Goal: Task Accomplishment & Management: Manage account settings

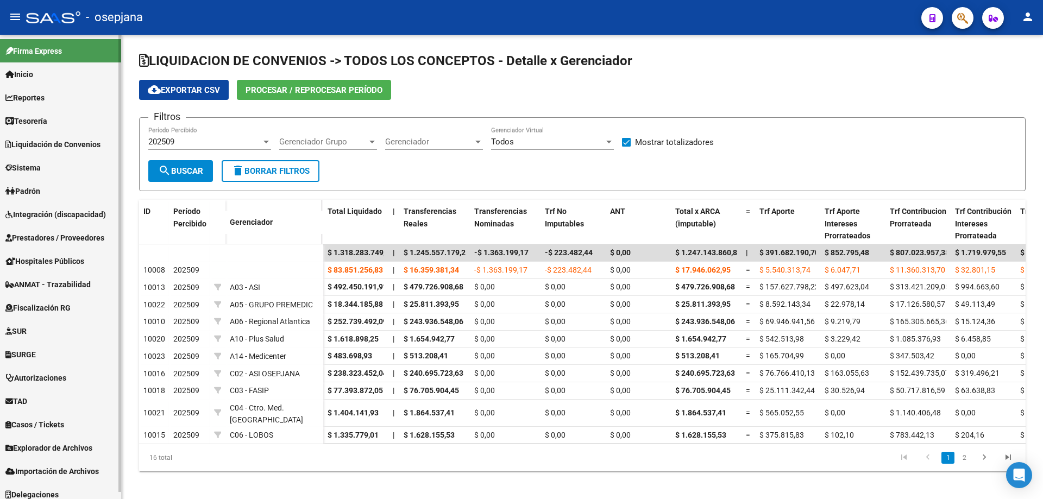
click at [57, 235] on span "Prestadores / Proveedores" at bounding box center [54, 238] width 99 height 12
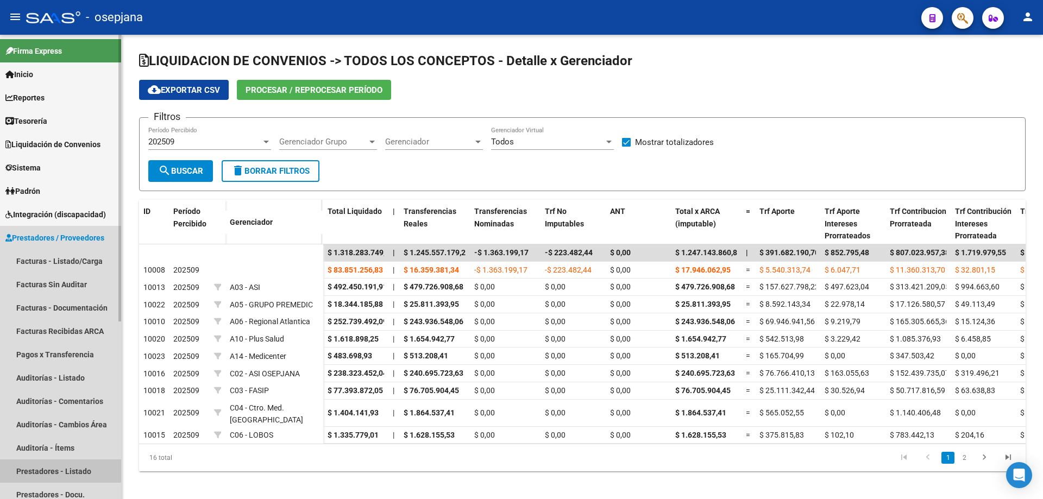
click at [58, 466] on link "Prestadores - Listado" at bounding box center [60, 471] width 121 height 23
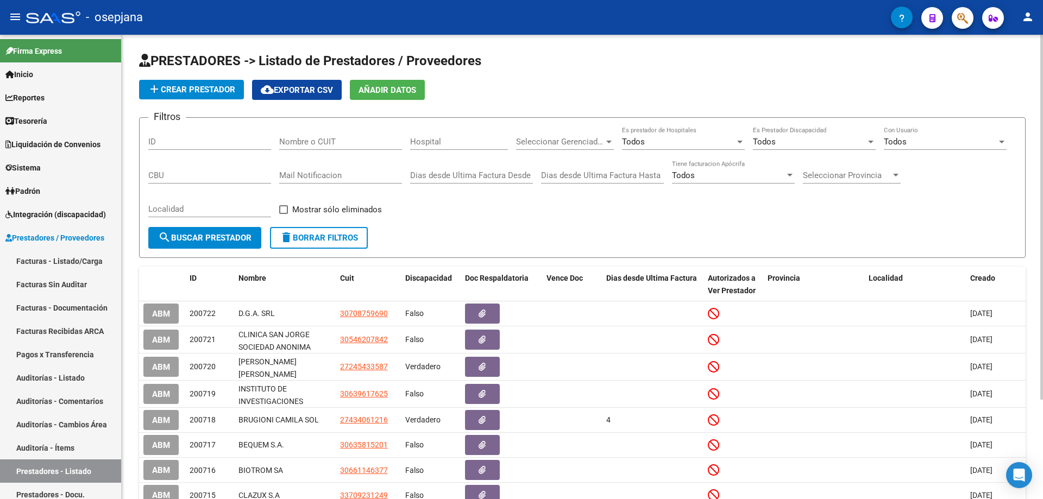
click at [297, 143] on input "Nombre o CUIT" at bounding box center [340, 142] width 123 height 10
paste input "43406121"
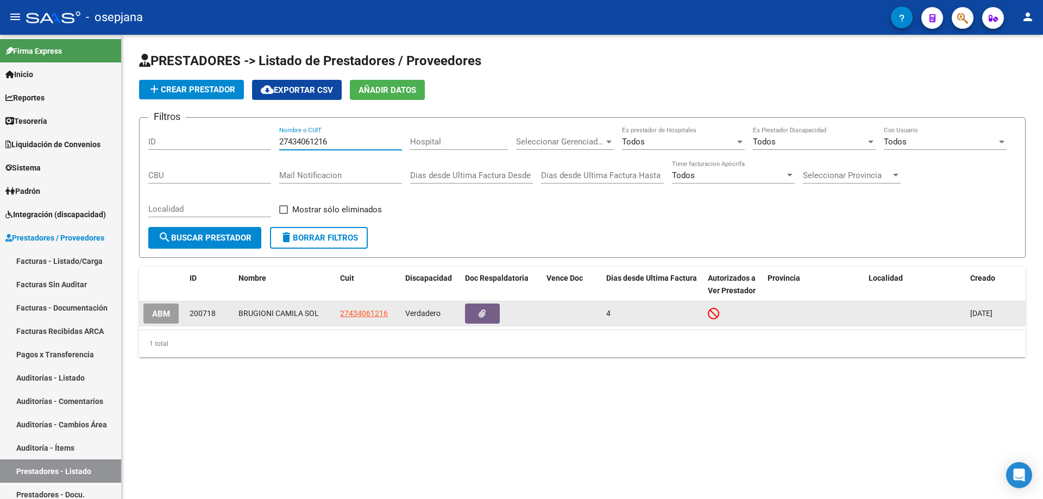
type input "27434061216"
drag, startPoint x: 239, startPoint y: 314, endPoint x: 317, endPoint y: 314, distance: 78.8
click at [317, 314] on div "BRUGIONI CAMILA SOL" at bounding box center [285, 314] width 93 height 12
copy div "BRUGIONI CAMILA SOL"
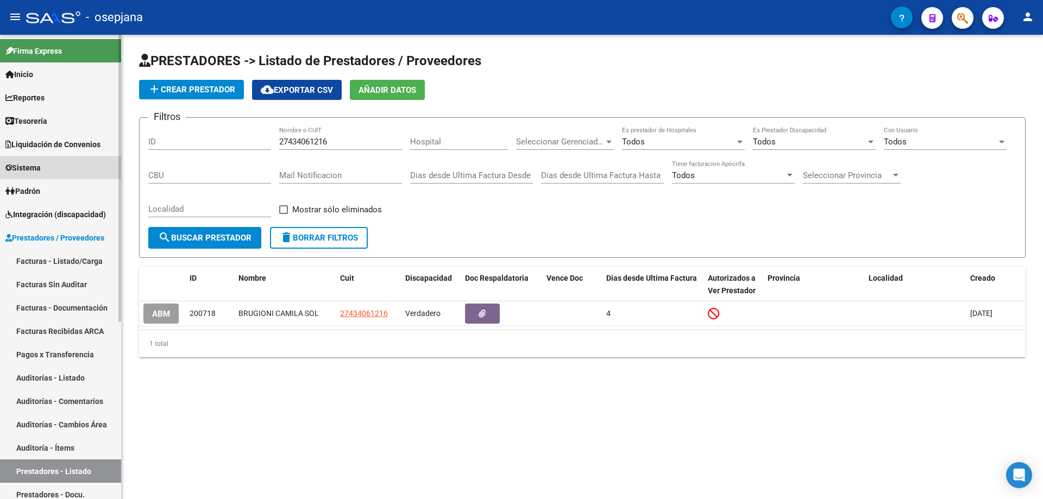
click at [65, 162] on link "Sistema" at bounding box center [60, 167] width 121 height 23
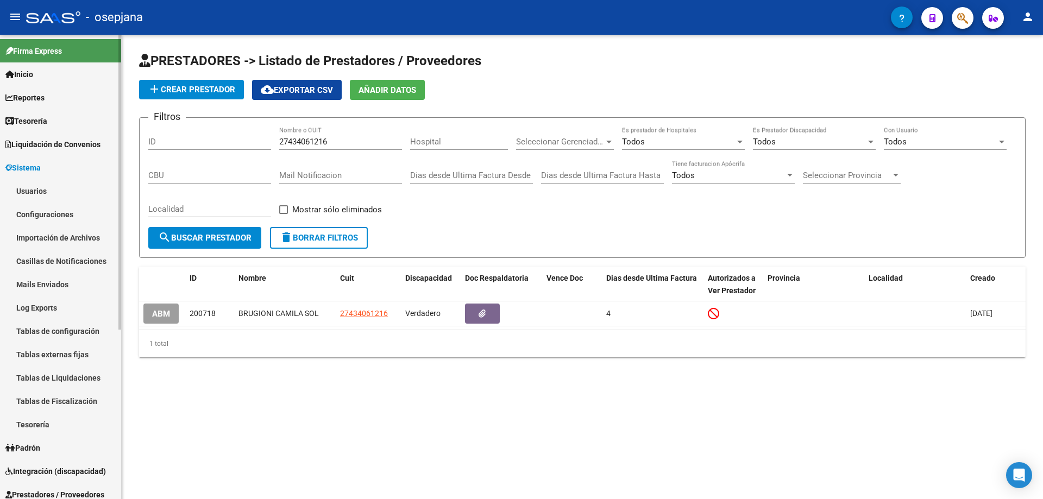
click at [51, 187] on link "Usuarios" at bounding box center [60, 190] width 121 height 23
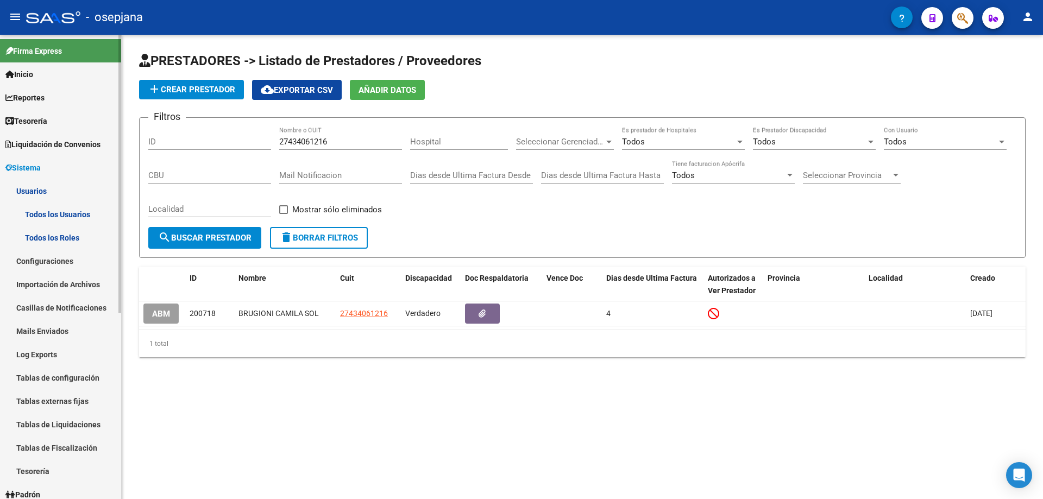
click at [51, 215] on link "Todos los Usuarios" at bounding box center [60, 214] width 121 height 23
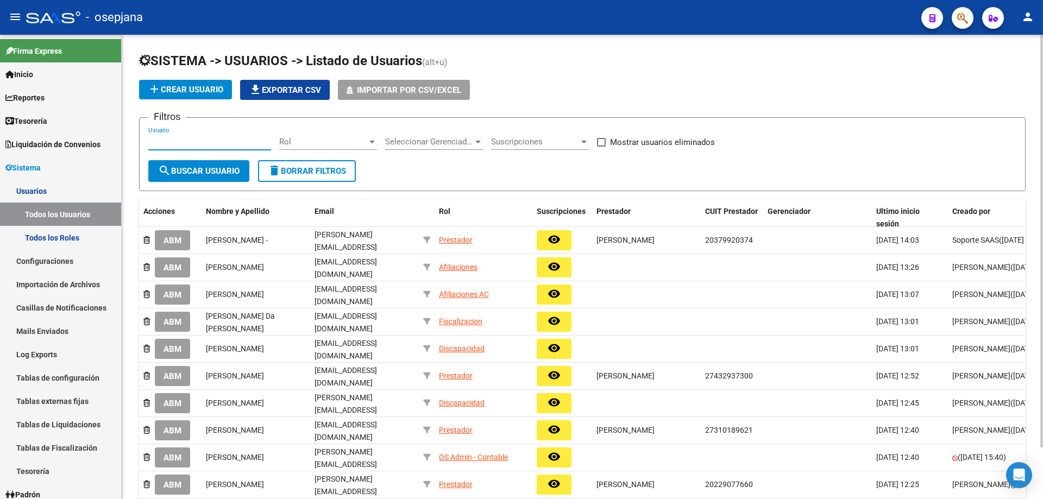
click at [249, 143] on input "Usuario" at bounding box center [209, 142] width 123 height 10
paste input "[EMAIL_ADDRESS][DOMAIN_NAME]"
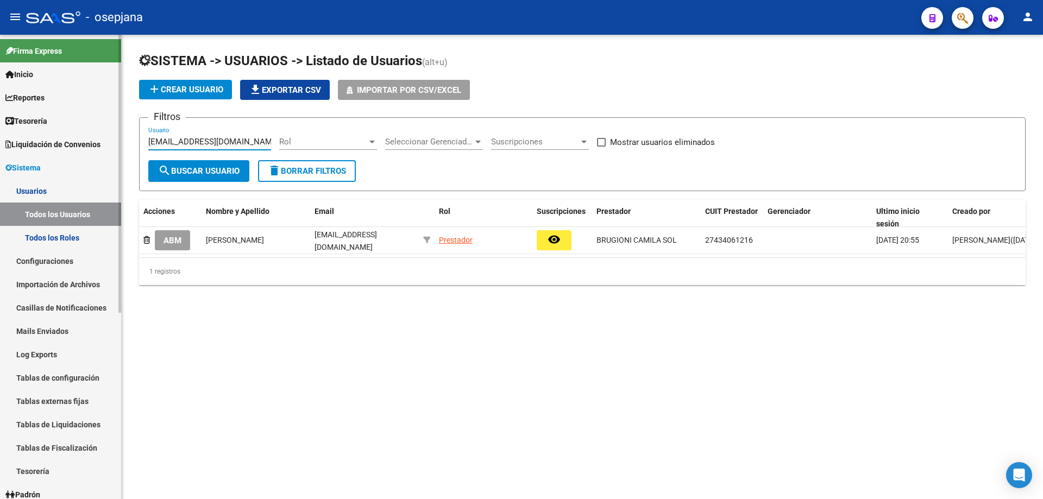
drag, startPoint x: 253, startPoint y: 141, endPoint x: 109, endPoint y: 147, distance: 144.6
click at [109, 147] on mat-sidenav-container "Firma Express Inicio Calendario SSS Instructivos Contacto OS Reportes Tablero d…" at bounding box center [521, 267] width 1043 height 465
paste input "belulelez"
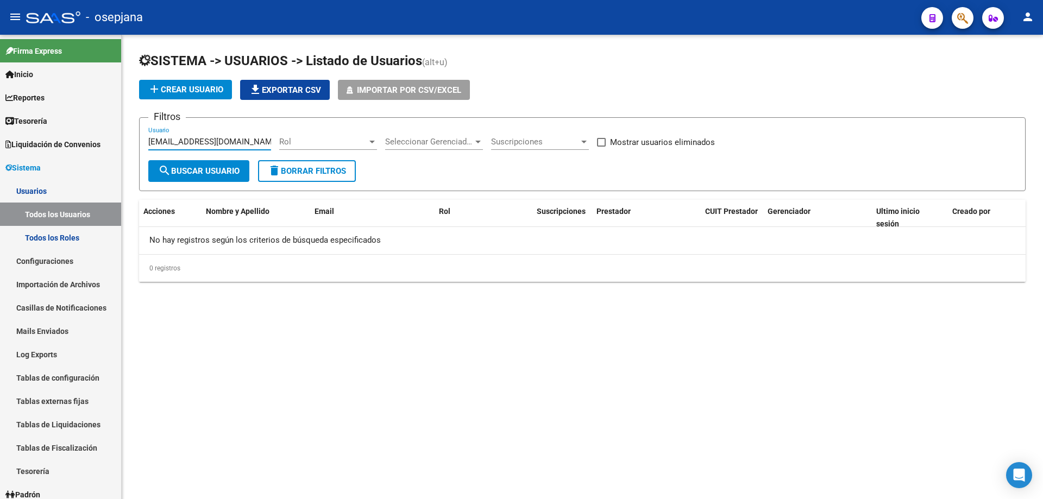
type input "[EMAIL_ADDRESS][DOMAIN_NAME]"
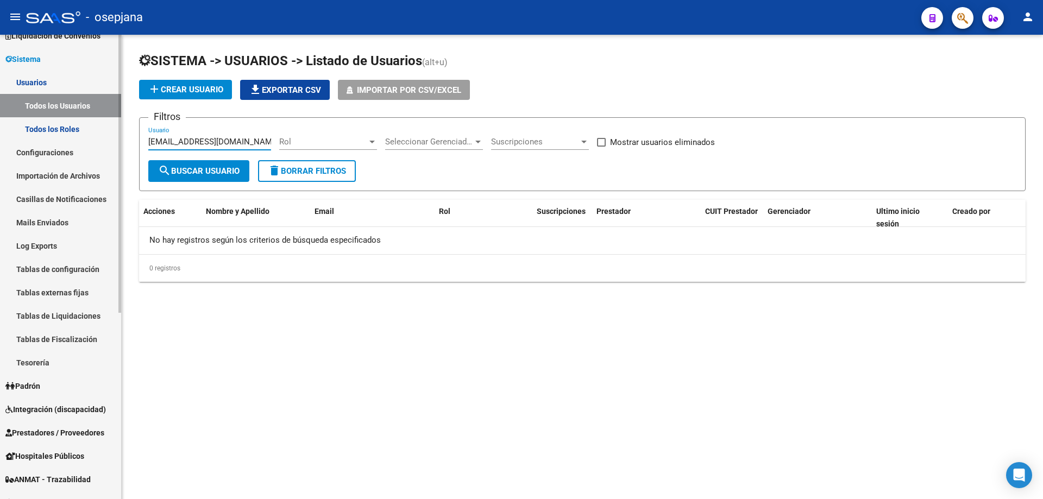
click at [51, 58] on link "Sistema" at bounding box center [60, 58] width 121 height 23
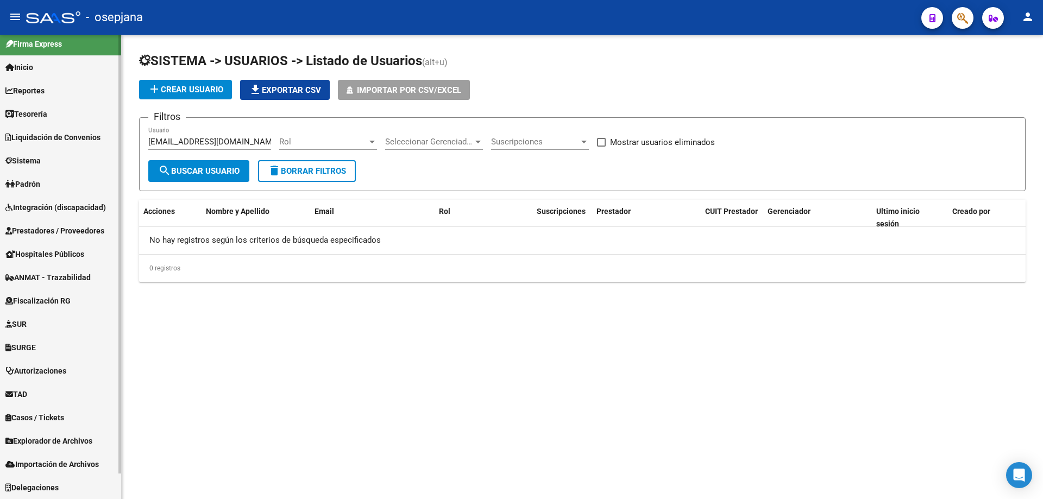
scroll to position [7, 0]
click at [53, 229] on span "Prestadores / Proveedores" at bounding box center [54, 231] width 99 height 12
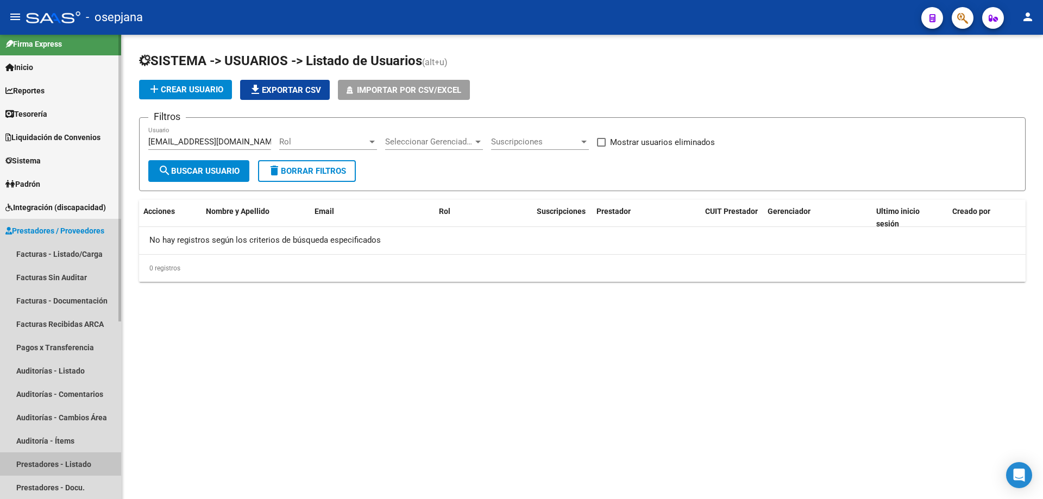
click at [51, 461] on link "Prestadores - Listado" at bounding box center [60, 464] width 121 height 23
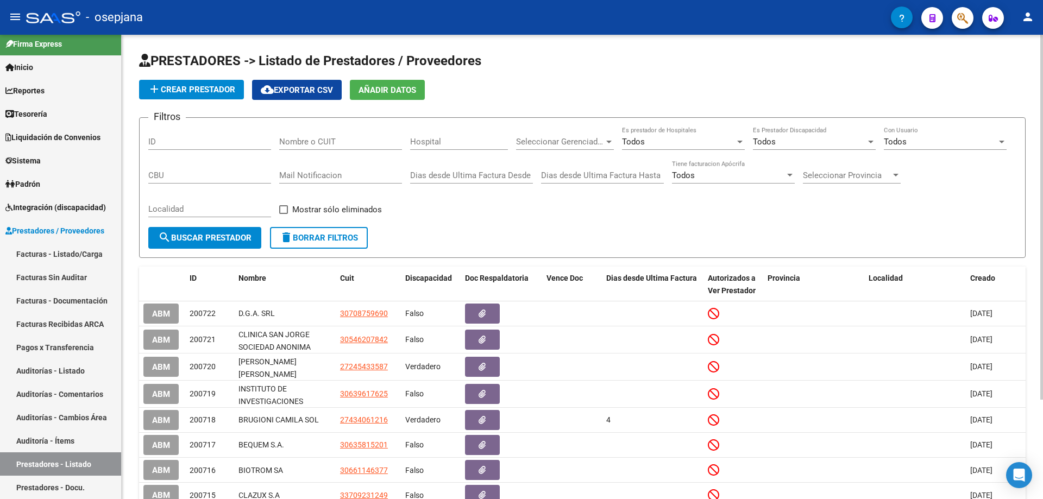
click at [317, 149] on div "Nombre o CUIT" at bounding box center [340, 138] width 123 height 23
click at [319, 142] on input "Nombre o CUIT" at bounding box center [340, 142] width 123 height 10
paste input "39065795"
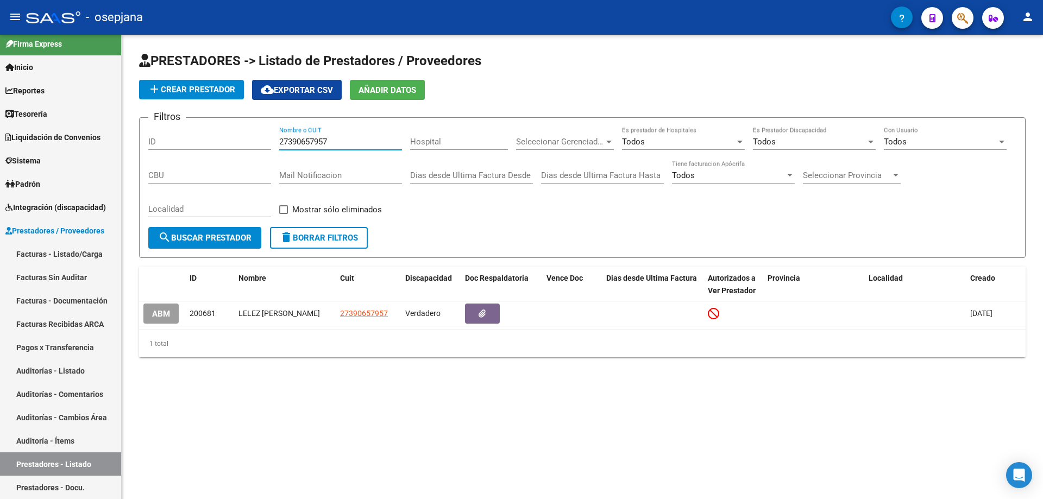
type input "27390657957"
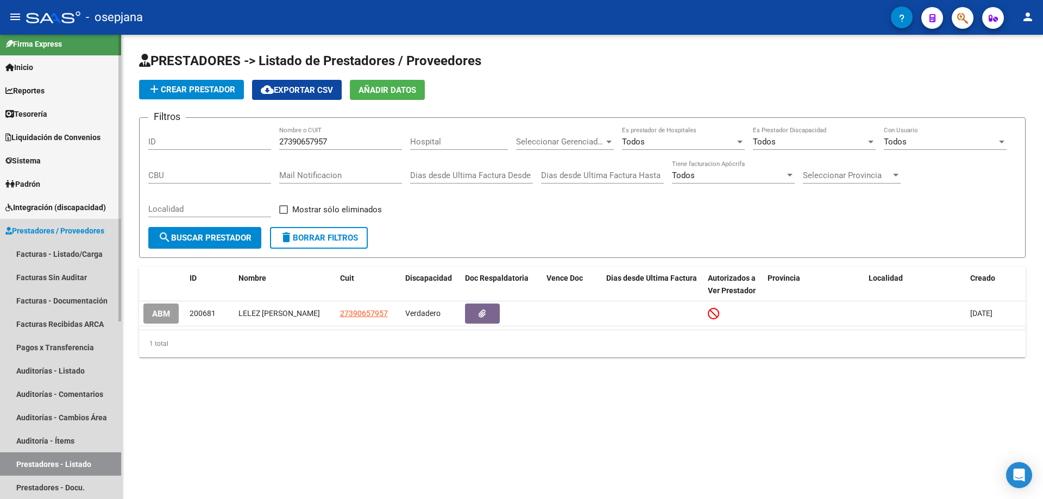
click at [39, 229] on span "Prestadores / Proveedores" at bounding box center [54, 231] width 99 height 12
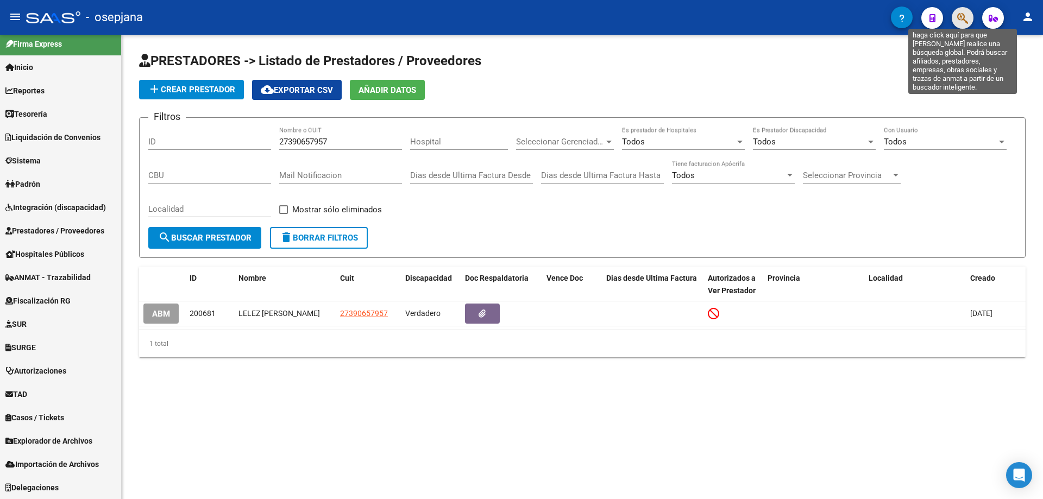
click at [962, 21] on icon "button" at bounding box center [962, 18] width 11 height 12
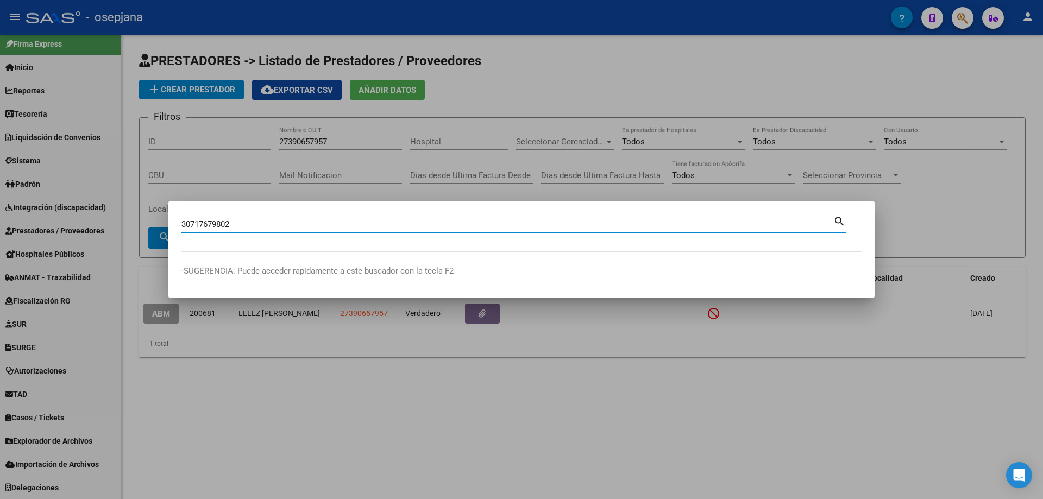
type input "30717679802"
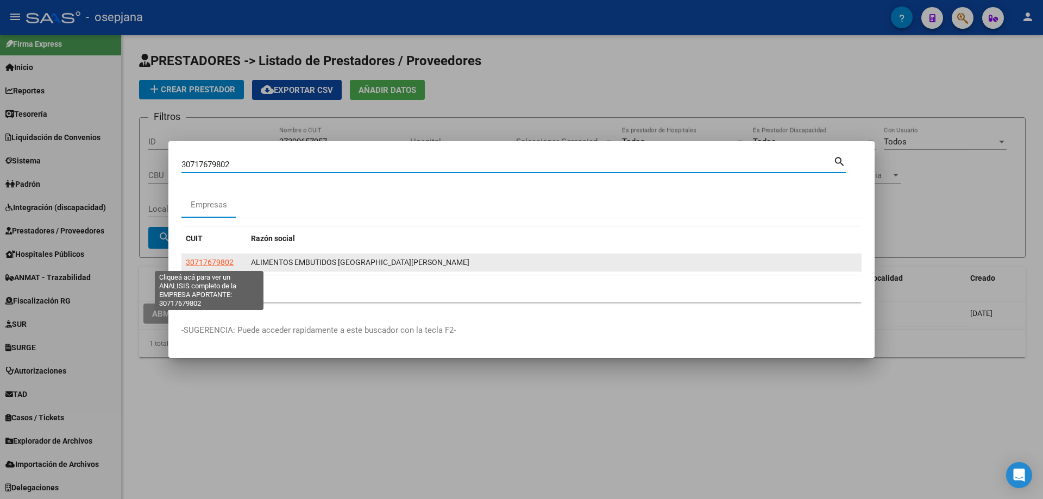
click at [204, 264] on span "30717679802" at bounding box center [210, 262] width 48 height 9
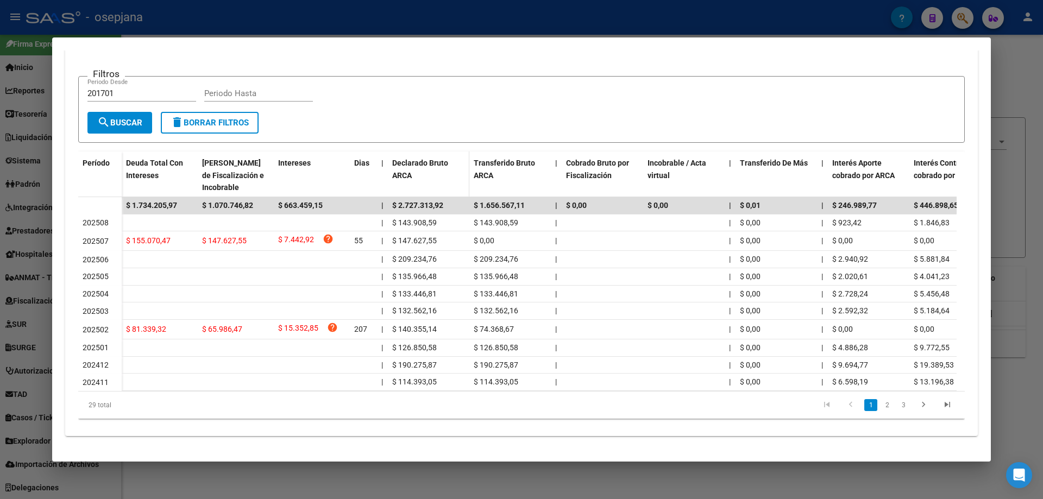
scroll to position [2, 0]
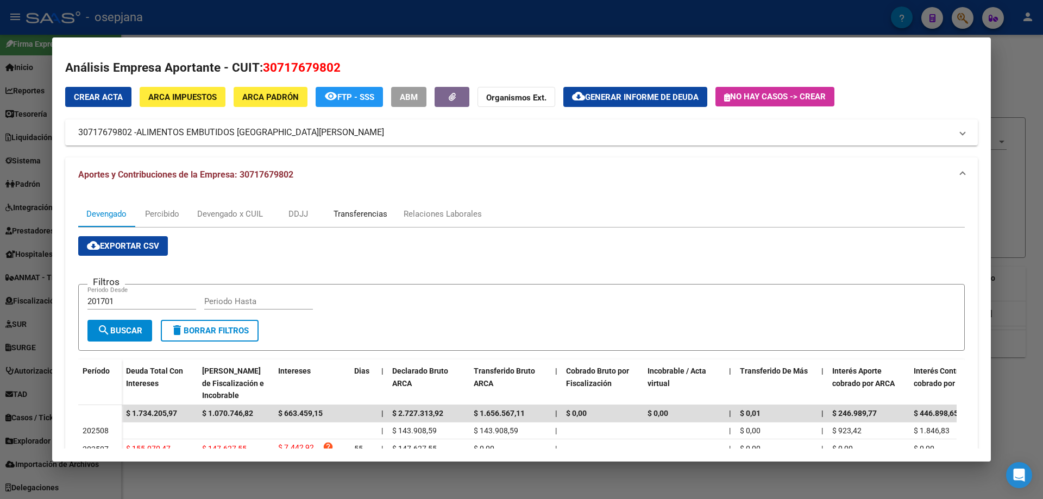
click at [363, 211] on div "Transferencias" at bounding box center [361, 214] width 54 height 12
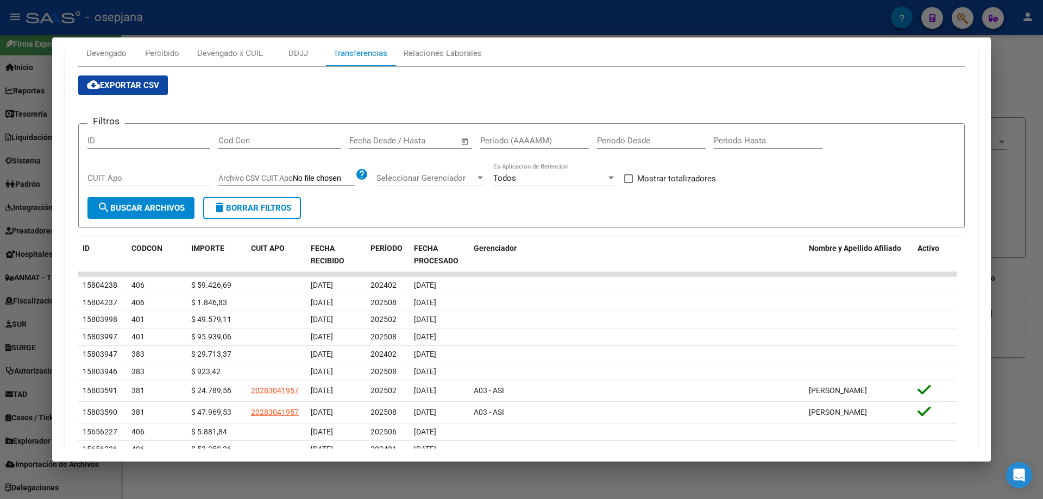
scroll to position [217, 0]
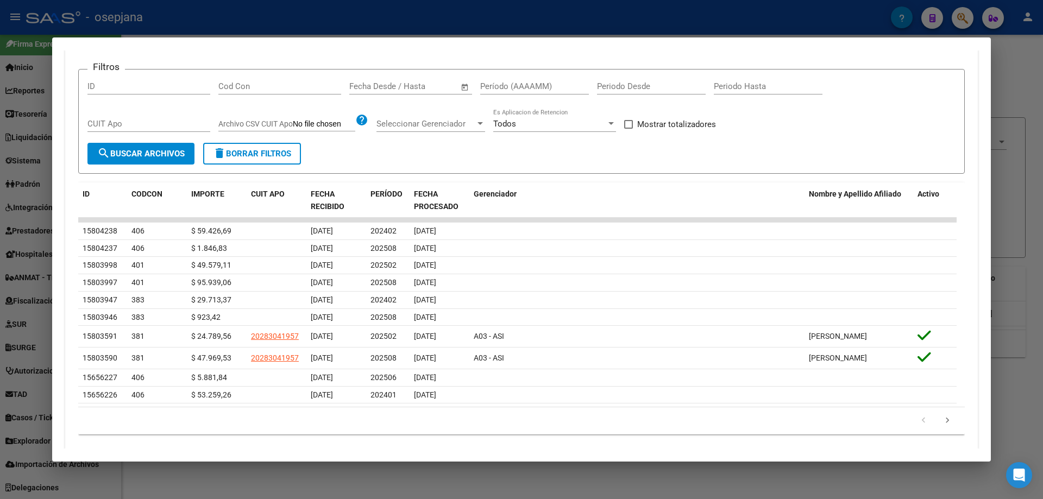
click at [519, 83] on input "Período (AAAAMM)" at bounding box center [534, 87] width 109 height 10
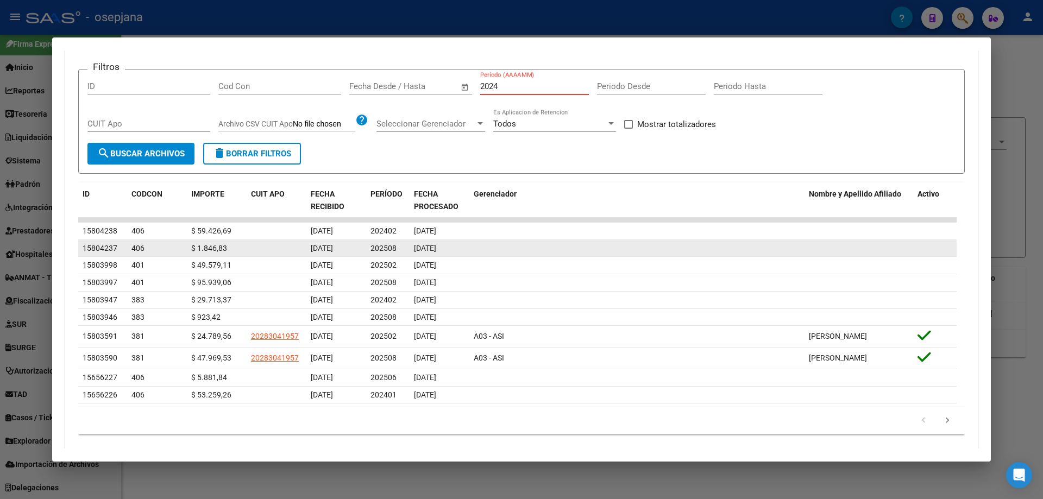
click at [333, 251] on span "[DATE]" at bounding box center [322, 248] width 22 height 9
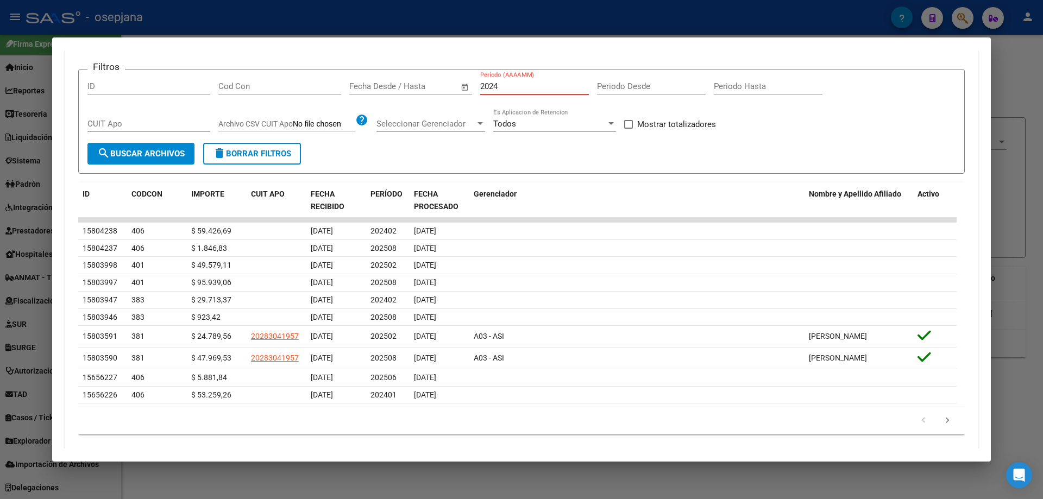
click at [519, 87] on input "2024" at bounding box center [534, 87] width 109 height 10
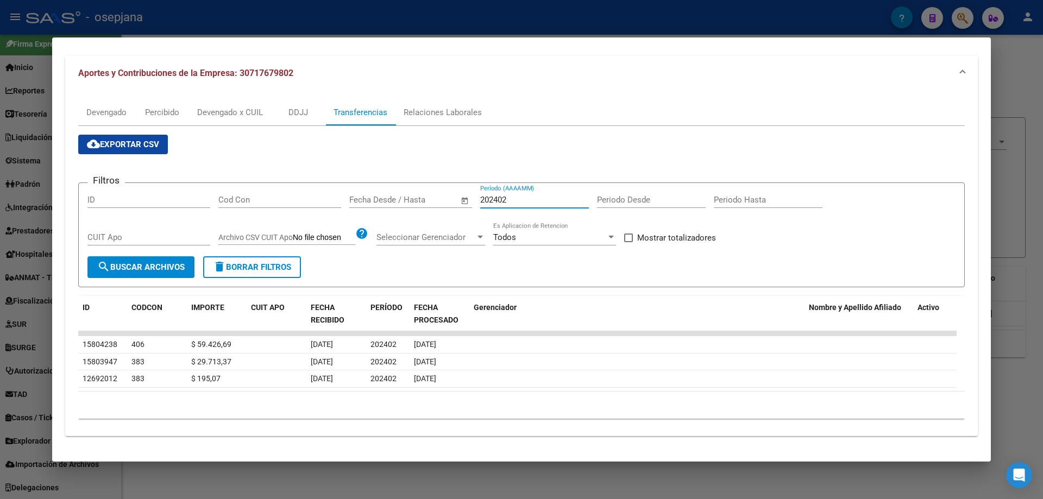
scroll to position [104, 0]
type input "202402"
click at [115, 107] on div "Devengado" at bounding box center [106, 113] width 40 height 12
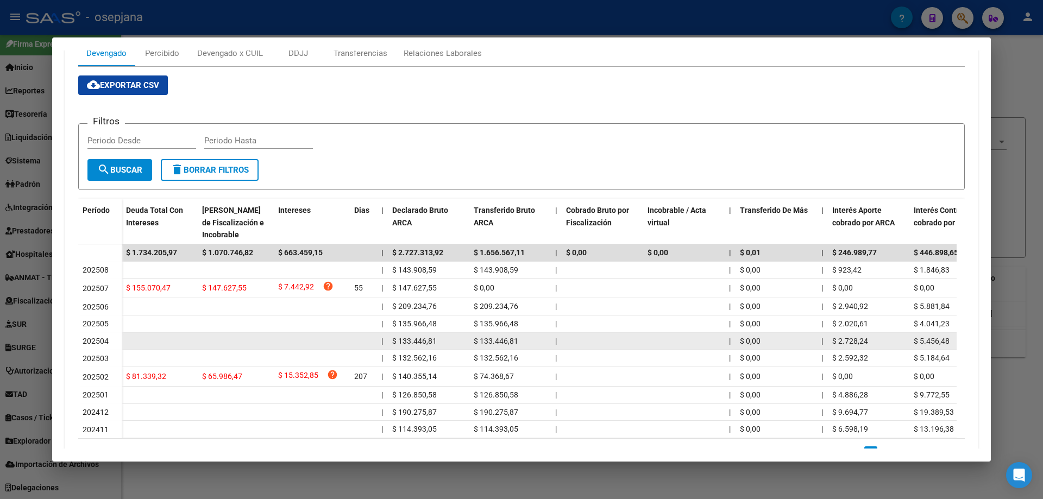
scroll to position [220, 0]
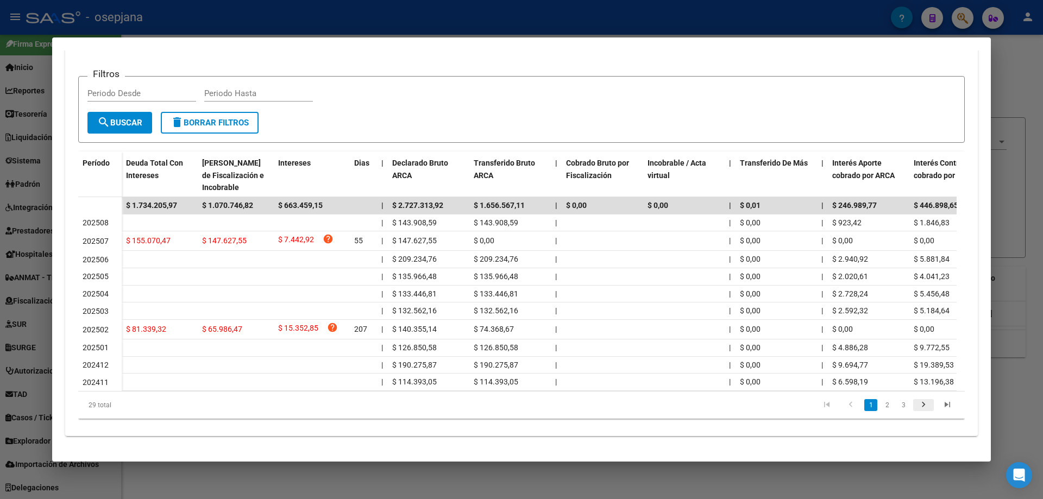
click at [917, 408] on icon "go to next page" at bounding box center [924, 406] width 14 height 13
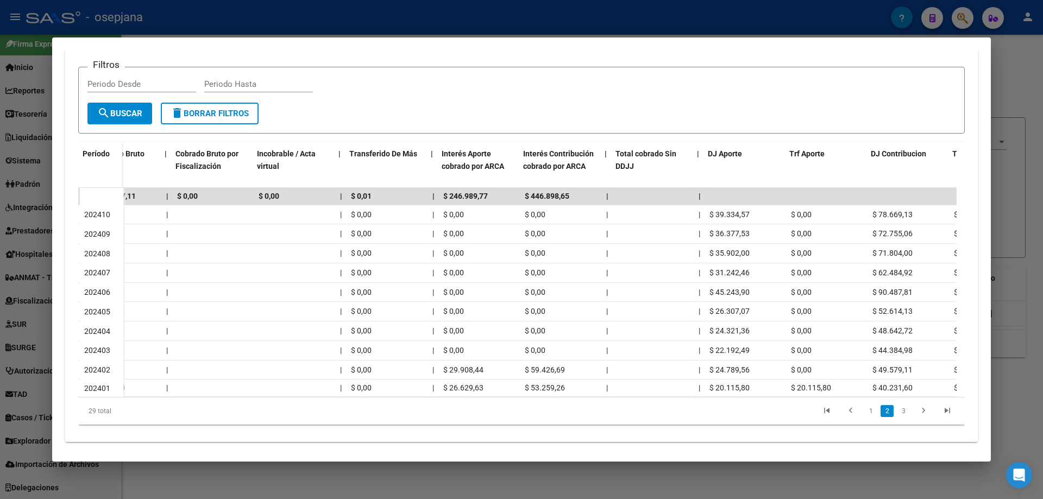
scroll to position [0, 391]
drag, startPoint x: 734, startPoint y: 402, endPoint x: 821, endPoint y: 406, distance: 87.1
click at [821, 397] on datatable-body "$ 1.734.205,97 $ 1.070.746,82 $ 663.459,15 | $ 2.727.313,92 $ 1.656.567,11 | $ …" at bounding box center [517, 292] width 879 height 209
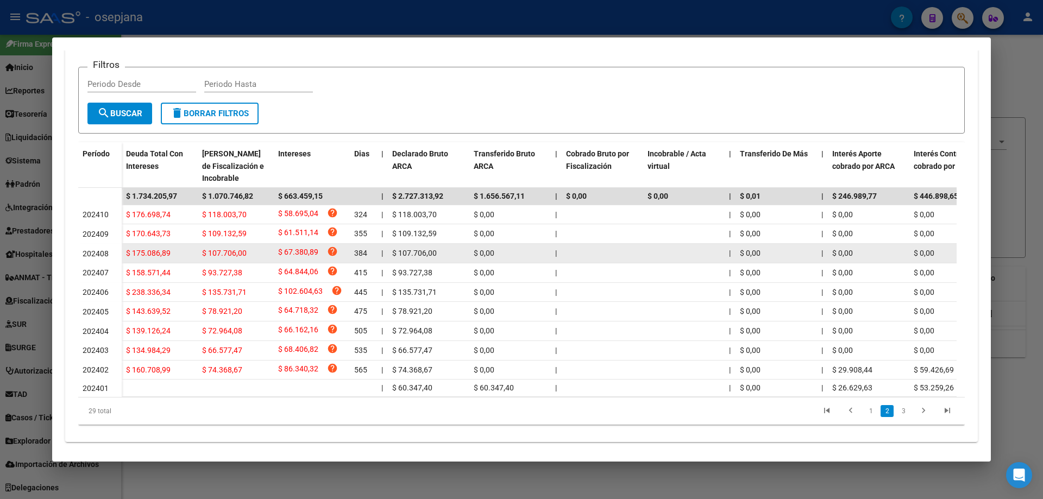
scroll to position [0, 0]
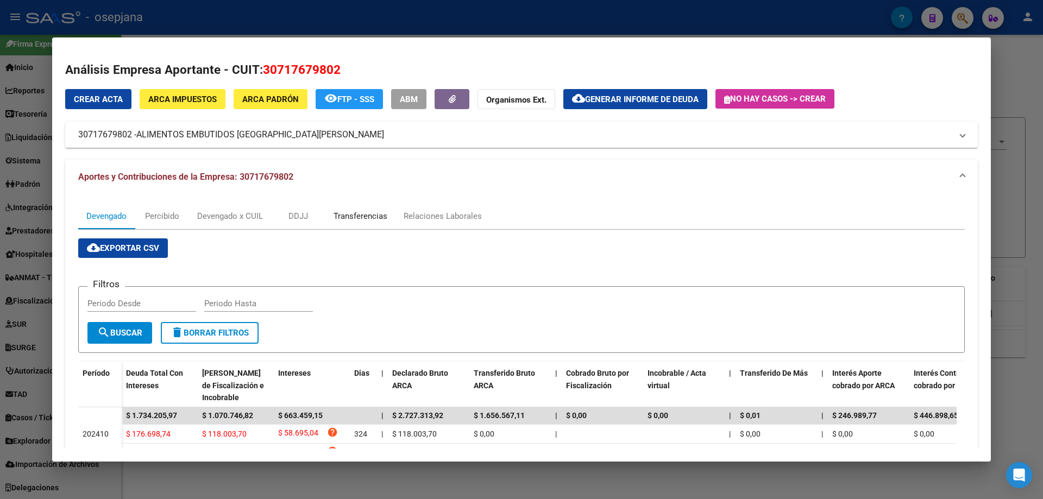
click at [368, 217] on div "Transferencias" at bounding box center [361, 216] width 54 height 12
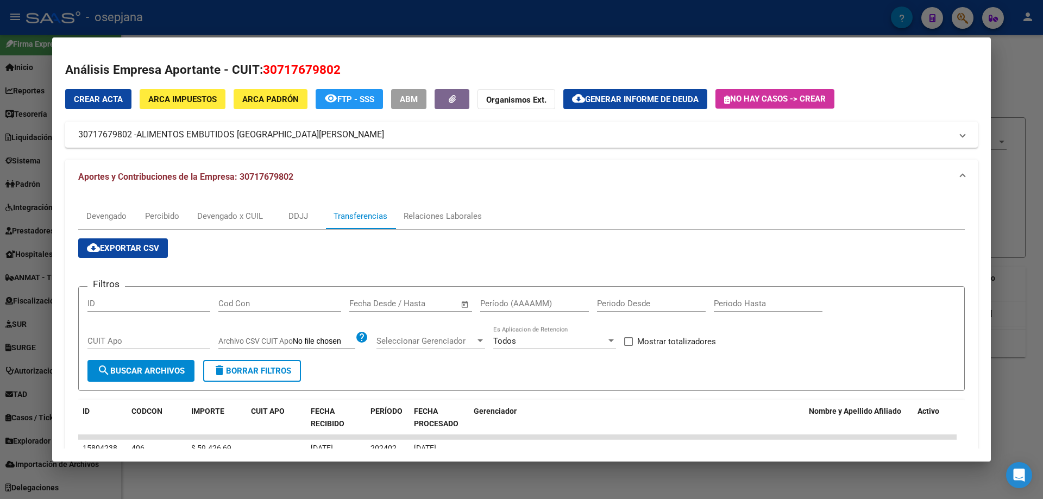
click at [420, 302] on input "text" at bounding box center [429, 304] width 53 height 10
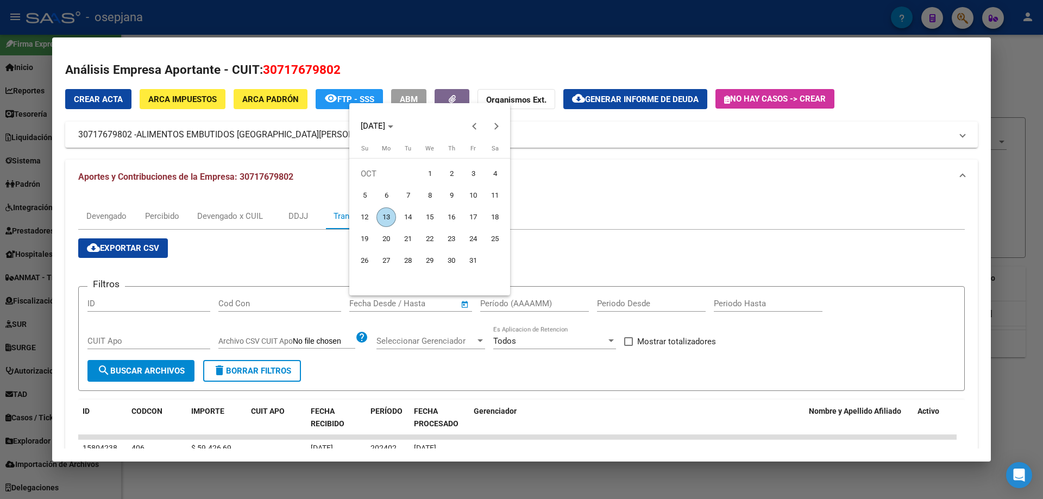
click at [424, 334] on div at bounding box center [521, 249] width 1043 height 499
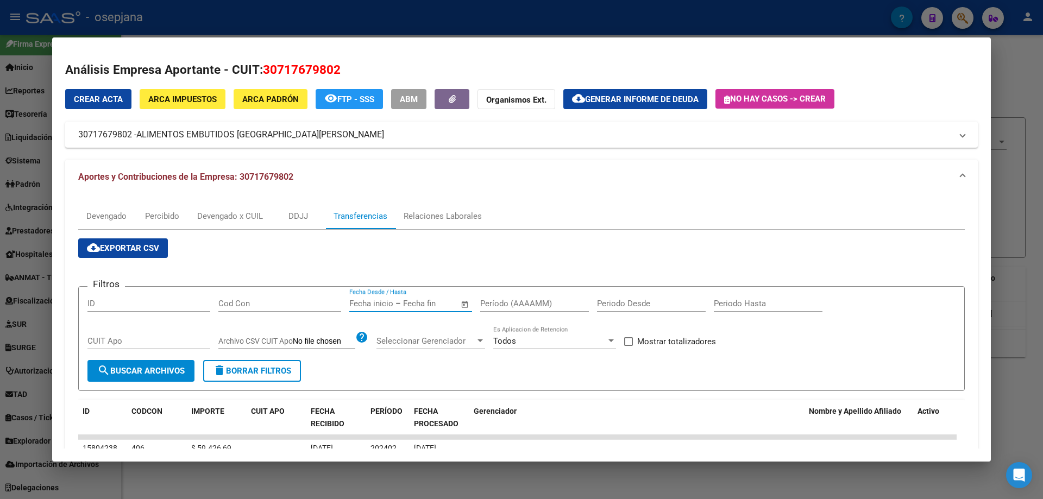
click at [522, 303] on input "Período (AAAAMM)" at bounding box center [534, 304] width 109 height 10
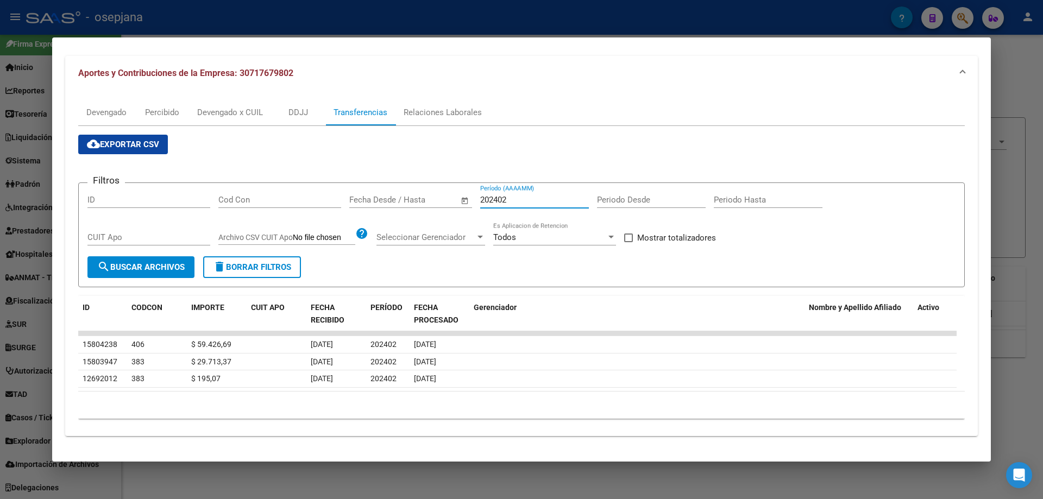
type input "202402"
click at [106, 111] on div "Devengado" at bounding box center [106, 113] width 40 height 12
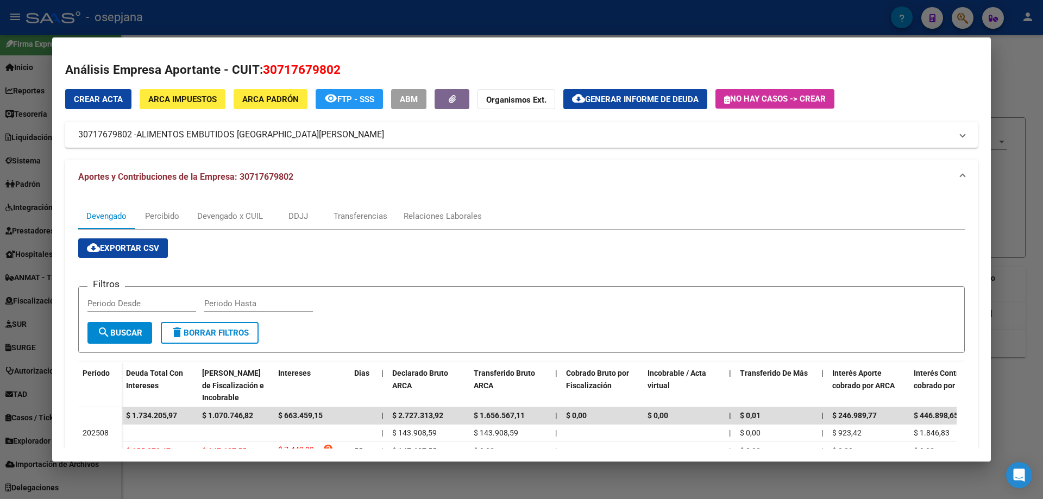
scroll to position [220, 0]
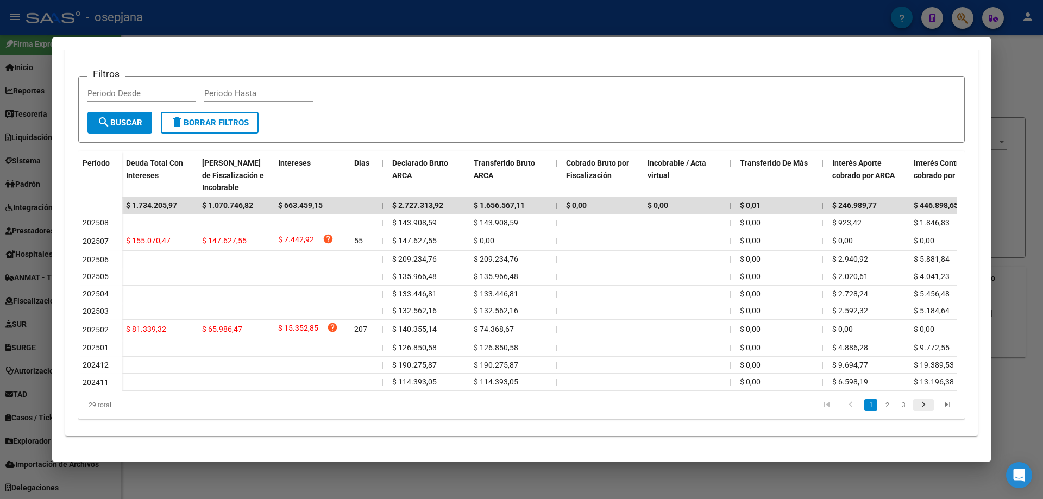
click at [917, 408] on icon "go to next page" at bounding box center [924, 406] width 14 height 13
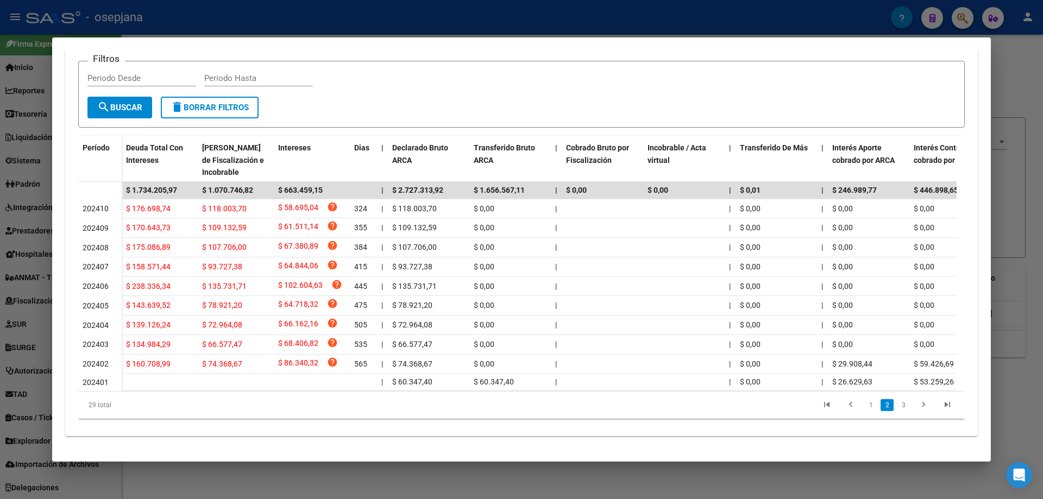
scroll to position [0, 0]
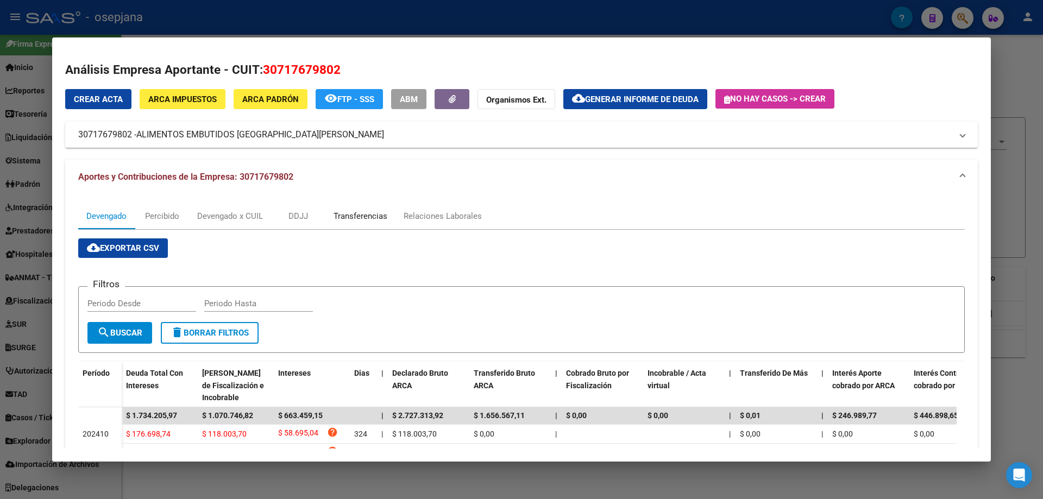
click at [361, 214] on div "Transferencias" at bounding box center [361, 216] width 54 height 12
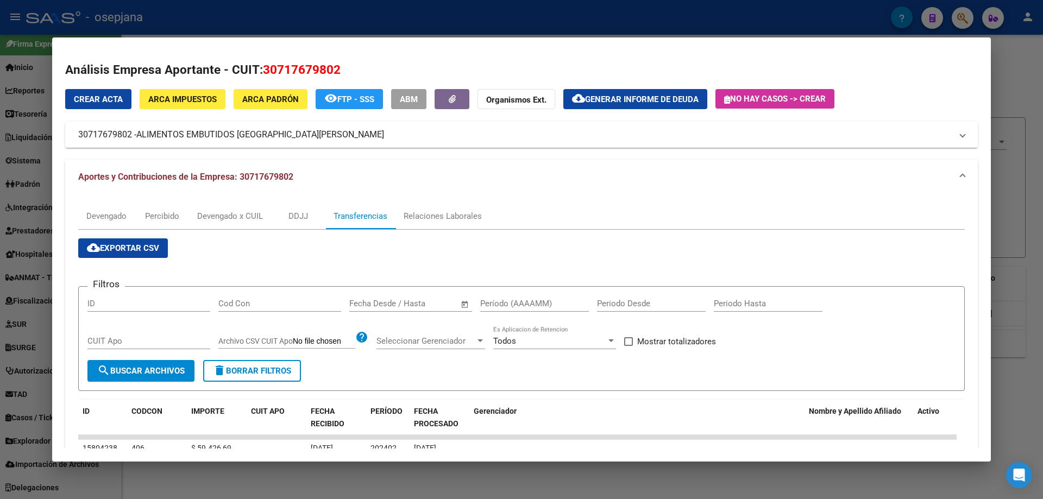
click at [492, 303] on input "Período (AAAAMM)" at bounding box center [534, 304] width 109 height 10
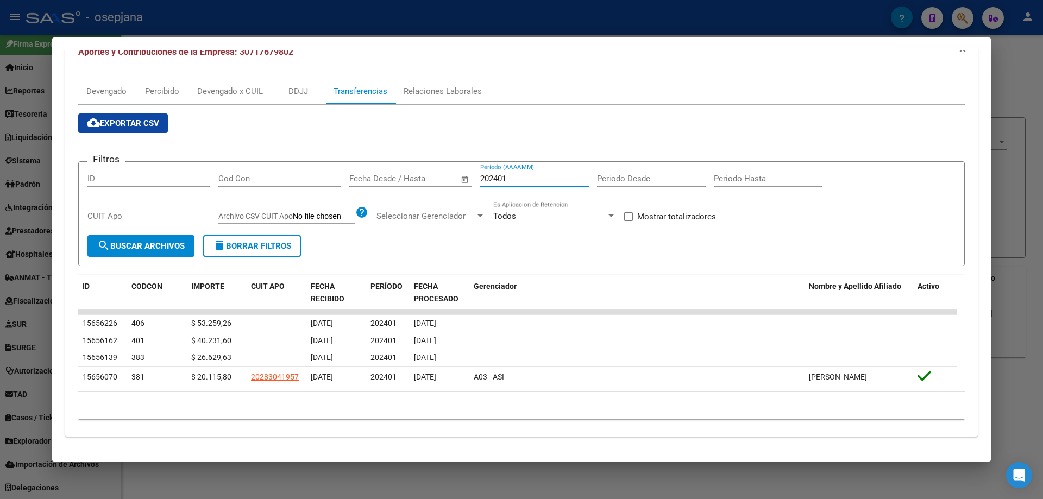
type input "202401"
click at [101, 86] on div "Devengado" at bounding box center [106, 91] width 40 height 12
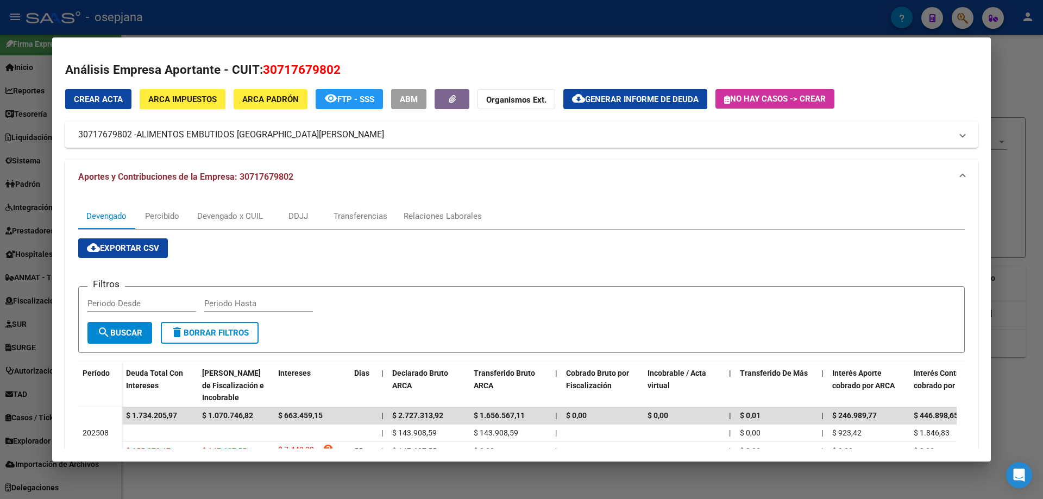
scroll to position [220, 0]
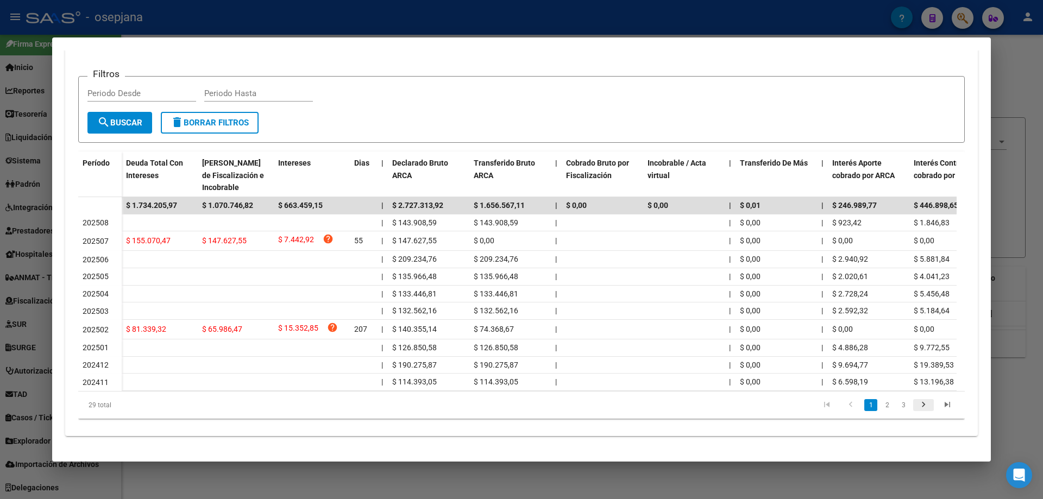
click at [917, 410] on icon "go to next page" at bounding box center [924, 406] width 14 height 13
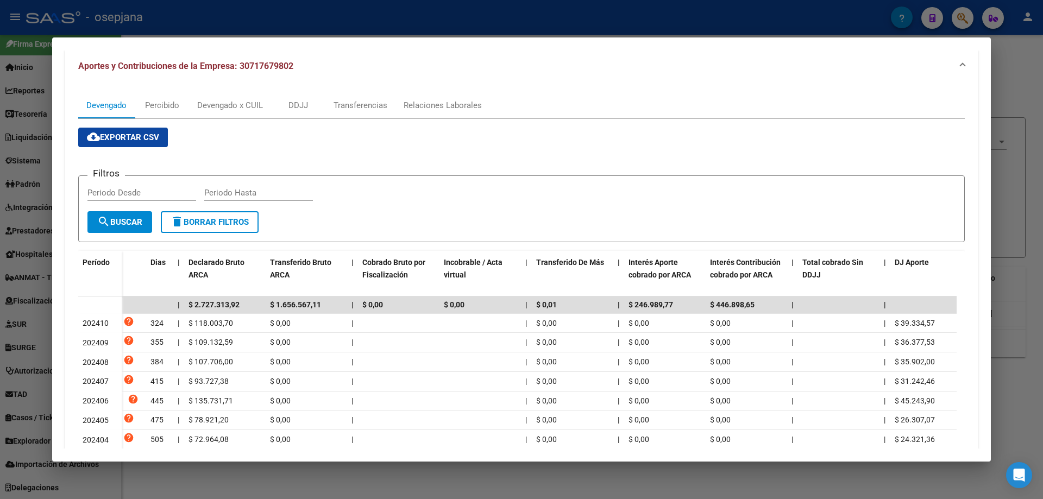
scroll to position [0, 0]
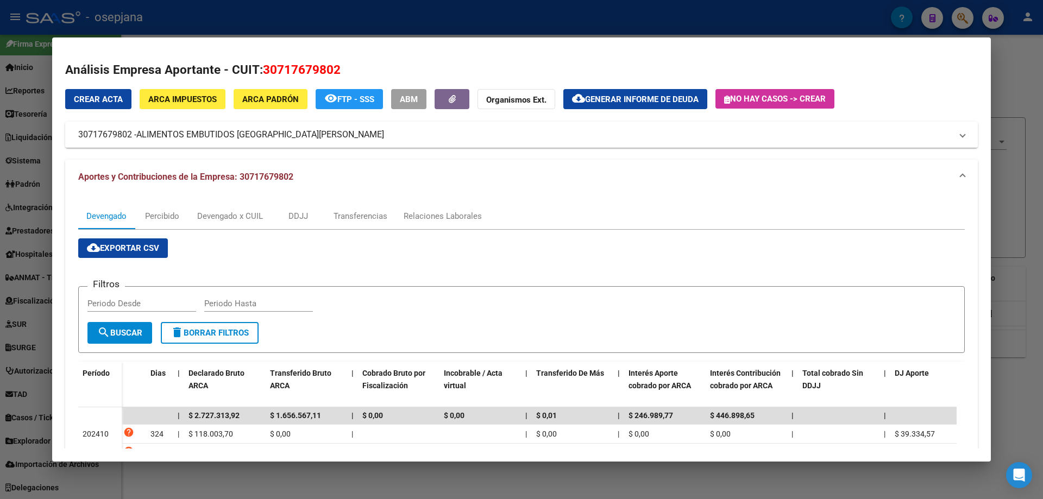
drag, startPoint x: 82, startPoint y: 135, endPoint x: 121, endPoint y: 137, distance: 39.7
click at [121, 137] on mat-panel-title "30717679802 - ALIMENTOS EMBUTIDOS [GEOGRAPHIC_DATA][PERSON_NAME]" at bounding box center [515, 134] width 874 height 13
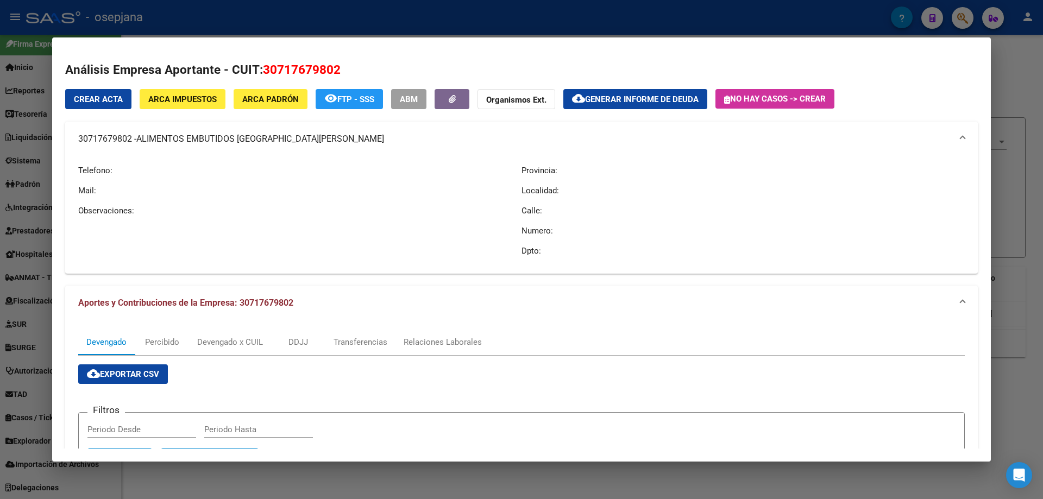
drag, startPoint x: 78, startPoint y: 137, endPoint x: 130, endPoint y: 142, distance: 52.4
click at [130, 142] on mat-expansion-panel-header "30717679802 - ALIMENTOS EMBUTIDOS [GEOGRAPHIC_DATA][PERSON_NAME]" at bounding box center [521, 139] width 913 height 35
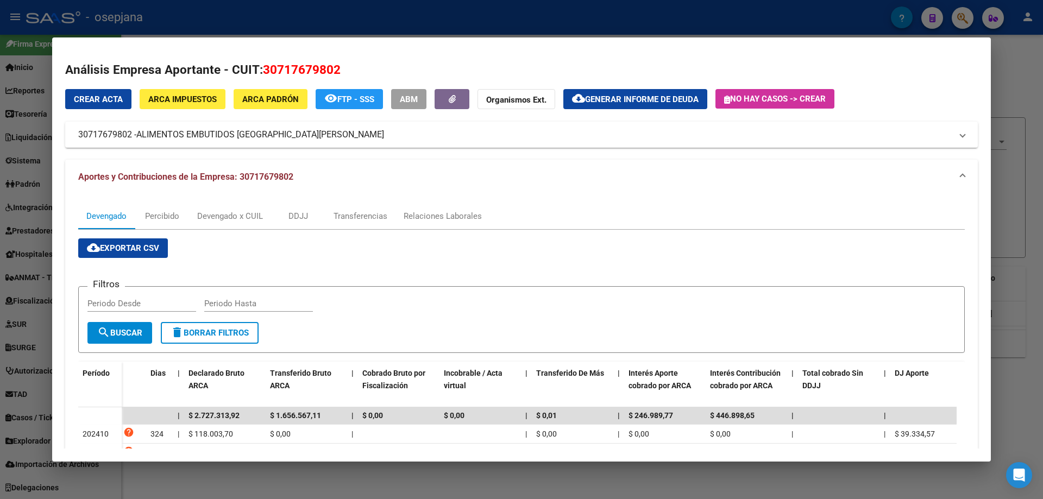
copy mat-panel-title "30717679802"
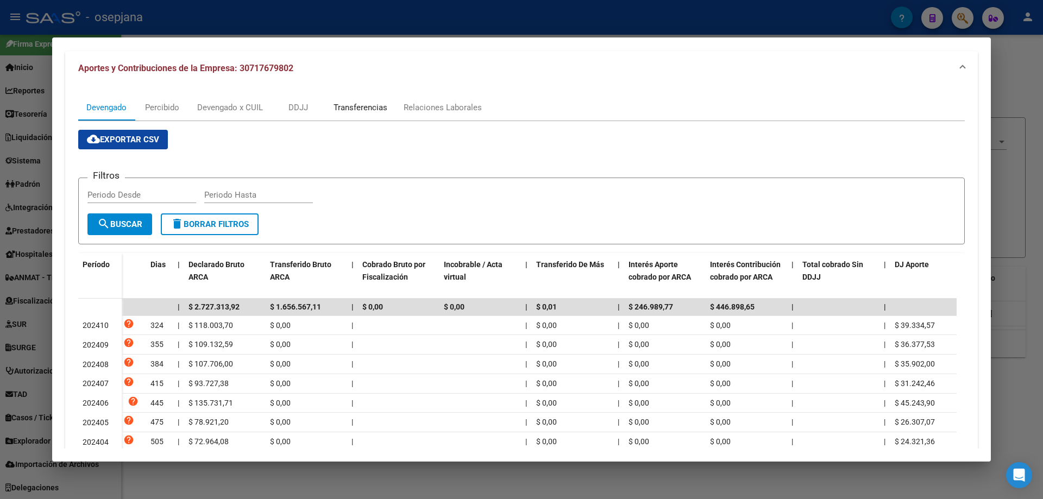
click at [368, 105] on div "Transferencias" at bounding box center [361, 108] width 54 height 12
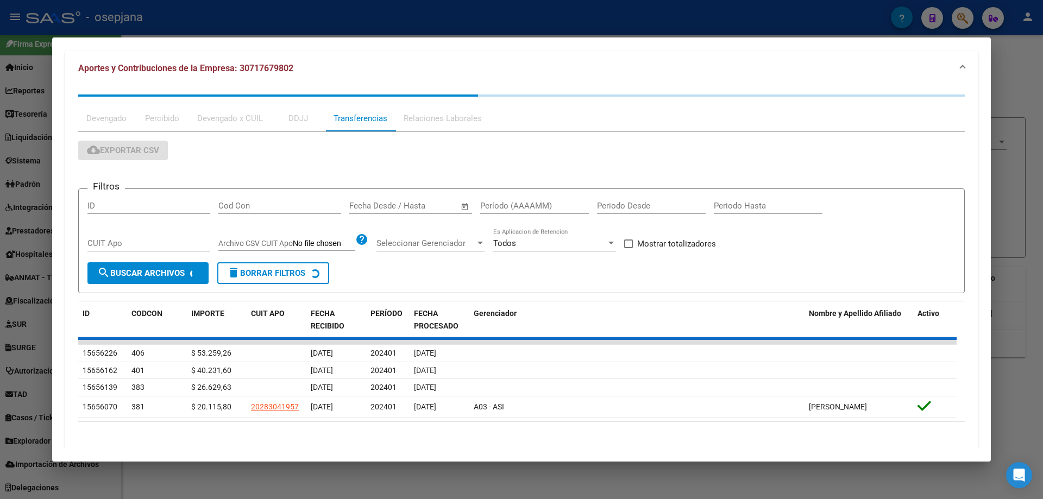
scroll to position [0, 0]
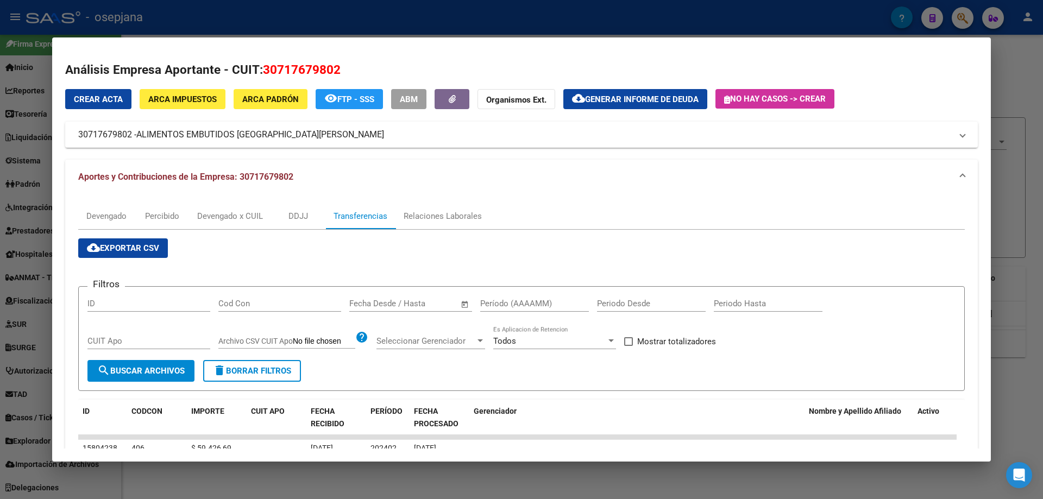
click at [510, 302] on input "Período (AAAAMM)" at bounding box center [534, 304] width 109 height 10
click at [170, 375] on span "search Buscar Archivos" at bounding box center [140, 371] width 87 height 10
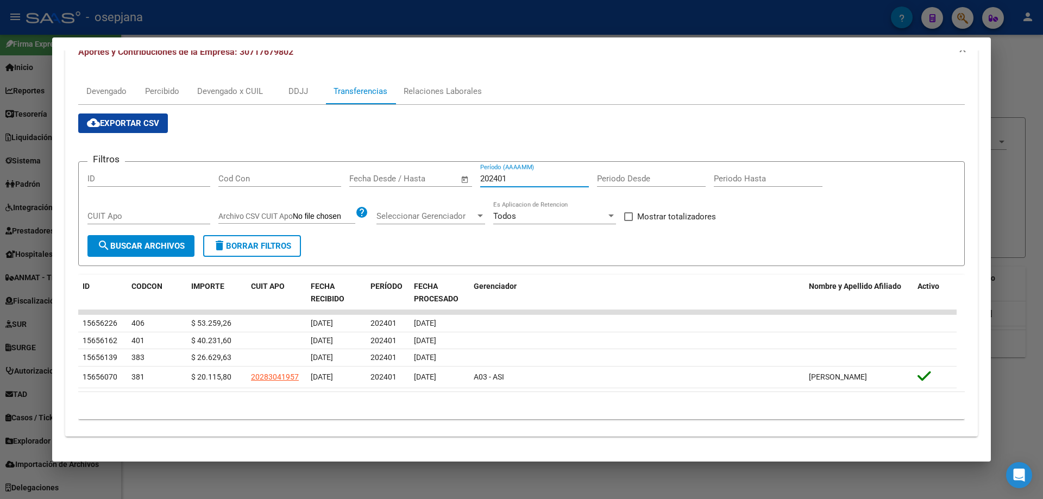
drag, startPoint x: 523, startPoint y: 173, endPoint x: 503, endPoint y: 173, distance: 20.1
click at [503, 174] on input "202401" at bounding box center [534, 179] width 109 height 10
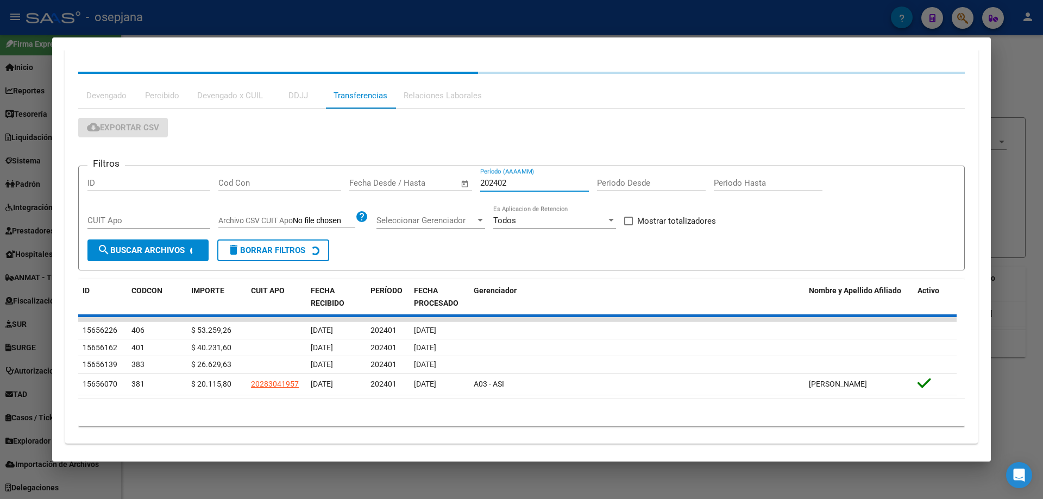
scroll to position [104, 0]
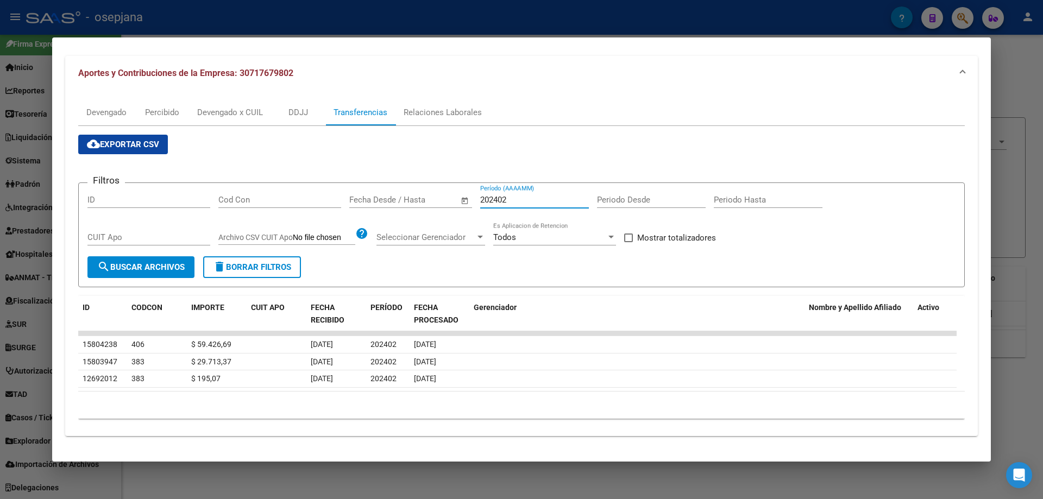
type input "202402"
click at [99, 111] on div "Devengado" at bounding box center [106, 113] width 40 height 12
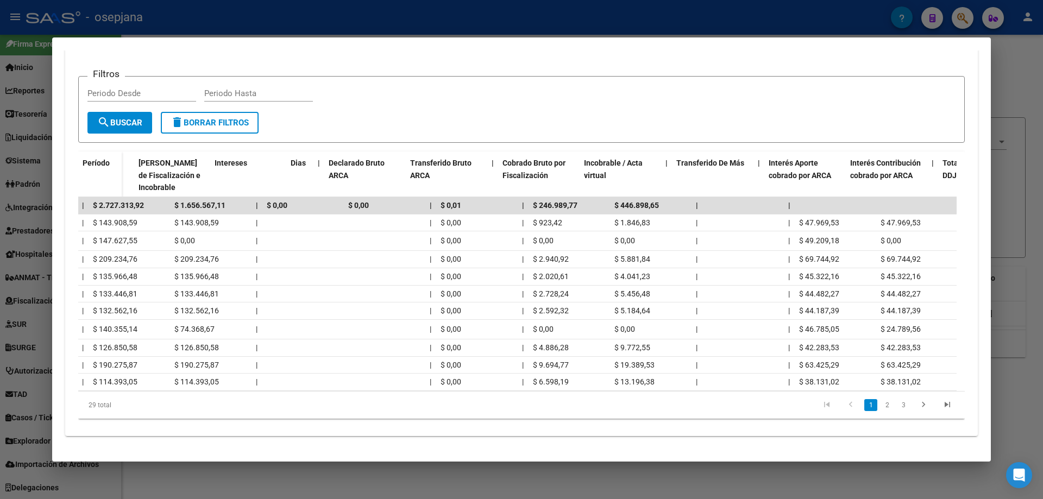
scroll to position [0, 0]
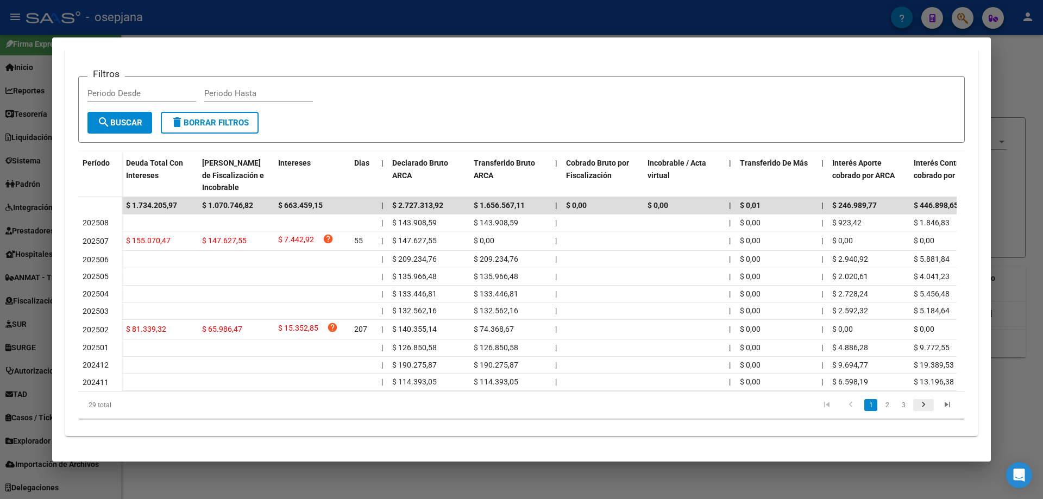
click at [918, 406] on icon "go to next page" at bounding box center [924, 406] width 14 height 13
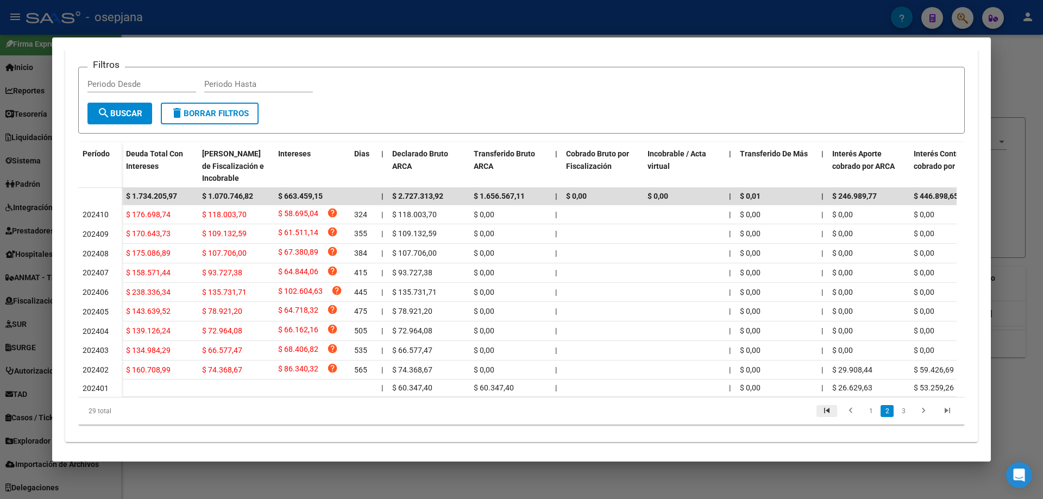
click at [820, 419] on icon "go to first page" at bounding box center [827, 412] width 14 height 13
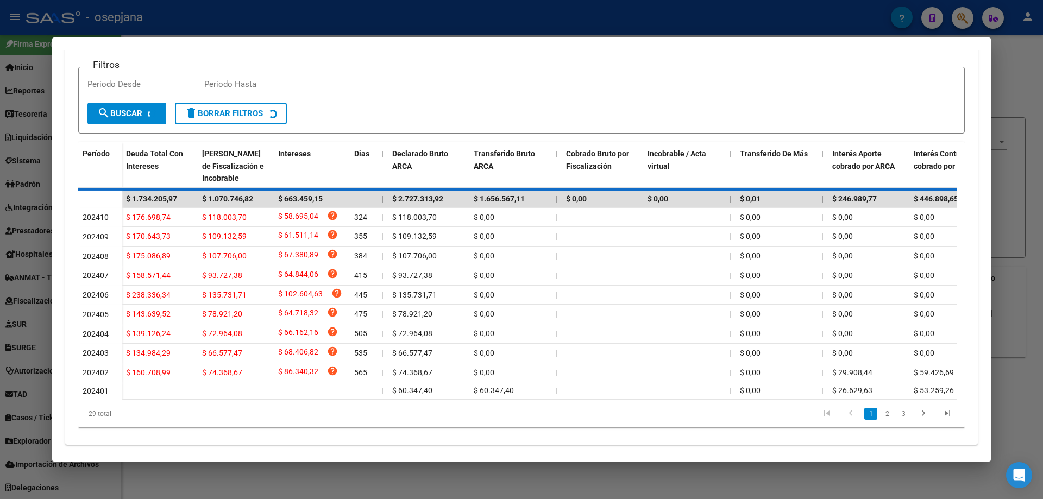
scroll to position [220, 0]
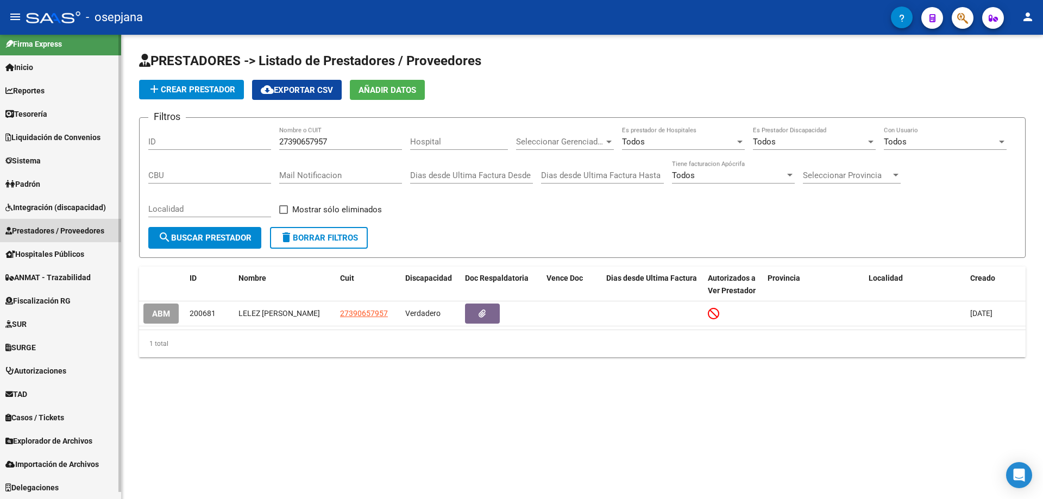
click at [61, 232] on span "Prestadores / Proveedores" at bounding box center [54, 231] width 99 height 12
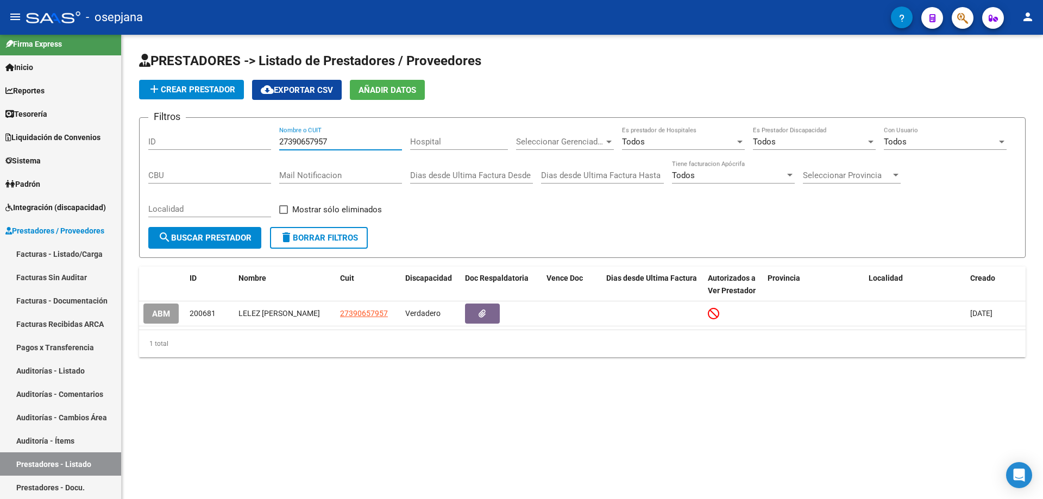
drag, startPoint x: 323, startPoint y: 146, endPoint x: 278, endPoint y: 145, distance: 45.7
click at [278, 145] on div "Filtros ID 27390657957 Nombre o CUIT Hospital Seleccionar Gerenciador Seleccion…" at bounding box center [582, 177] width 868 height 101
paste input "28729561"
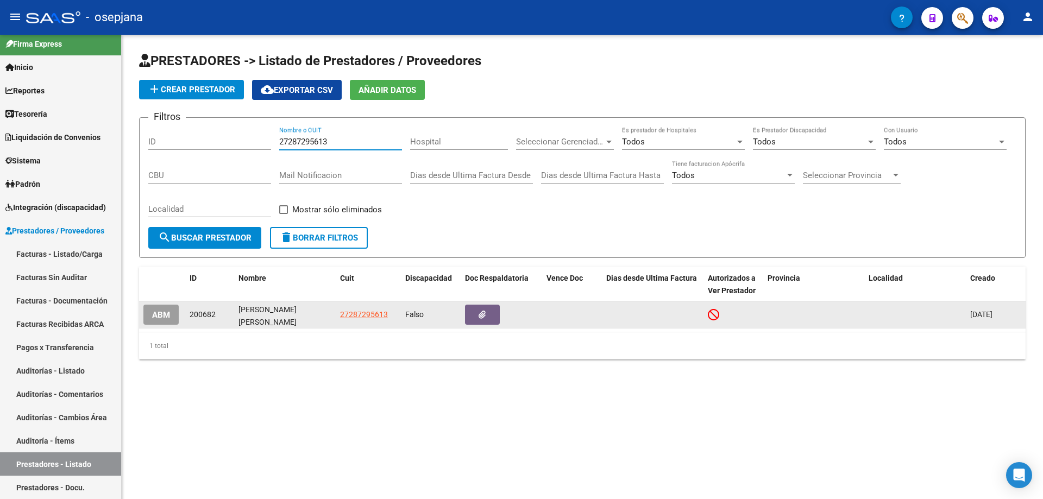
type input "27287295613"
click at [156, 318] on span "ABM" at bounding box center [161, 315] width 18 height 10
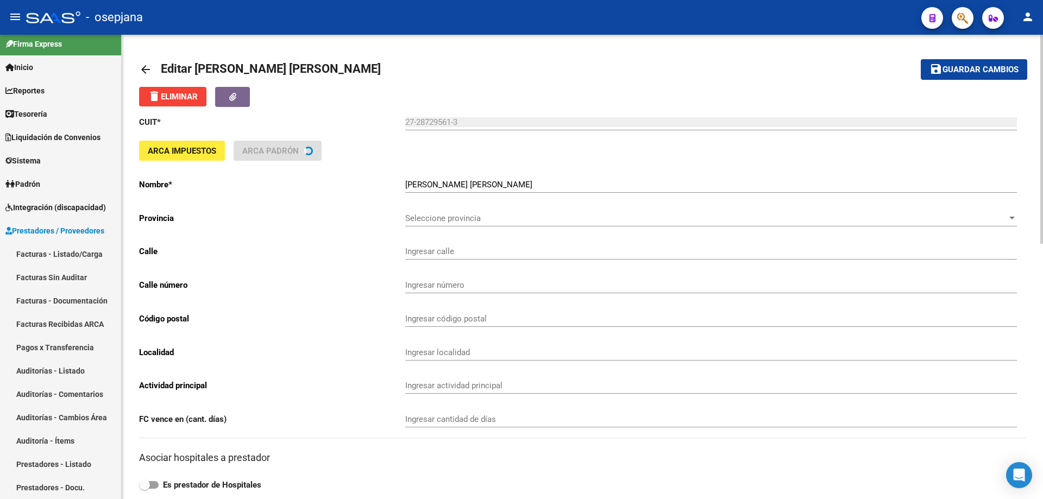
scroll to position [109, 0]
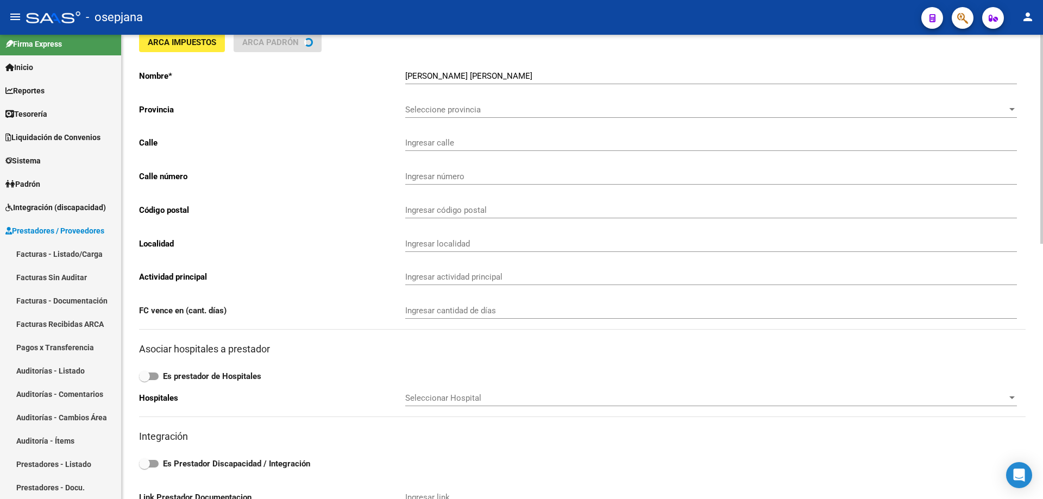
type input "ACHA"
type input "2885"
type input "7600"
type input "[PERSON_NAME] SUR"
type input "711001"
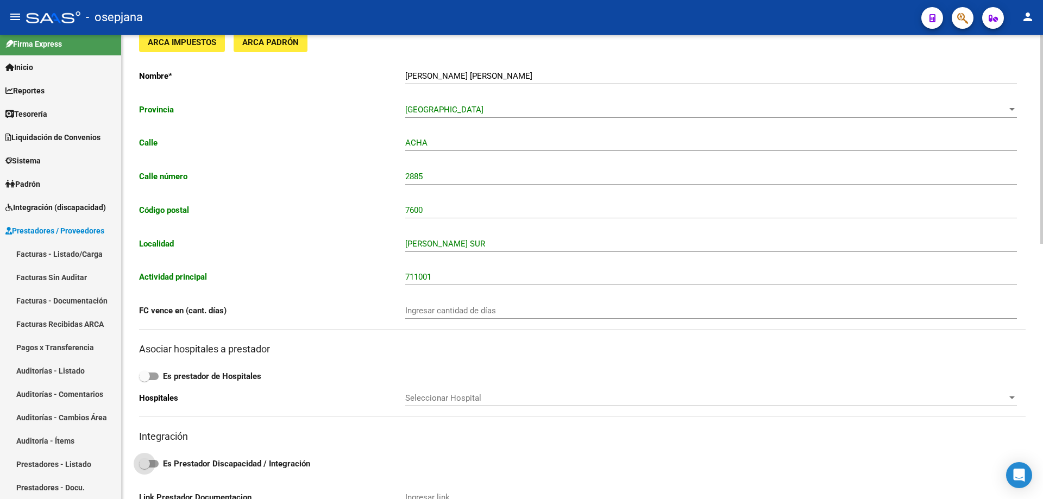
click at [201, 463] on strong "Es Prestador Discapacidad / Integración" at bounding box center [236, 464] width 147 height 10
click at [145, 468] on input "Es Prestador Discapacidad / Integración" at bounding box center [144, 468] width 1 height 1
checkbox input "true"
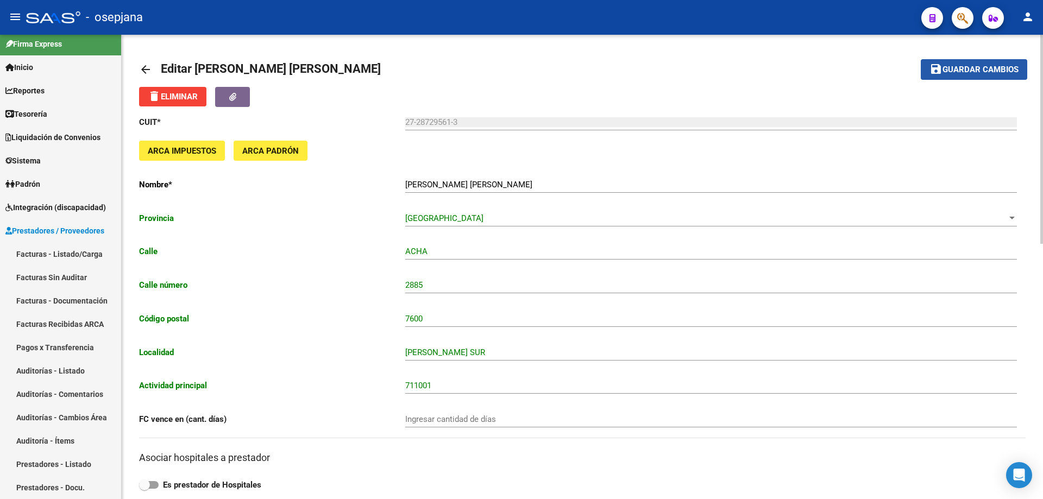
click at [988, 74] on span "Guardar cambios" at bounding box center [981, 70] width 76 height 10
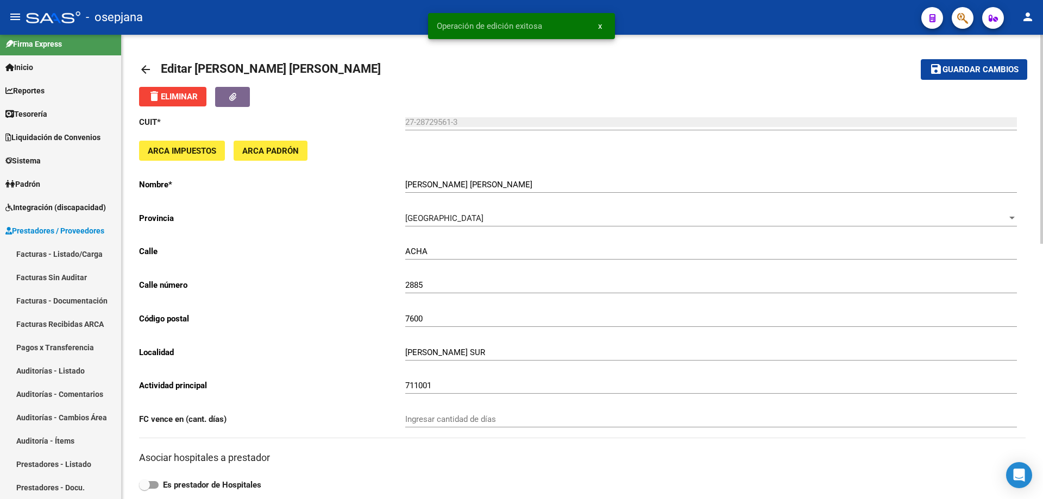
drag, startPoint x: 404, startPoint y: 184, endPoint x: 561, endPoint y: 183, distance: 157.6
click at [561, 183] on app-form-text-field "Nombre * [PERSON_NAME] [PERSON_NAME] Ingresar el nombre" at bounding box center [578, 185] width 878 height 10
drag, startPoint x: 537, startPoint y: 185, endPoint x: 394, endPoint y: 185, distance: 143.5
click at [394, 185] on app-form-text-field "Nombre * [PERSON_NAME] [PERSON_NAME] Ingresar el nombre" at bounding box center [578, 185] width 878 height 10
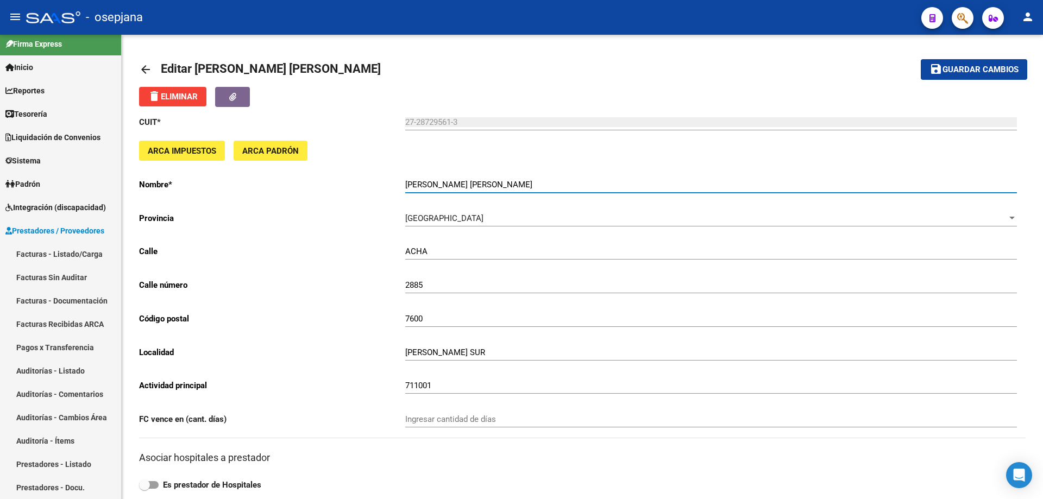
drag, startPoint x: 142, startPoint y: 66, endPoint x: 264, endPoint y: 13, distance: 133.1
click at [143, 66] on mat-icon "arrow_back" at bounding box center [145, 69] width 13 height 13
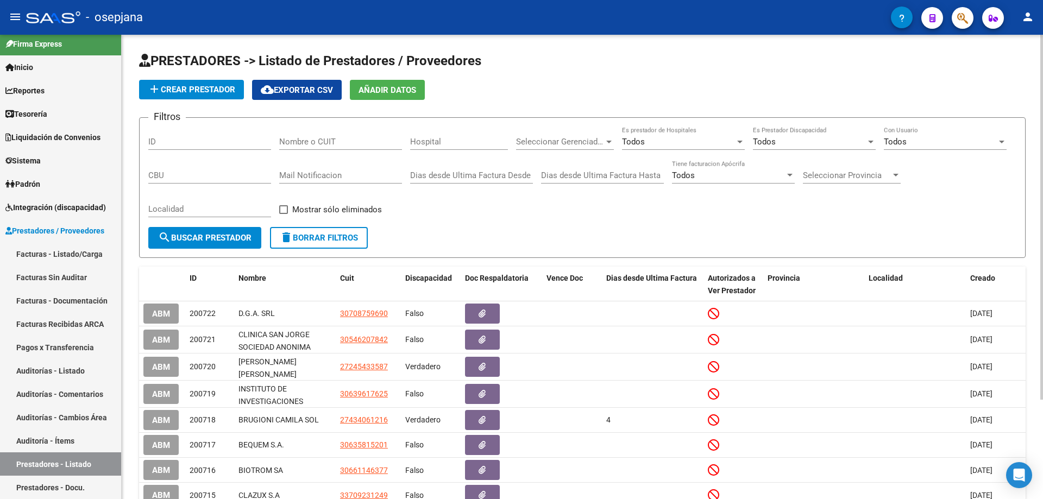
click at [310, 140] on input "Nombre o CUIT" at bounding box center [340, 142] width 123 height 10
paste input "38825428"
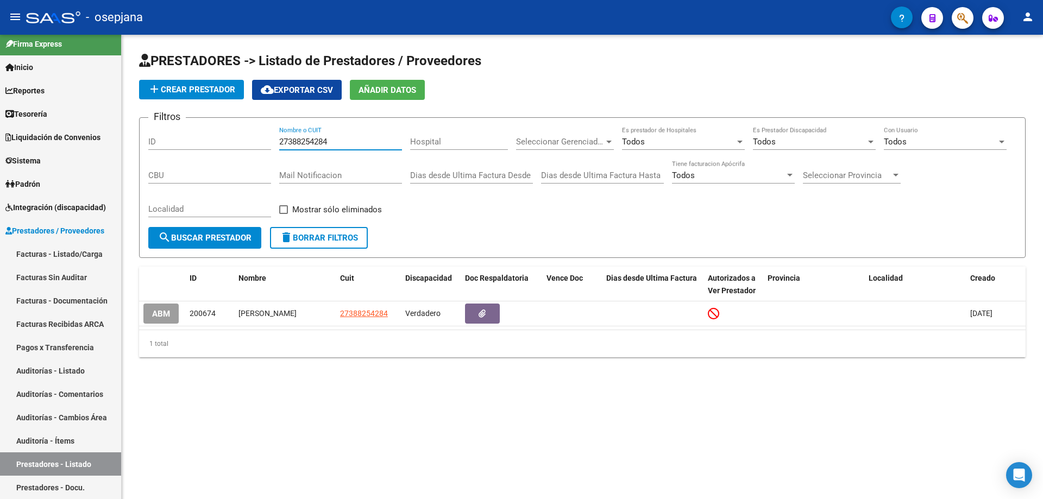
type input "27388254284"
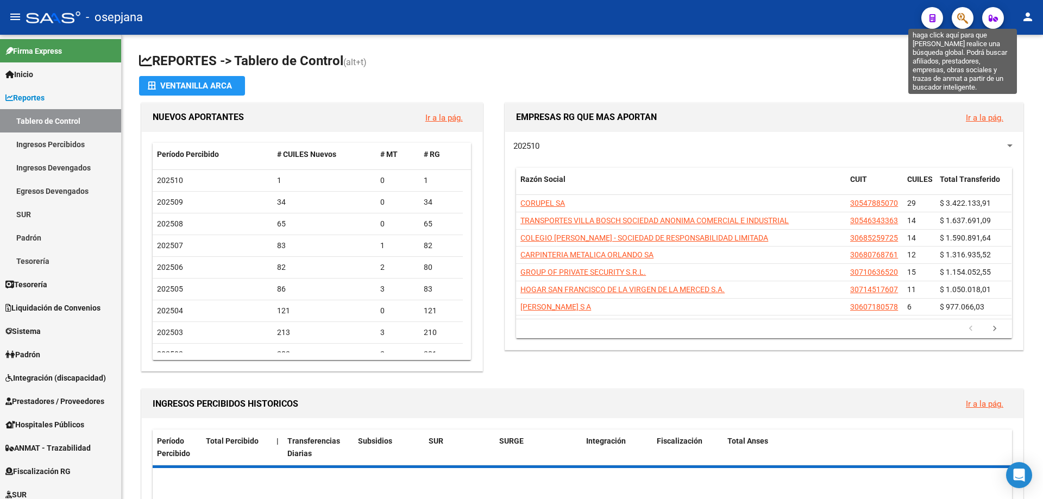
click at [961, 20] on icon "button" at bounding box center [962, 18] width 11 height 12
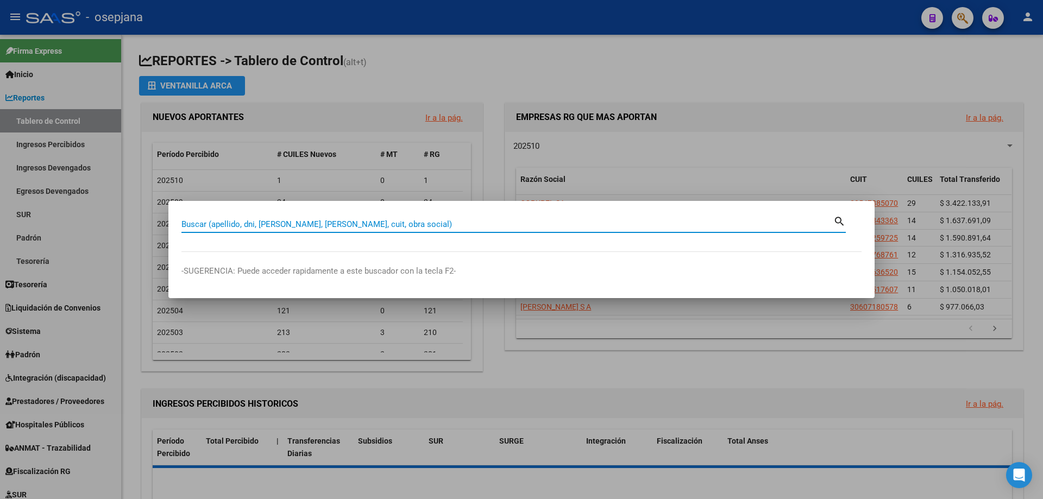
paste input "30717679802"
type input "30717679802"
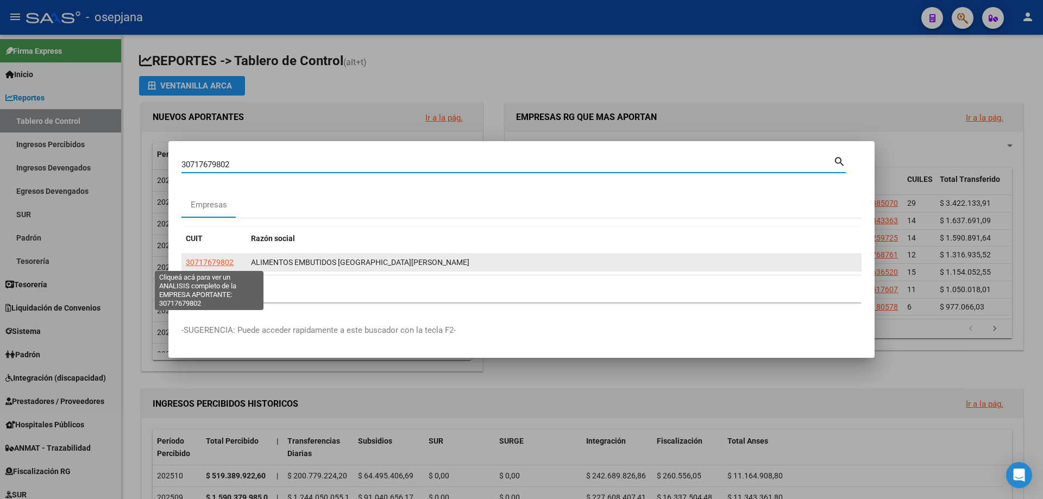
click at [204, 261] on span "30717679802" at bounding box center [210, 262] width 48 height 9
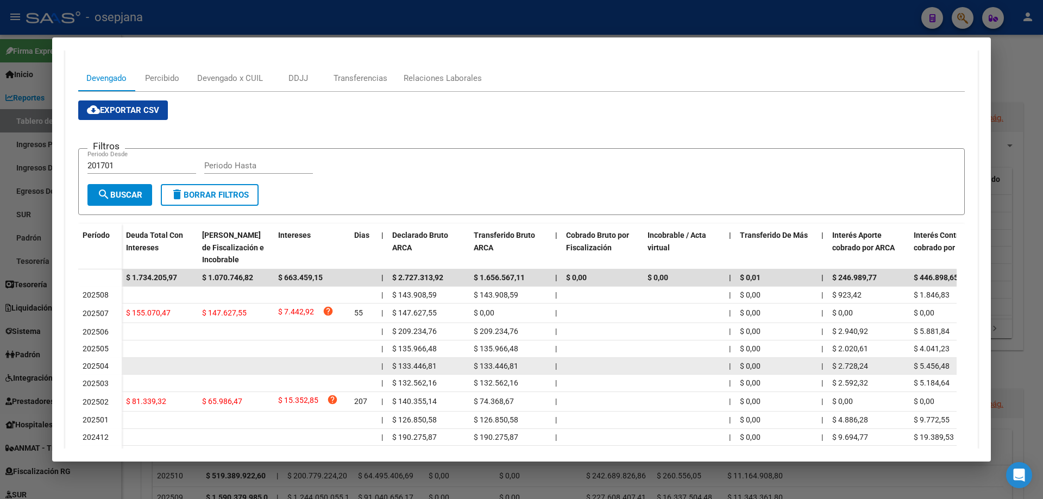
scroll to position [220, 0]
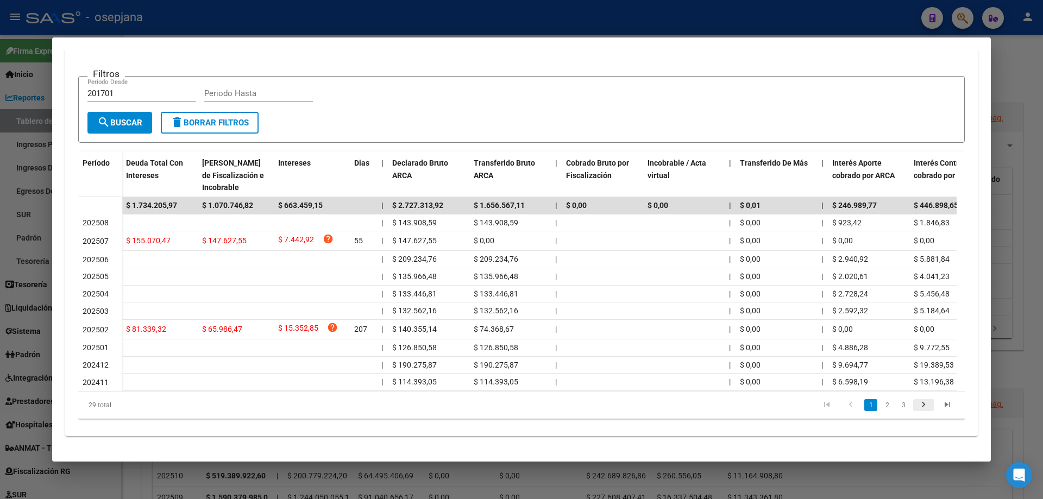
click at [917, 407] on icon "go to next page" at bounding box center [924, 406] width 14 height 13
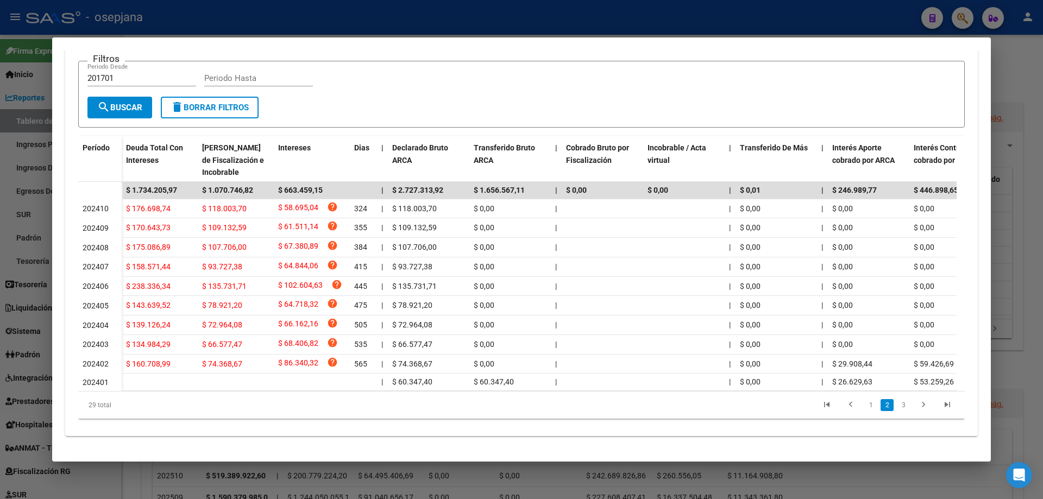
scroll to position [184, 0]
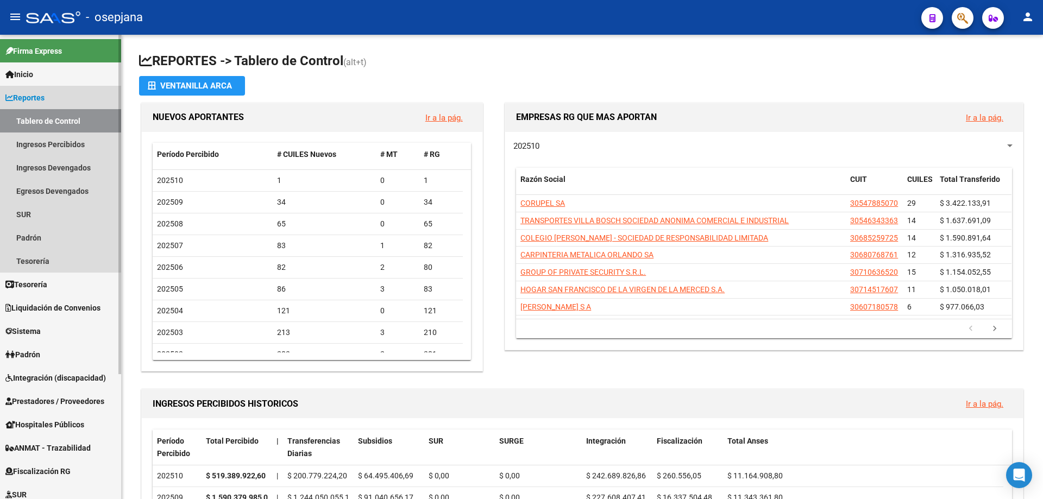
click at [39, 96] on span "Reportes" at bounding box center [24, 98] width 39 height 12
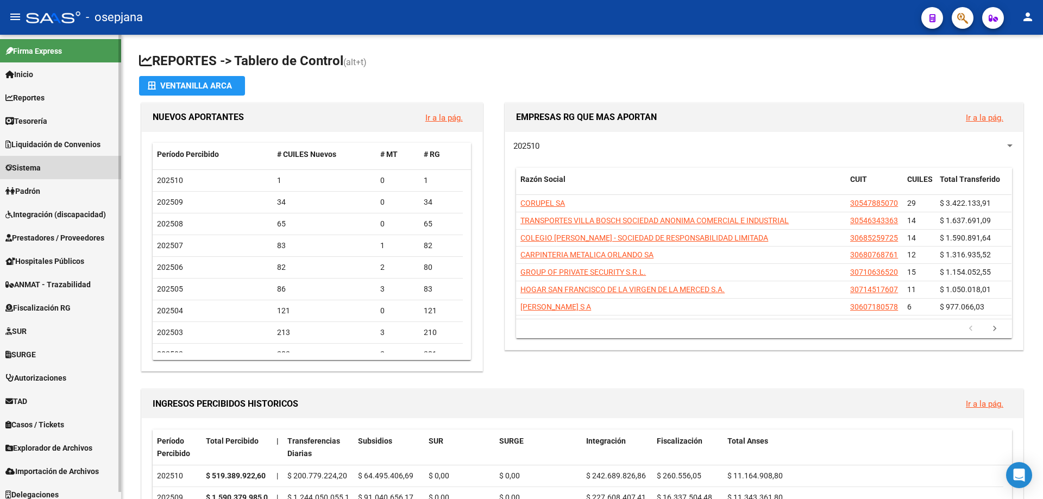
click at [36, 166] on span "Sistema" at bounding box center [22, 168] width 35 height 12
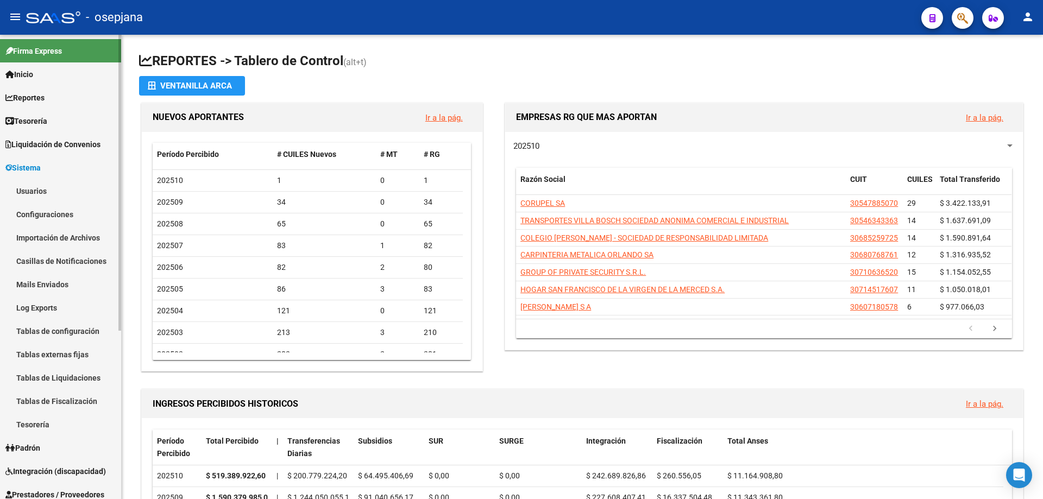
click at [39, 189] on link "Usuarios" at bounding box center [60, 190] width 121 height 23
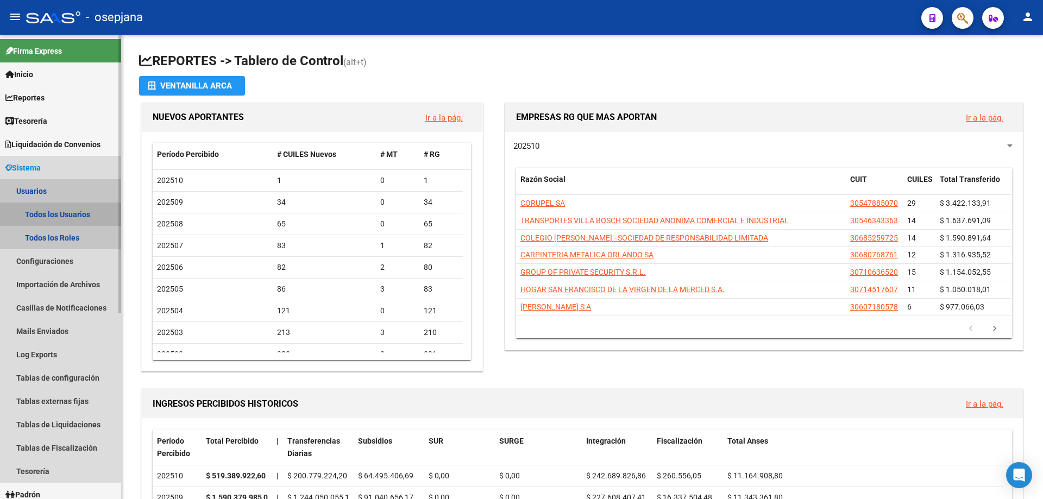
click at [62, 217] on link "Todos los Usuarios" at bounding box center [60, 214] width 121 height 23
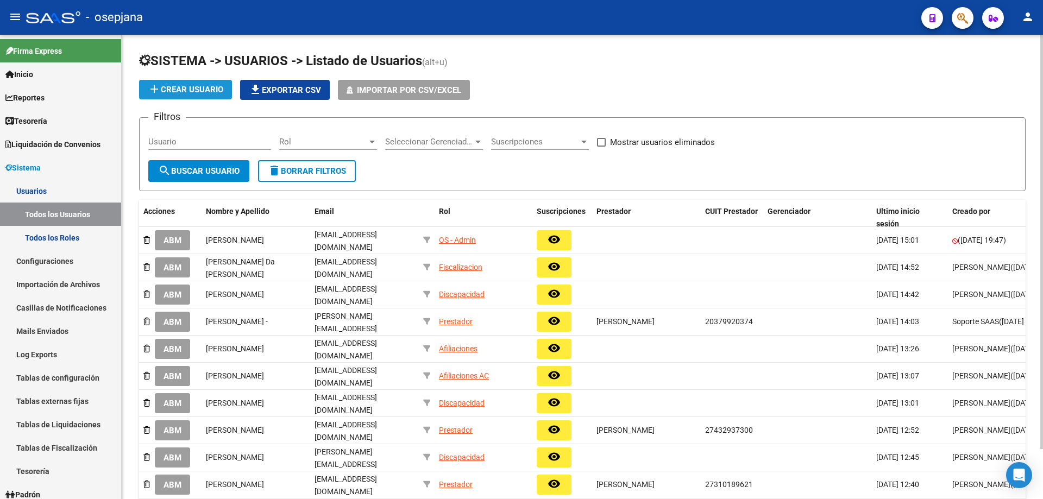
click at [204, 93] on span "add Crear Usuario" at bounding box center [186, 90] width 76 height 10
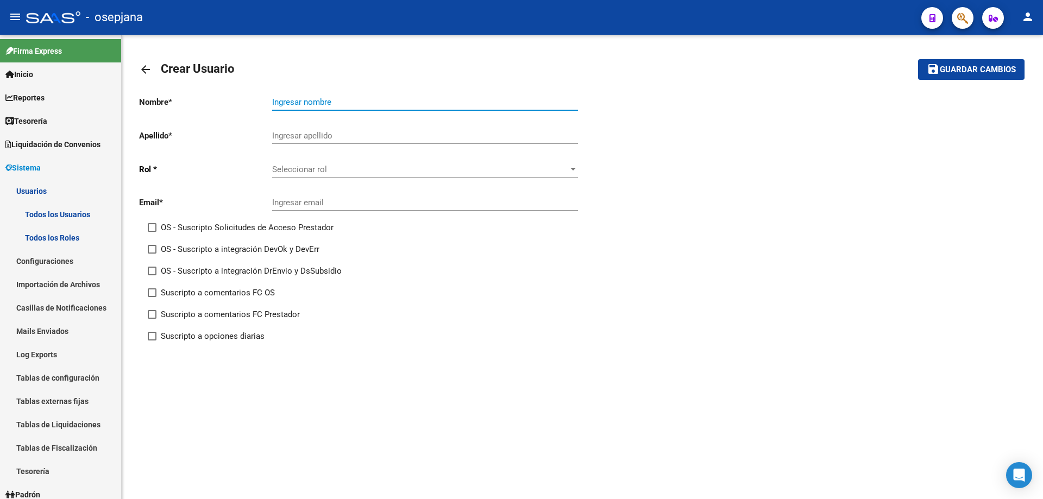
click at [341, 103] on input "Ingresar nombre" at bounding box center [425, 102] width 306 height 10
type input "EUGENIA BELEN"
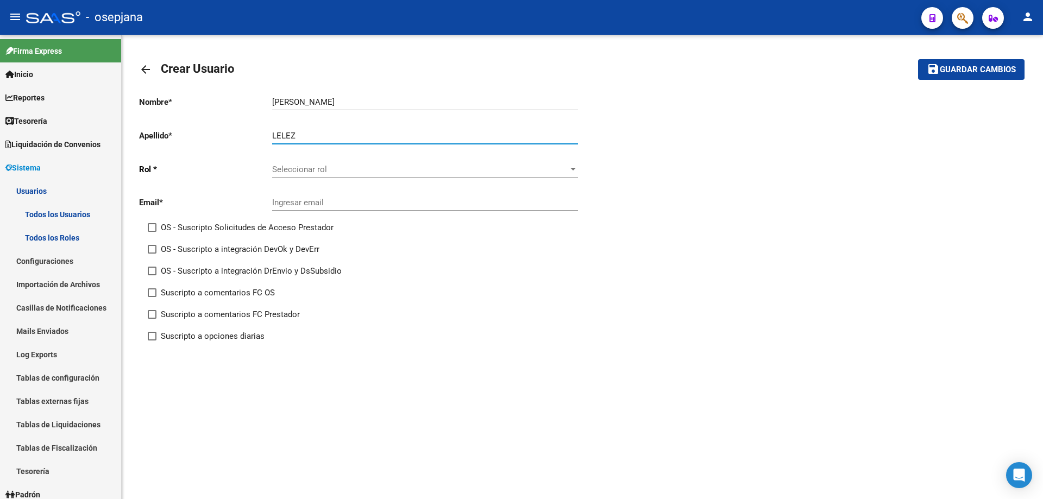
type input "LELEZ"
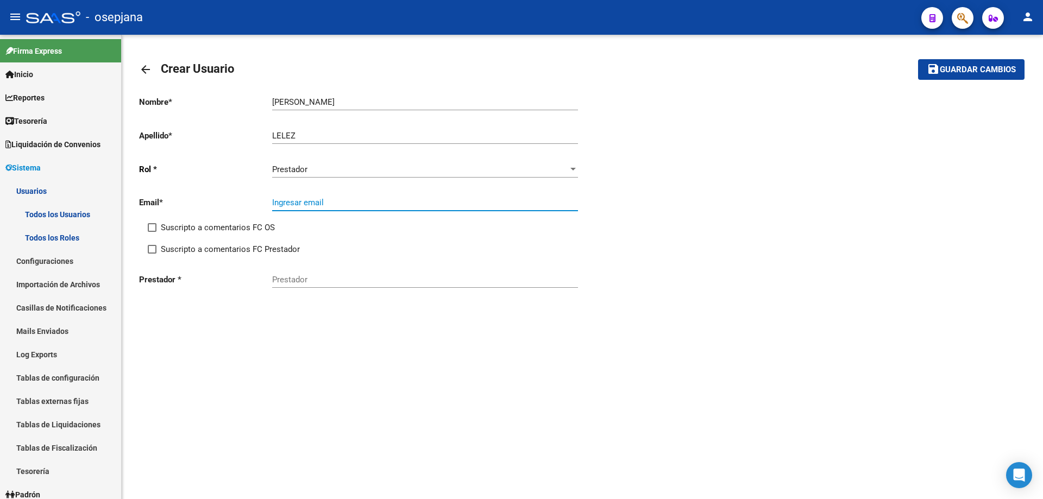
paste input "[EMAIL_ADDRESS][DOMAIN_NAME]"
type input "[EMAIL_ADDRESS][DOMAIN_NAME]"
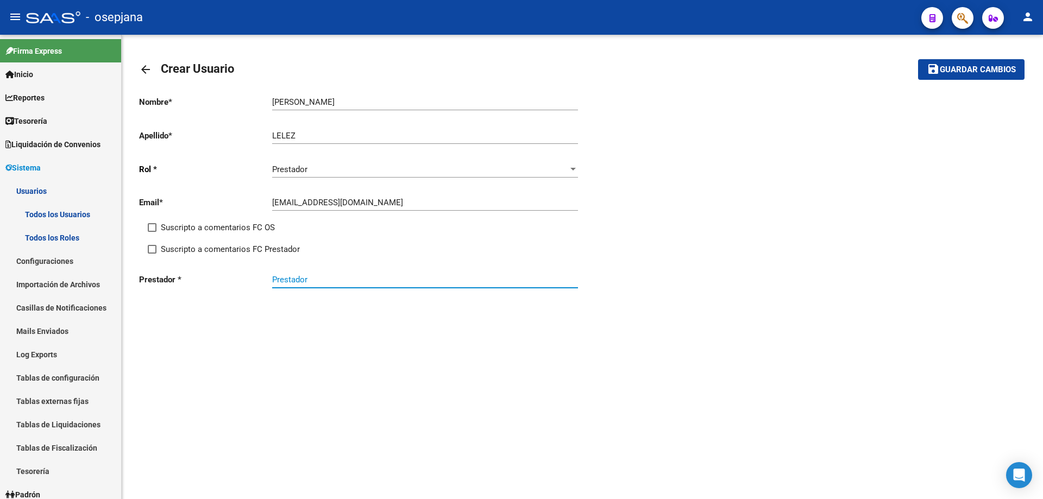
click at [376, 284] on input "Prestador" at bounding box center [425, 280] width 306 height 10
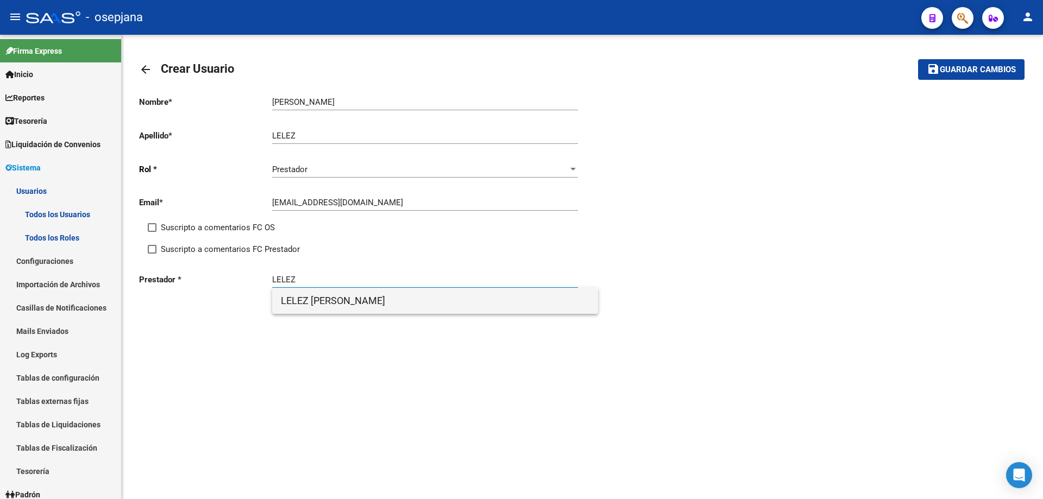
click at [350, 304] on span "LELEZ [PERSON_NAME]" at bounding box center [435, 301] width 309 height 26
type input "LELEZ [PERSON_NAME]"
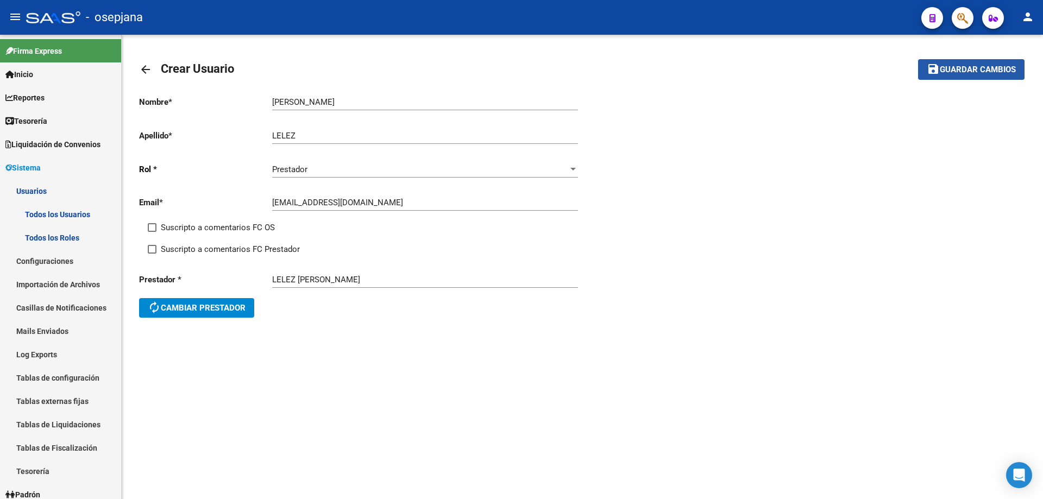
click at [985, 72] on span "Guardar cambios" at bounding box center [978, 70] width 76 height 10
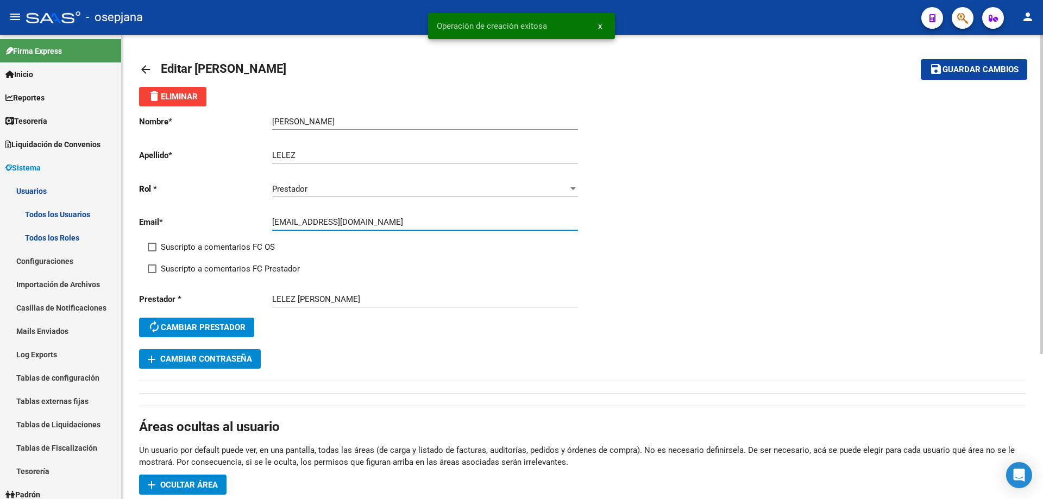
drag, startPoint x: 272, startPoint y: 222, endPoint x: 304, endPoint y: 222, distance: 32.1
click at [304, 222] on input "[EMAIL_ADDRESS][DOMAIN_NAME]" at bounding box center [425, 222] width 306 height 10
click at [237, 356] on span "add Cambiar Contraseña" at bounding box center [200, 359] width 104 height 10
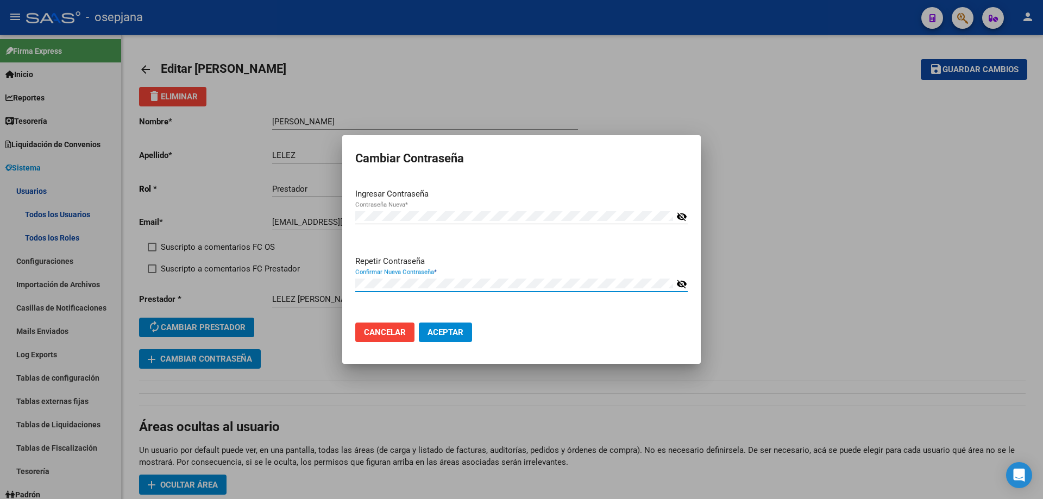
click at [419, 323] on button "Aceptar" at bounding box center [445, 333] width 53 height 20
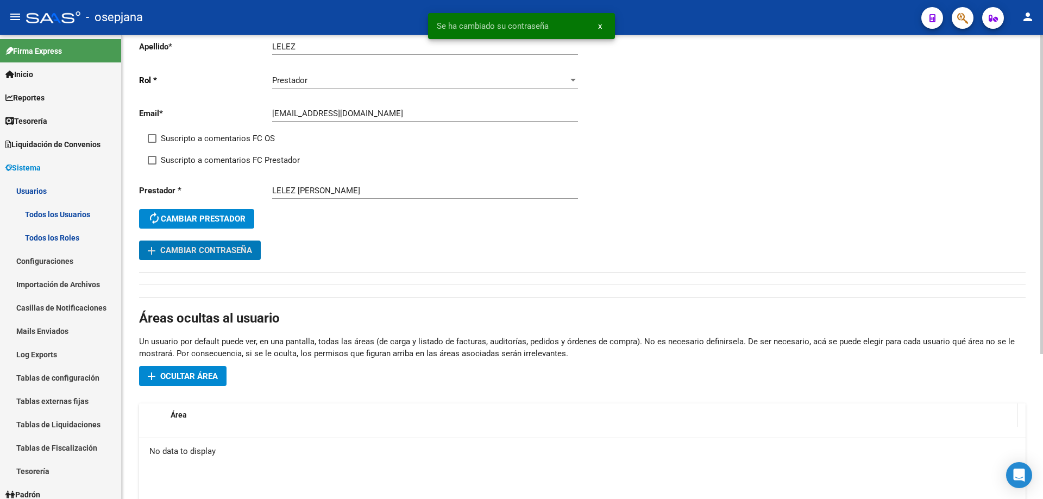
scroll to position [211, 0]
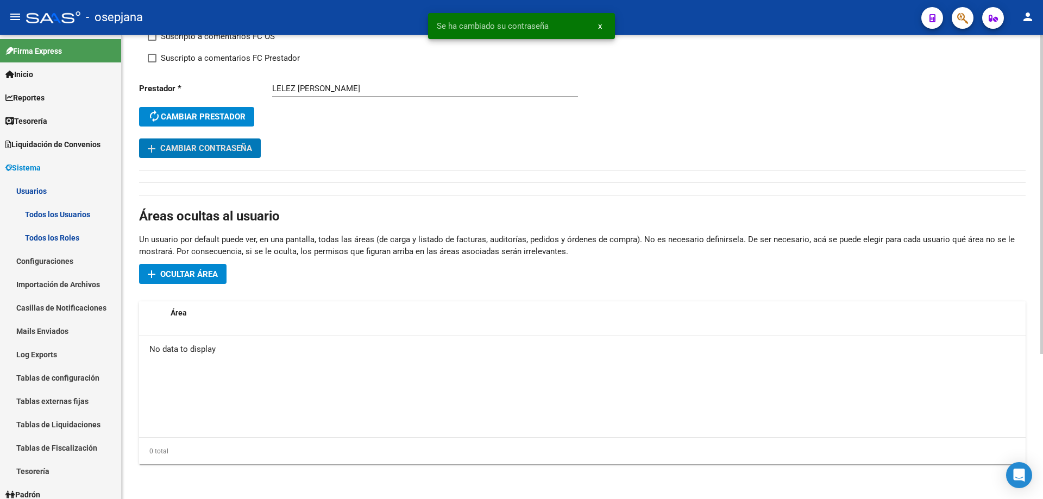
click at [194, 277] on span "Ocultar área" at bounding box center [189, 275] width 58 height 10
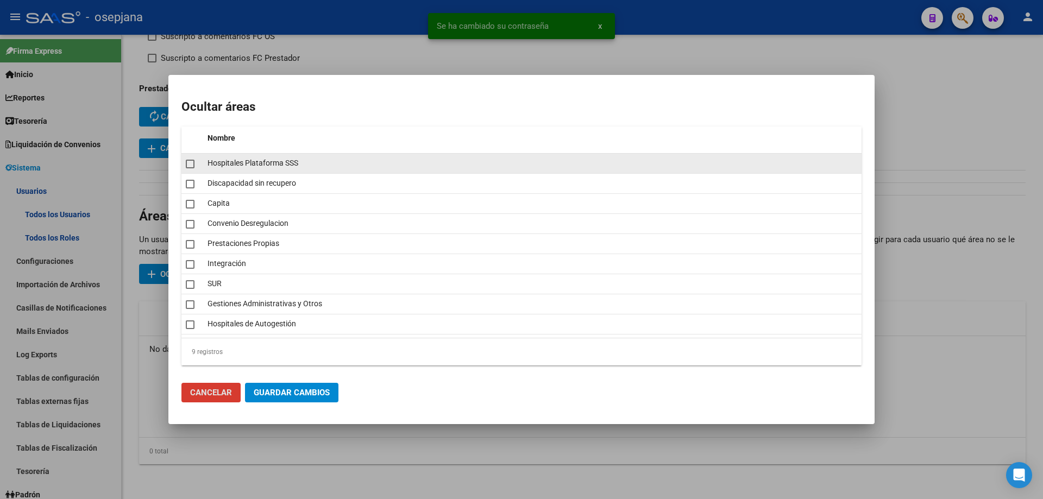
click at [191, 170] on mat-checkbox at bounding box center [190, 163] width 9 height 15
checkbox input "true"
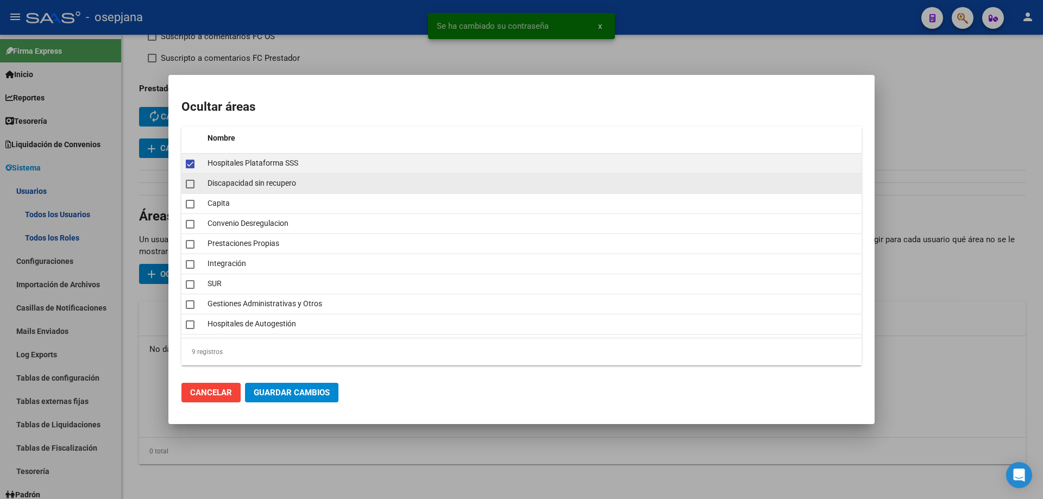
click at [190, 185] on span at bounding box center [190, 184] width 9 height 9
checkbox input "true"
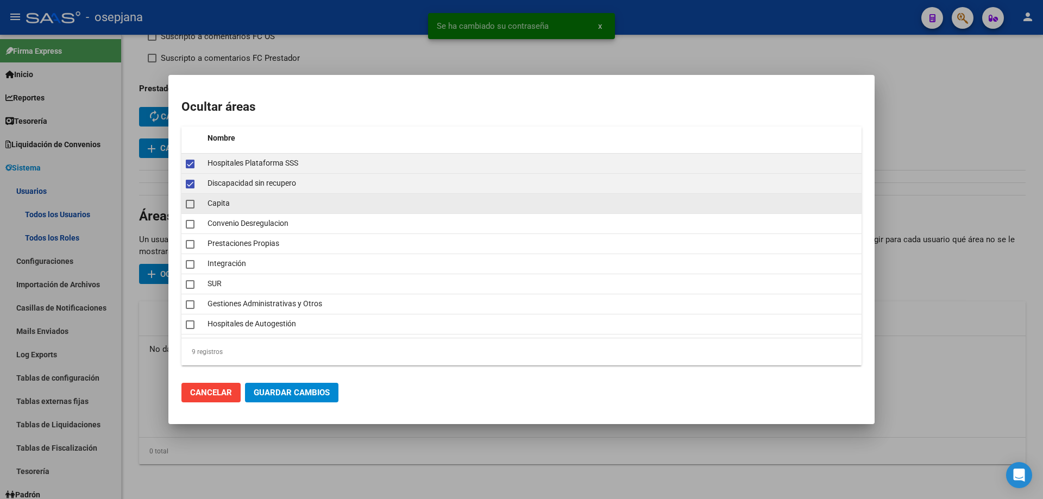
click at [192, 207] on span at bounding box center [190, 204] width 9 height 9
checkbox input "true"
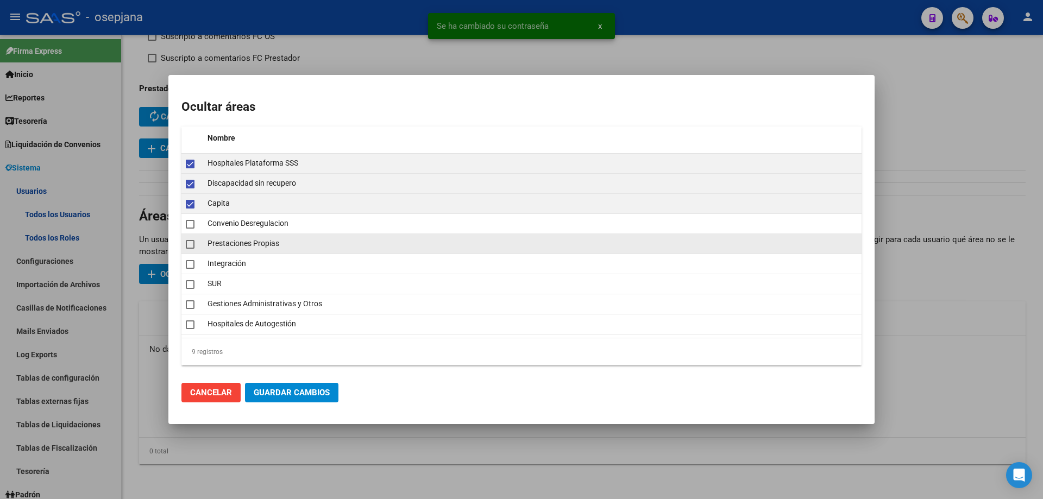
drag, startPoint x: 192, startPoint y: 224, endPoint x: 192, endPoint y: 243, distance: 19.0
click at [192, 228] on span at bounding box center [190, 224] width 9 height 9
checkbox input "true"
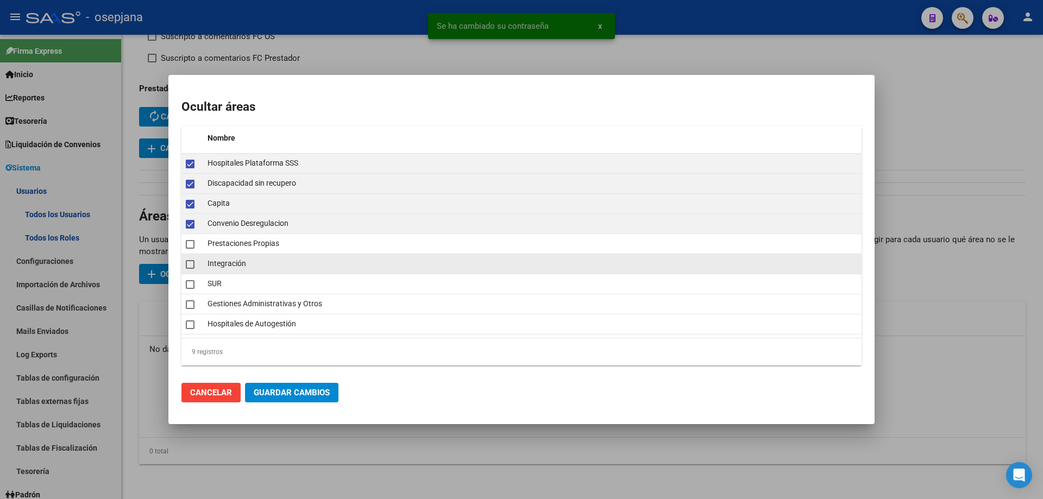
drag, startPoint x: 192, startPoint y: 248, endPoint x: 192, endPoint y: 259, distance: 10.9
click at [192, 249] on mat-checkbox at bounding box center [190, 243] width 9 height 15
checkbox input "true"
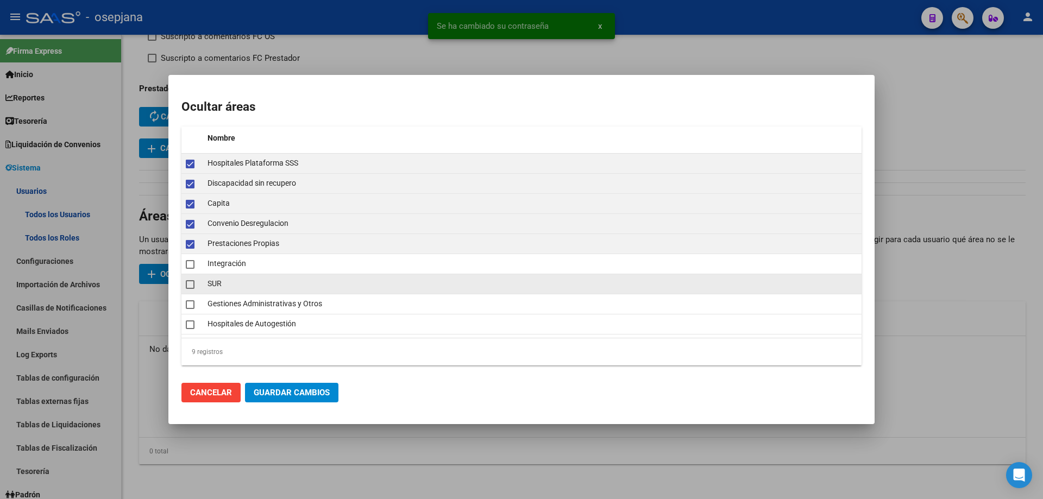
click at [191, 277] on mat-checkbox at bounding box center [190, 284] width 9 height 15
checkbox input "true"
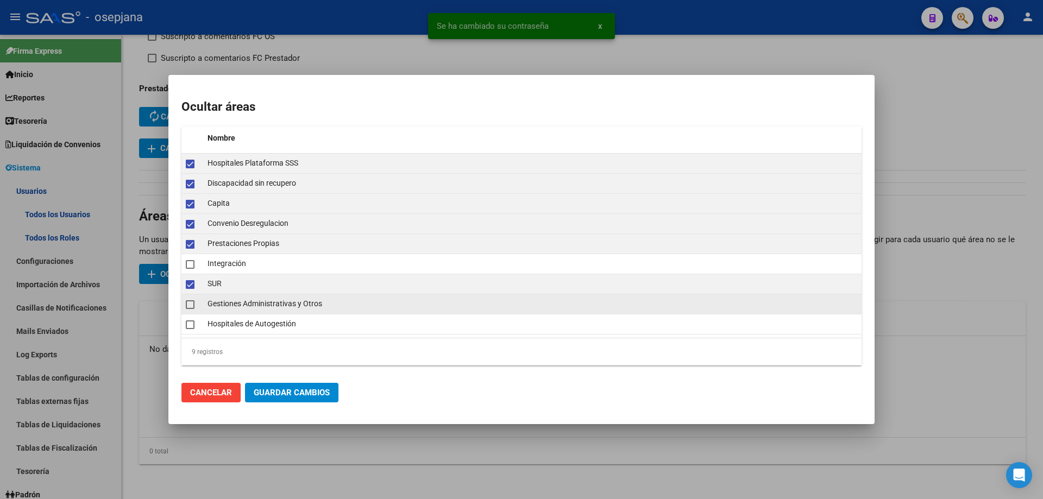
click at [190, 309] on mat-checkbox at bounding box center [190, 304] width 9 height 15
checkbox input "true"
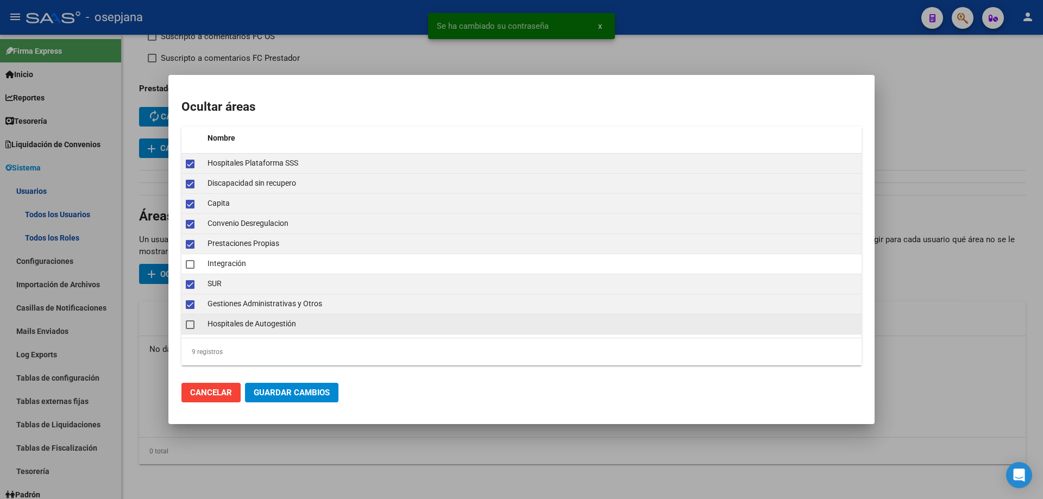
click at [190, 329] on span at bounding box center [190, 325] width 9 height 9
checkbox input "true"
drag, startPoint x: 288, startPoint y: 403, endPoint x: 292, endPoint y: 398, distance: 6.2
click at [290, 401] on mat-dialog-actions "Cancelar Guardar Cambios" at bounding box center [521, 392] width 680 height 37
click at [292, 398] on span "Guardar Cambios" at bounding box center [292, 393] width 76 height 10
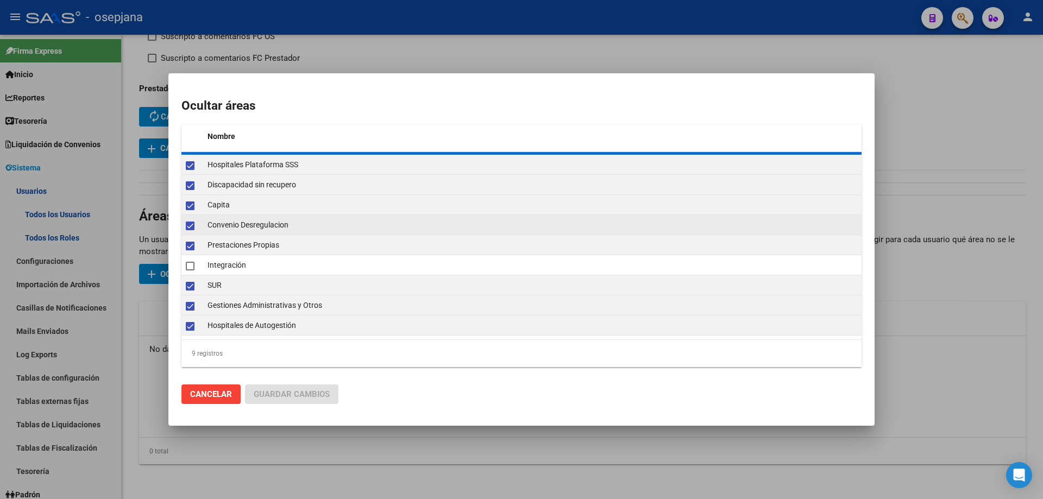
checkbox input "false"
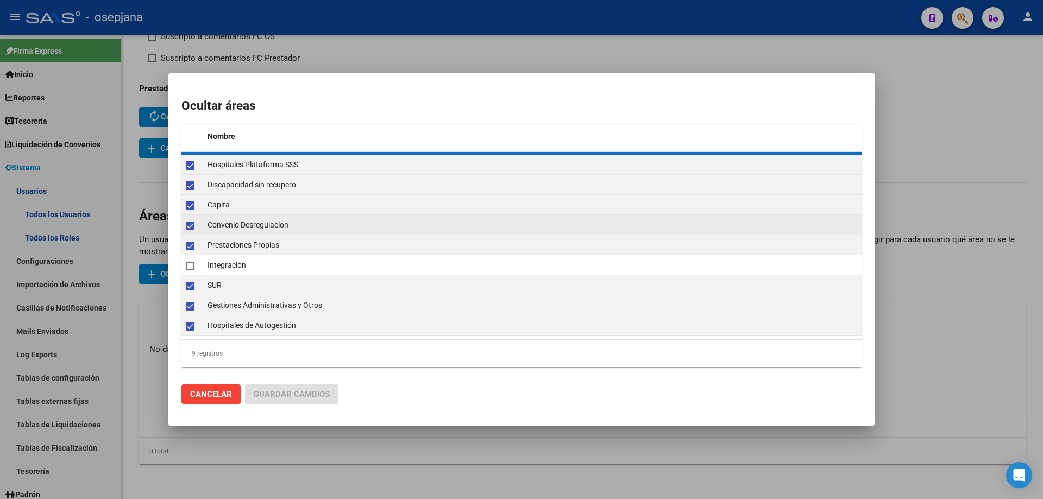
checkbox input "false"
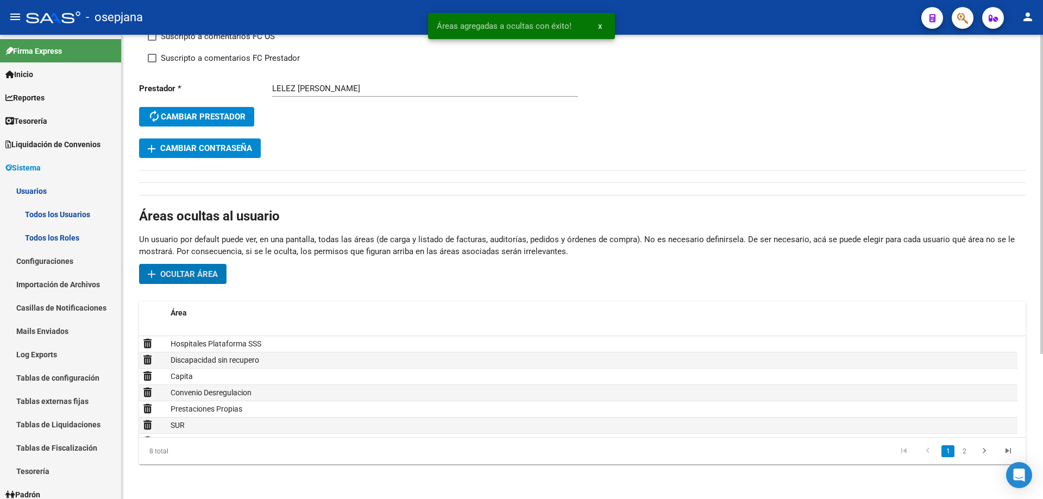
scroll to position [0, 0]
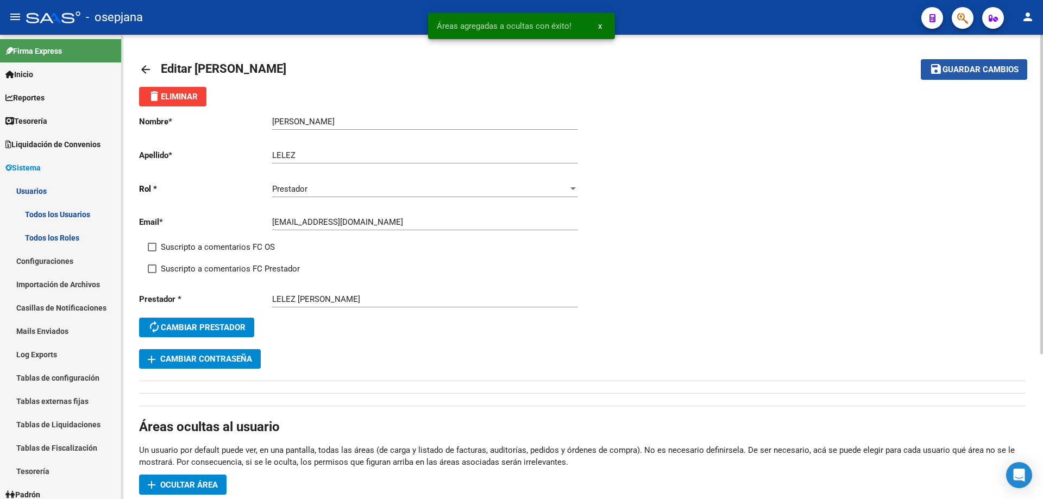
click at [982, 71] on span "Guardar cambios" at bounding box center [981, 70] width 76 height 10
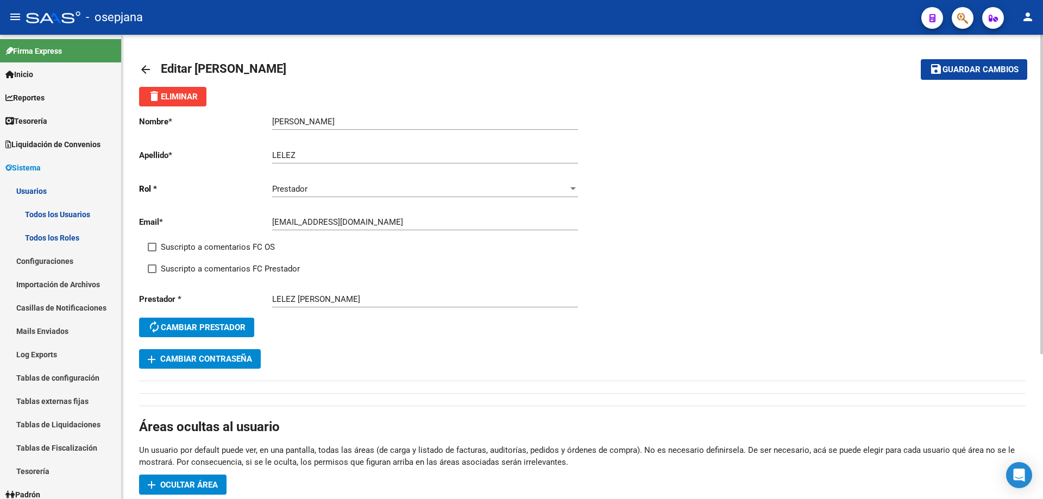
click at [945, 69] on span "Guardar cambios" at bounding box center [981, 70] width 76 height 10
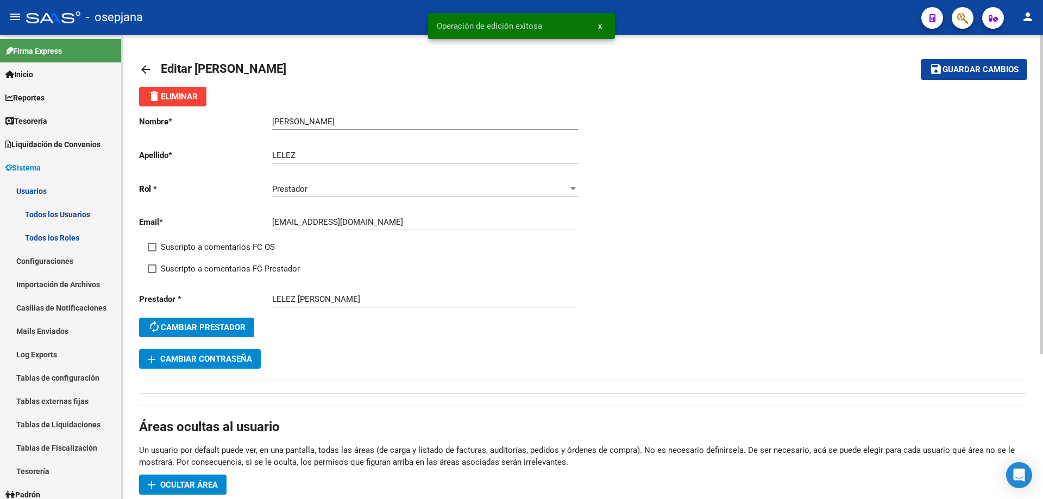
click at [146, 68] on mat-icon "arrow_back" at bounding box center [145, 69] width 13 height 13
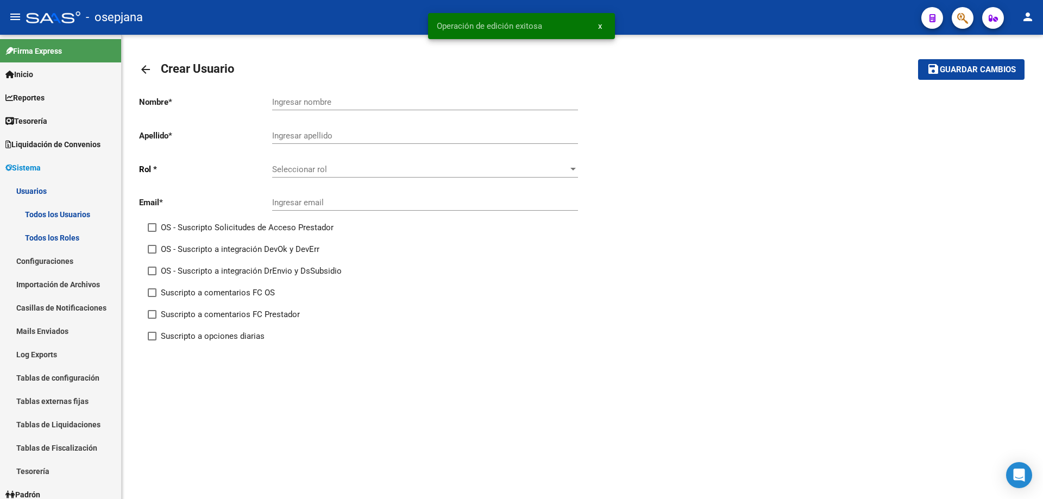
click at [145, 67] on mat-icon "arrow_back" at bounding box center [145, 69] width 13 height 13
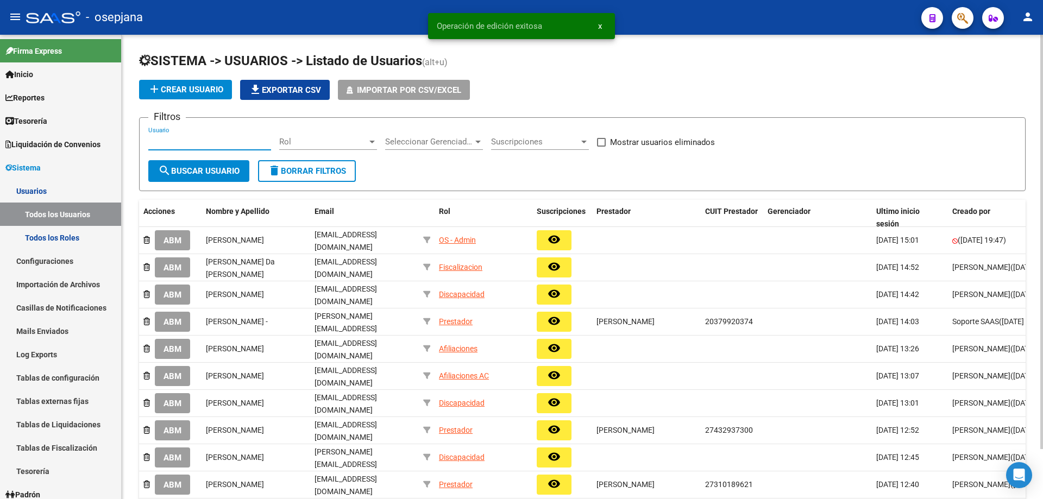
click at [234, 145] on input "Usuario" at bounding box center [209, 142] width 123 height 10
paste input "garcialoredosilvana@gmail.com"
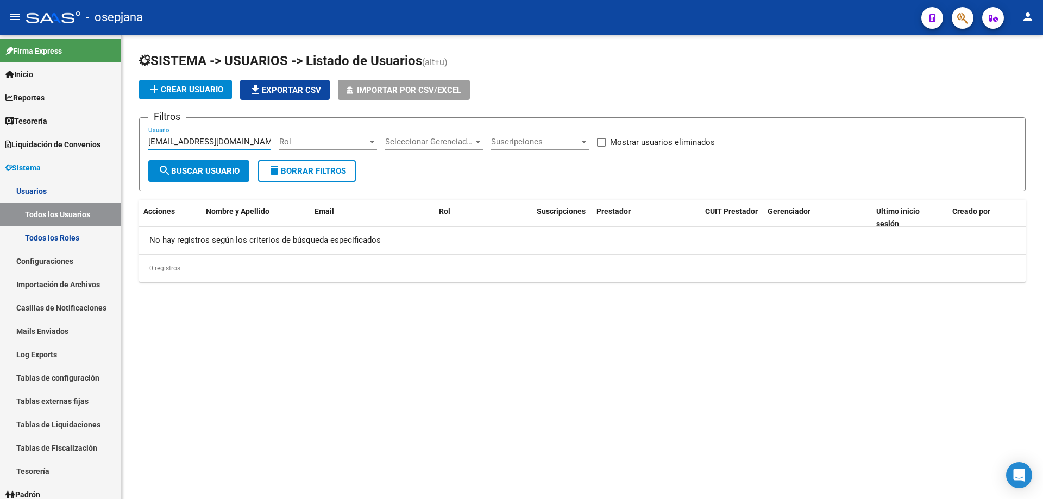
type input "garcialoredosilvana@gmail.com"
click at [209, 87] on span "add Crear Usuario" at bounding box center [186, 90] width 76 height 10
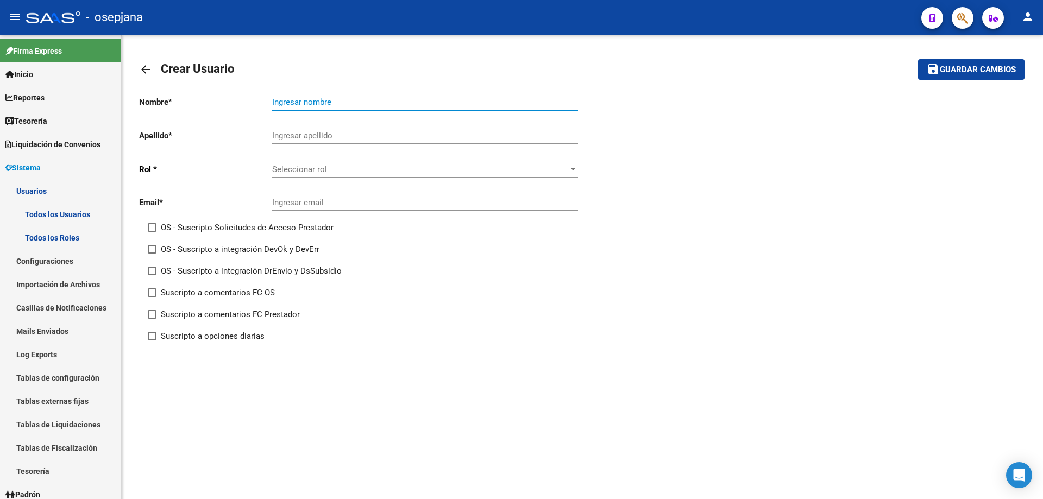
click at [350, 105] on input "Ingresar nombre" at bounding box center [425, 102] width 306 height 10
paste input "[PERSON_NAME] [PERSON_NAME]"
drag, startPoint x: 273, startPoint y: 102, endPoint x: 336, endPoint y: 98, distance: 63.7
click at [336, 98] on input "[PERSON_NAME] [PERSON_NAME]" at bounding box center [425, 102] width 306 height 10
type input "SILVANA LOURDES"
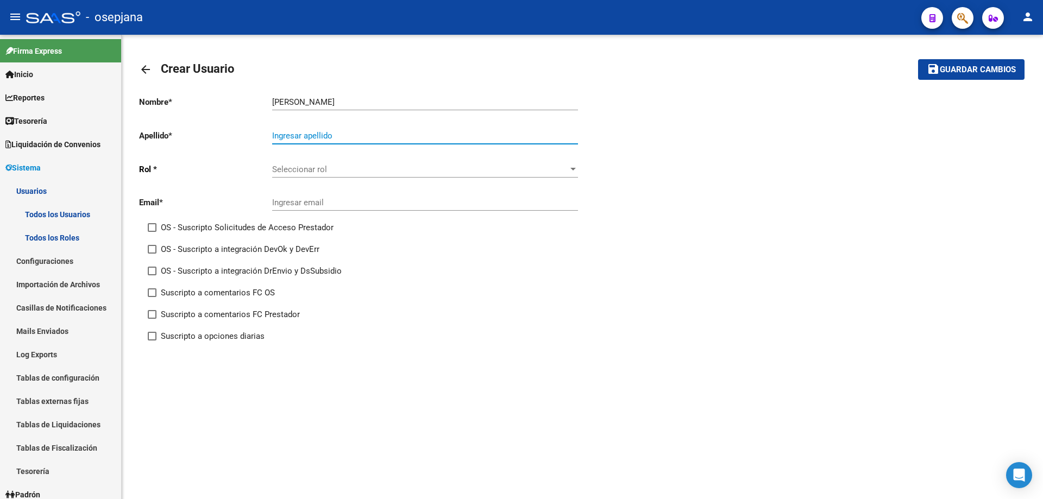
click at [302, 134] on input "Ingresar apellido" at bounding box center [425, 136] width 306 height 10
paste input "GARCIA LOREDO"
type input "GARCIA LOREDO"
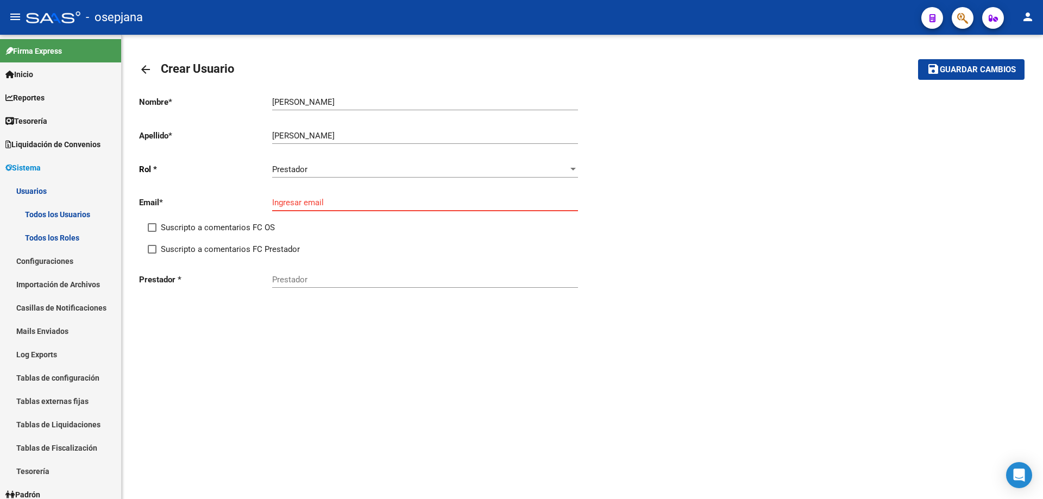
paste input "garcialoredosilvana@gmail.com"
type input "garcialoredosilvana@gmail.com"
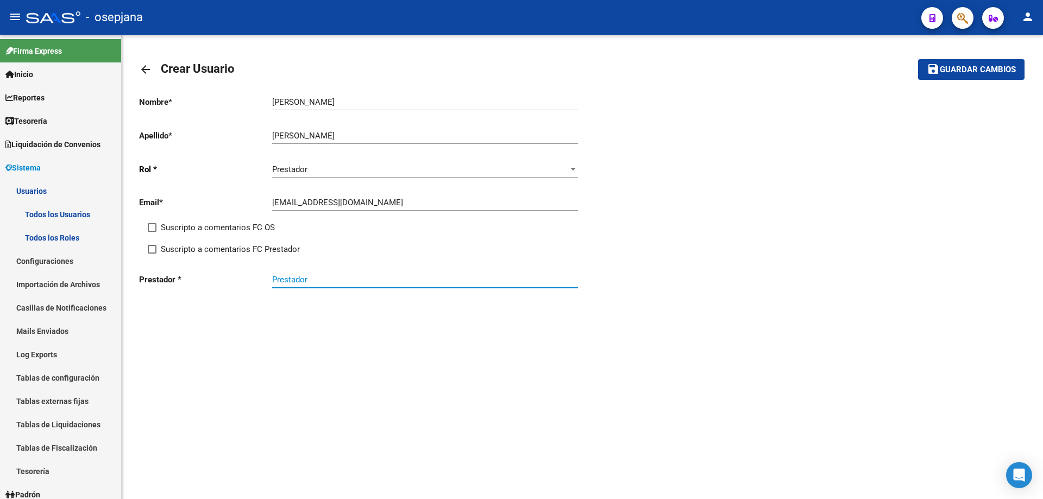
click at [380, 283] on input "Prestador" at bounding box center [425, 280] width 306 height 10
type input "g"
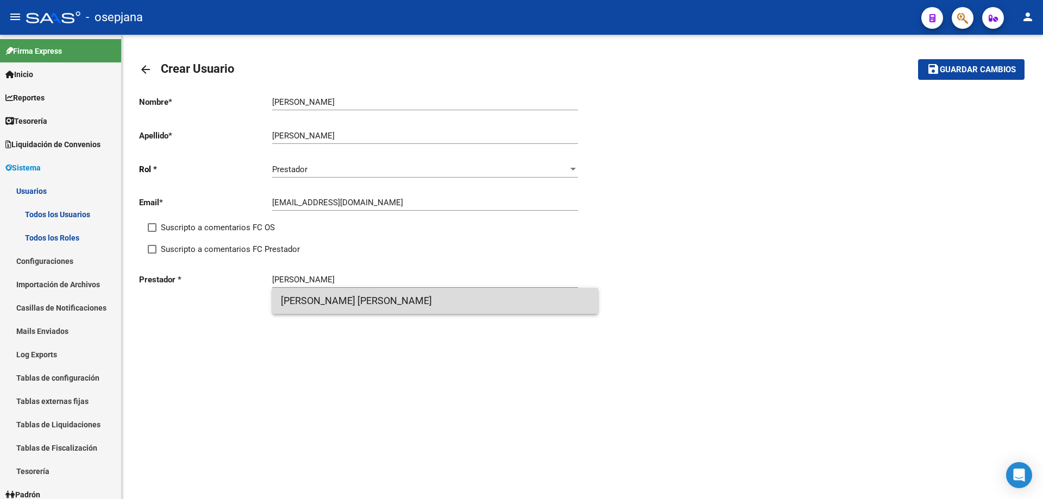
click at [382, 304] on span "[PERSON_NAME] [PERSON_NAME]" at bounding box center [435, 301] width 309 height 26
type input "[PERSON_NAME] [PERSON_NAME]"
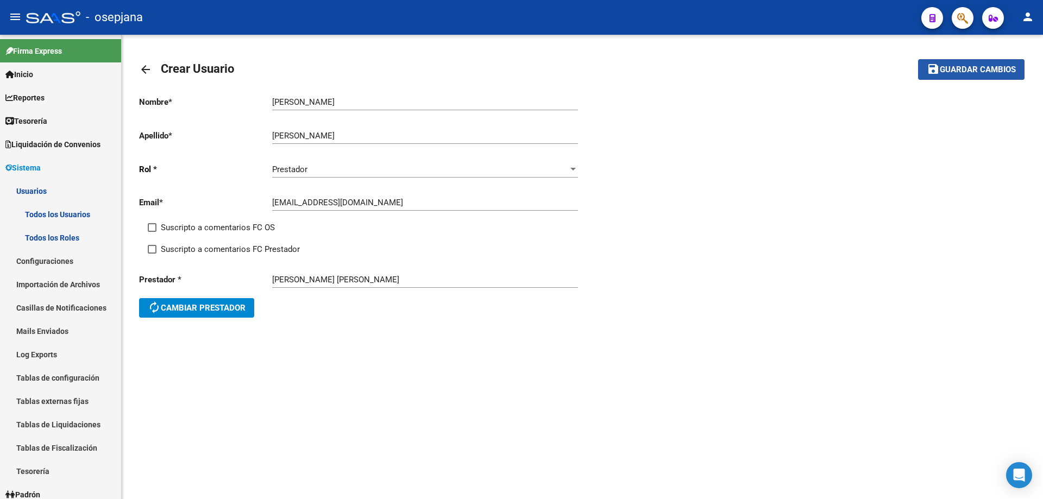
click at [979, 70] on span "Guardar cambios" at bounding box center [978, 70] width 76 height 10
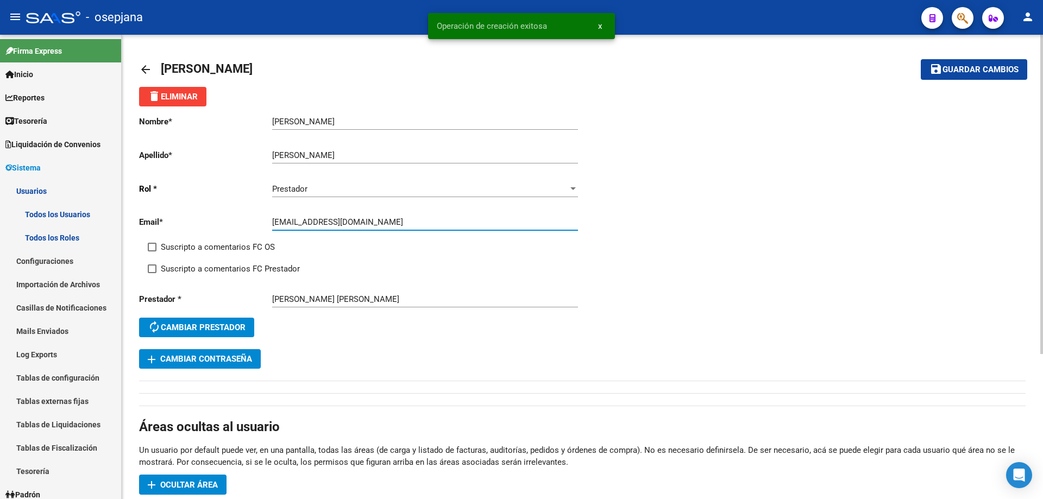
drag, startPoint x: 274, startPoint y: 223, endPoint x: 343, endPoint y: 226, distance: 68.5
click at [343, 226] on input "garcialoredosilvana@gmail.com" at bounding box center [425, 222] width 306 height 10
click at [240, 354] on span "add Cambiar Contraseña" at bounding box center [200, 359] width 104 height 10
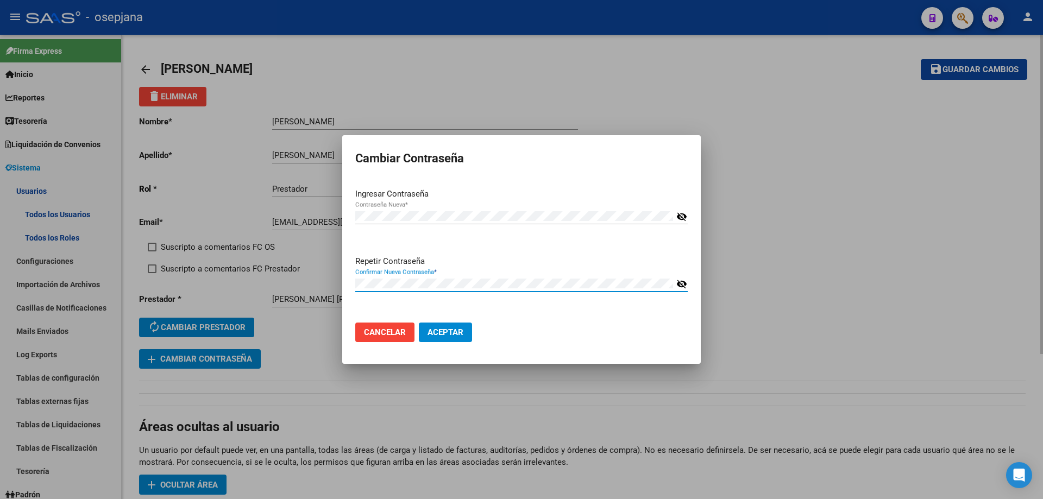
click at [419, 323] on button "Aceptar" at bounding box center [445, 333] width 53 height 20
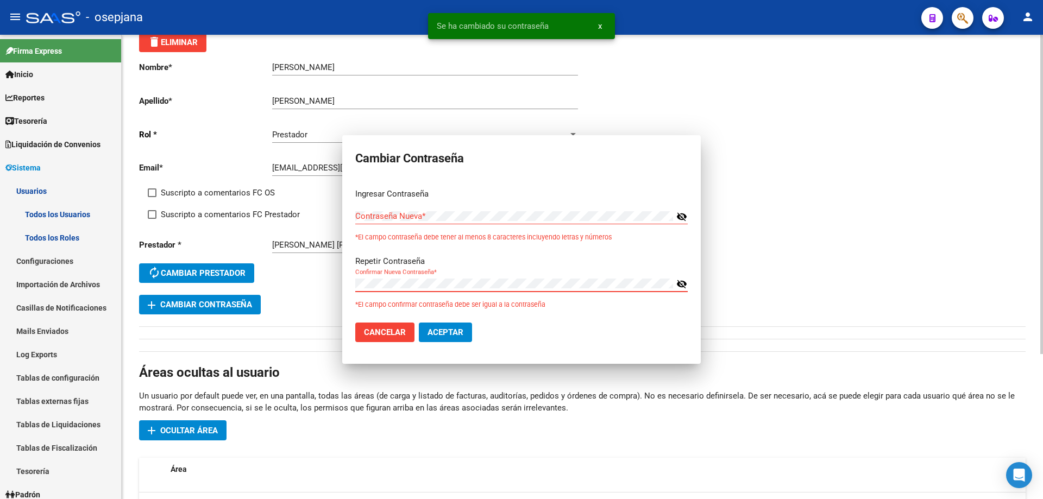
scroll to position [109, 0]
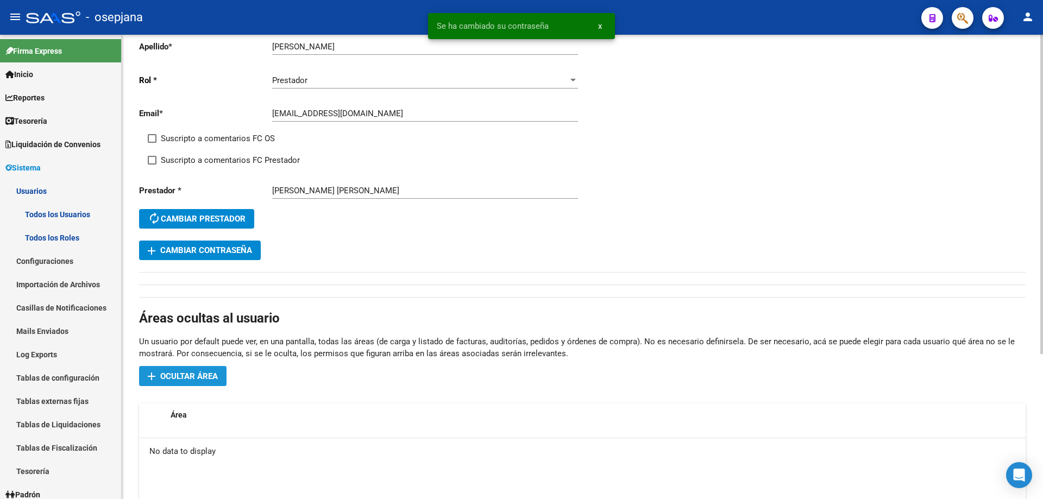
click at [208, 379] on span "Ocultar área" at bounding box center [189, 377] width 58 height 10
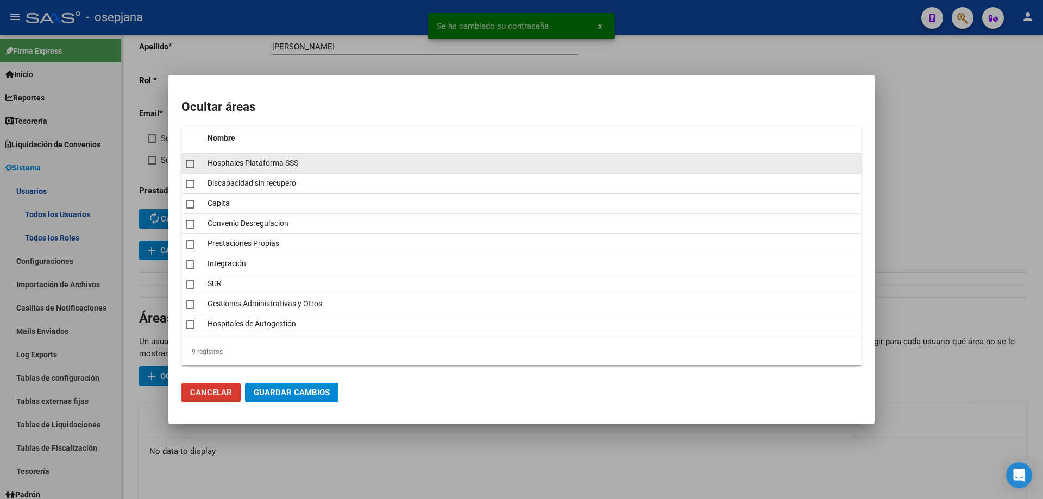
click at [195, 165] on div at bounding box center [192, 163] width 13 height 15
checkbox input "true"
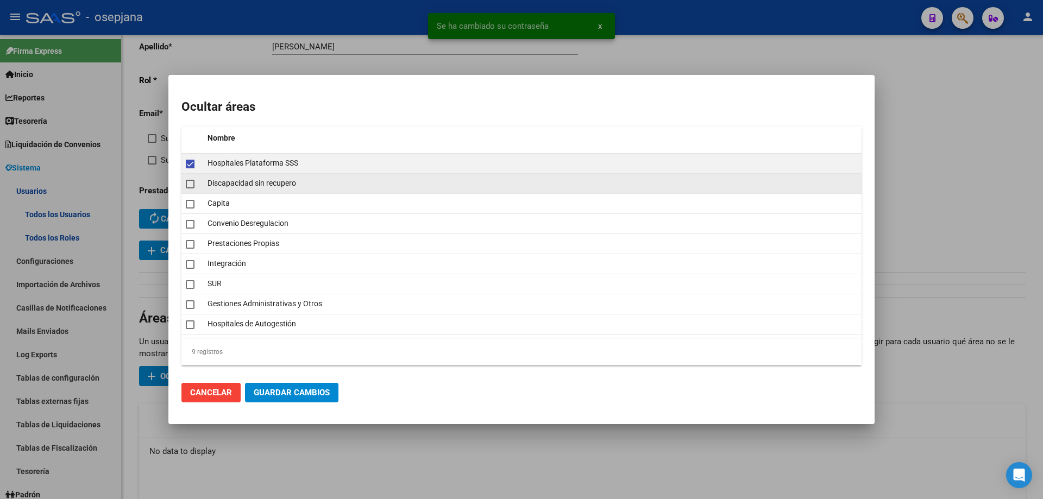
click at [189, 187] on span at bounding box center [190, 184] width 9 height 9
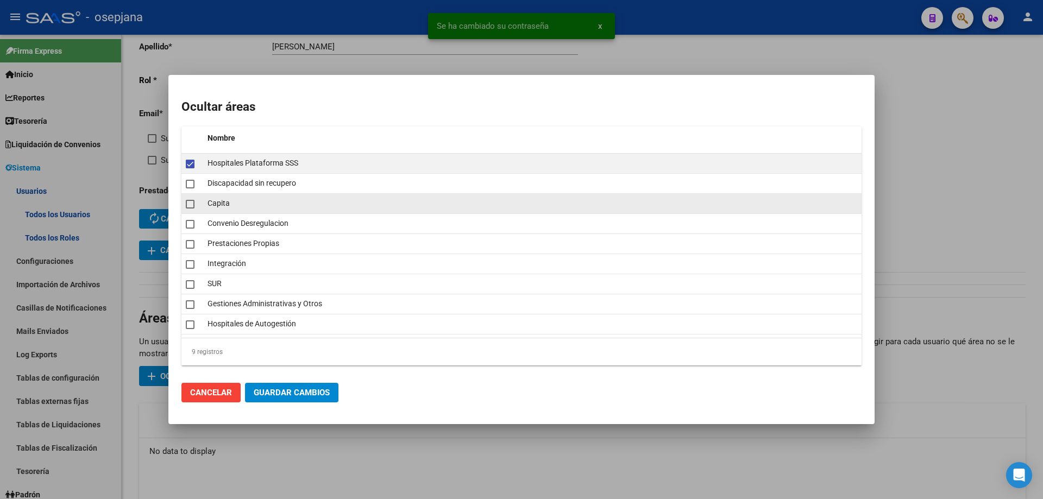
checkbox input "true"
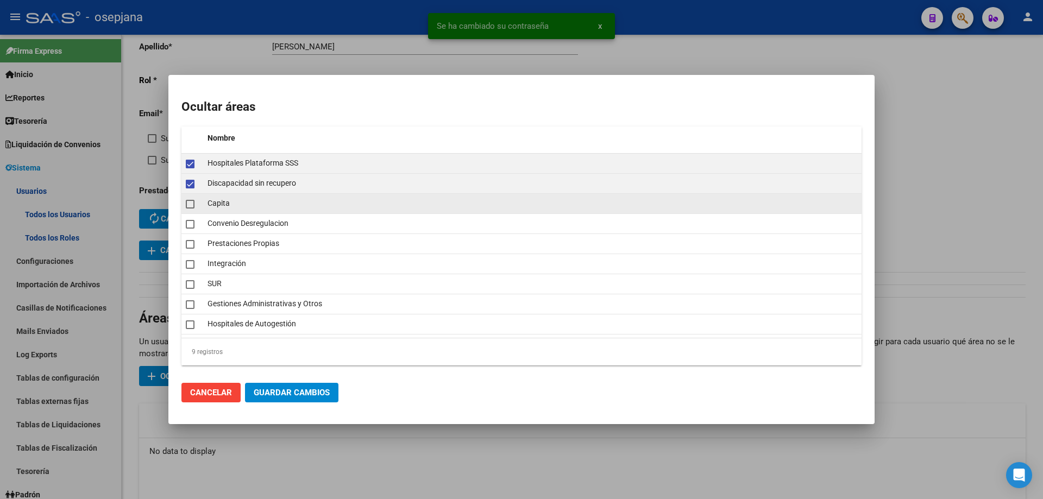
click at [191, 205] on span at bounding box center [190, 204] width 9 height 9
checkbox input "true"
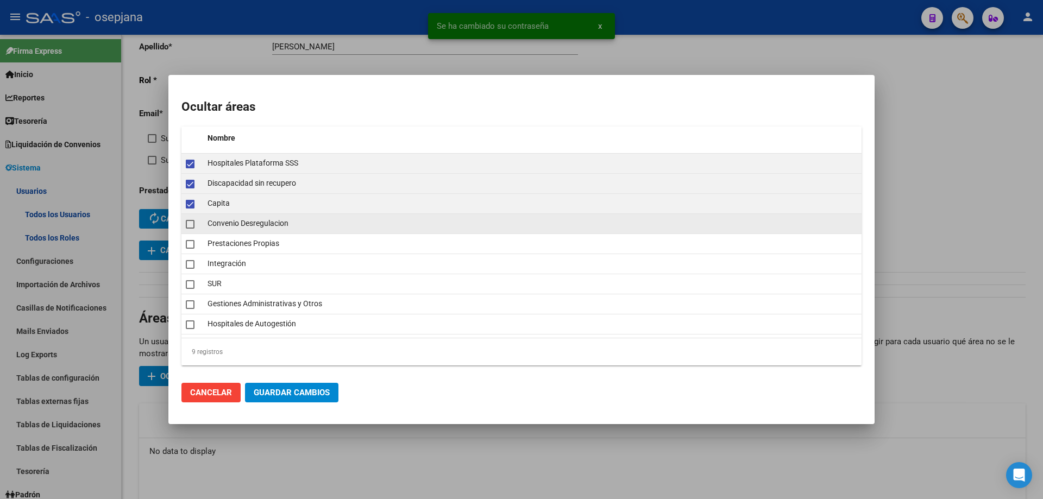
click at [192, 228] on span at bounding box center [190, 224] width 9 height 9
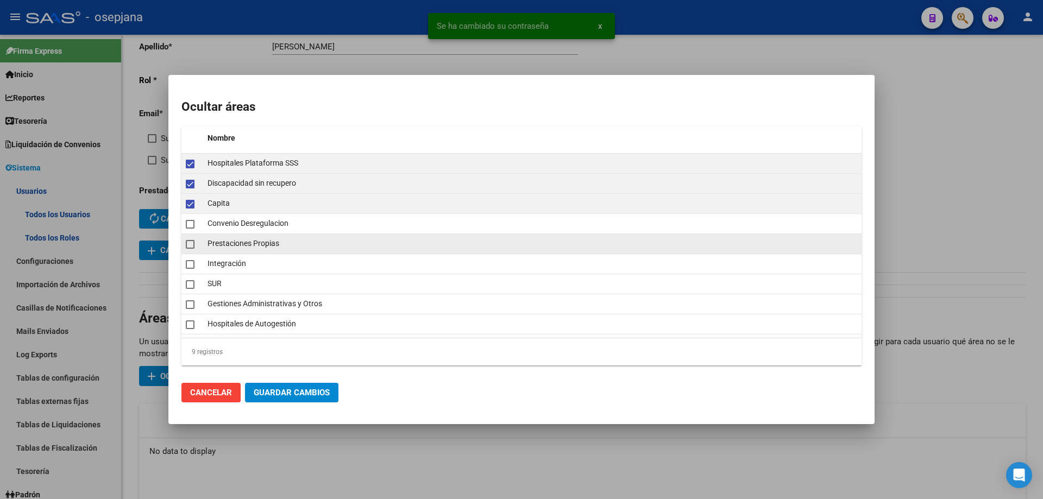
checkbox input "true"
click at [192, 247] on span at bounding box center [190, 244] width 9 height 9
checkbox input "true"
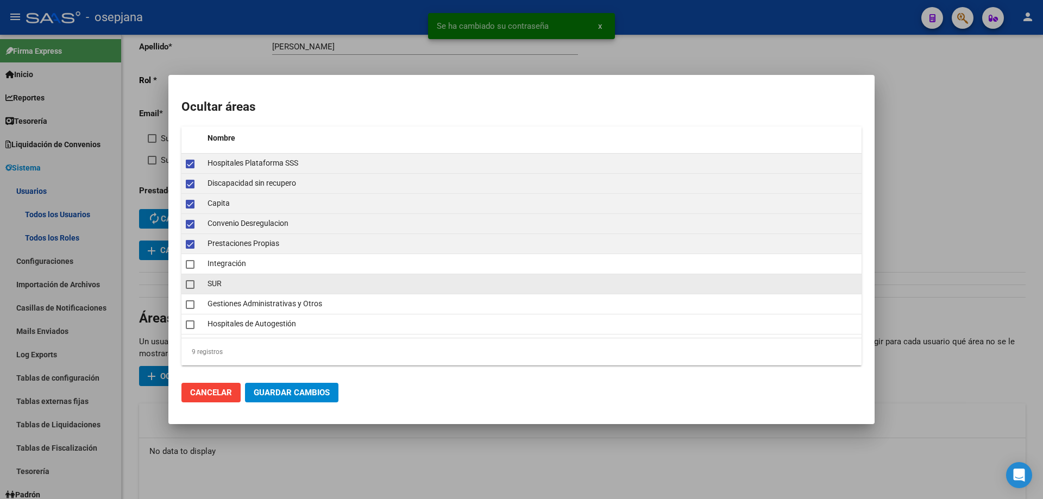
click at [189, 289] on span at bounding box center [190, 284] width 9 height 9
checkbox input "true"
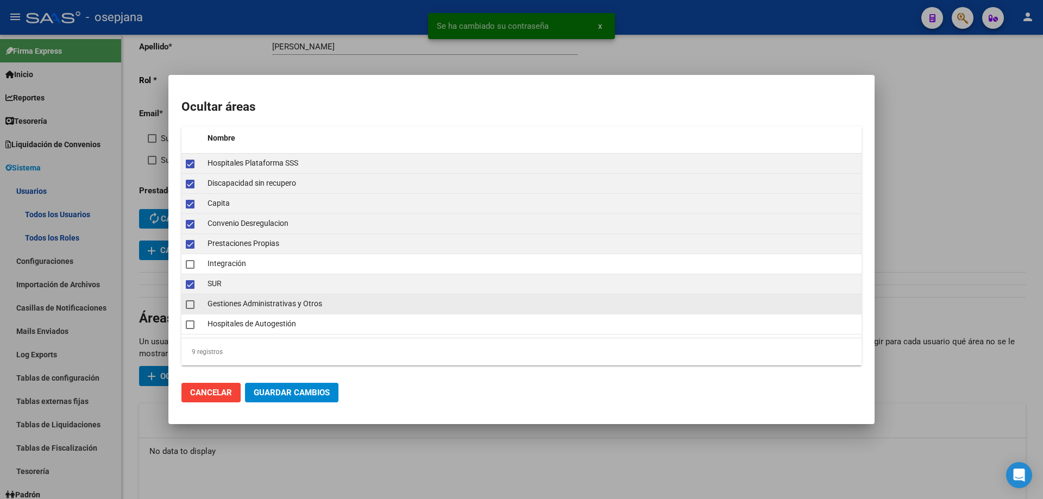
click at [188, 308] on span at bounding box center [190, 305] width 9 height 9
checkbox input "true"
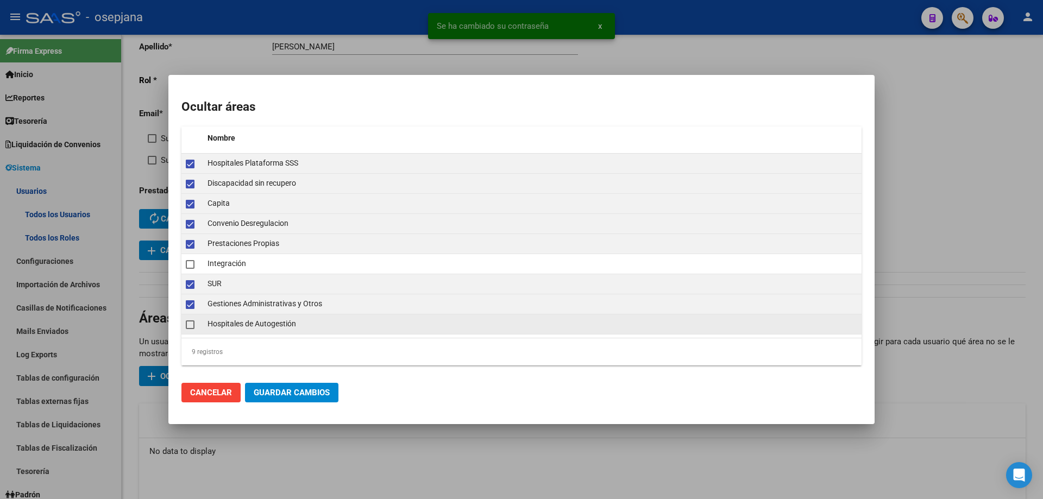
click at [187, 319] on mat-checkbox at bounding box center [190, 324] width 9 height 15
checkbox input "true"
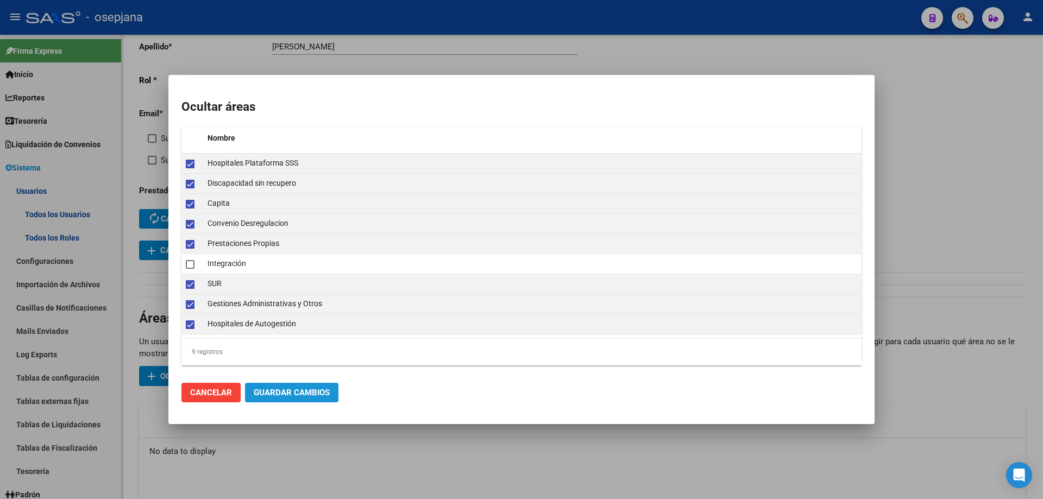
click at [280, 392] on span "Guardar Cambios" at bounding box center [292, 393] width 76 height 10
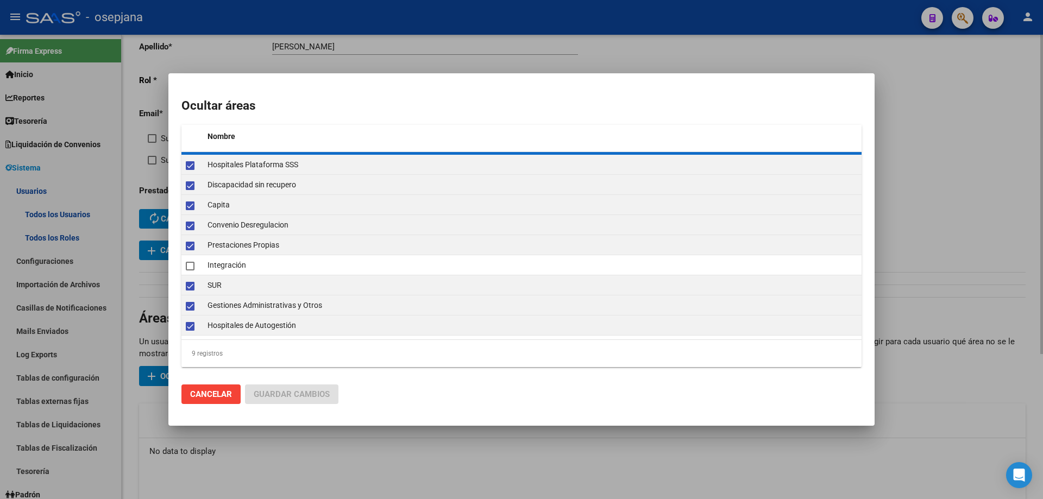
checkbox input "false"
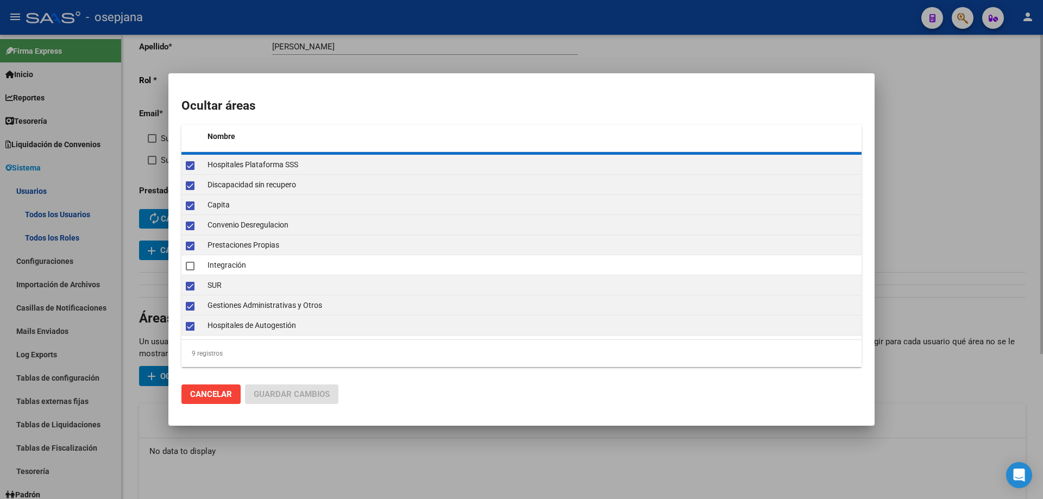
checkbox input "false"
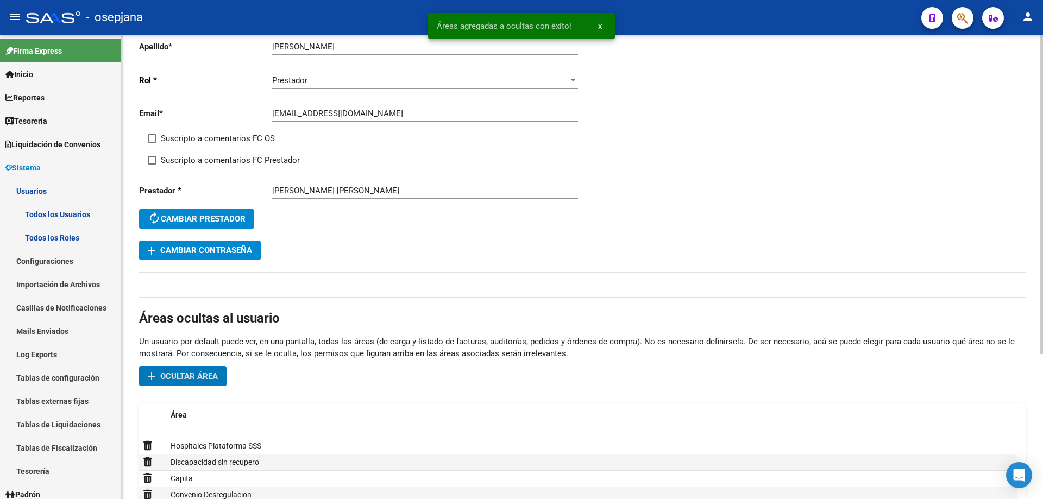
scroll to position [0, 0]
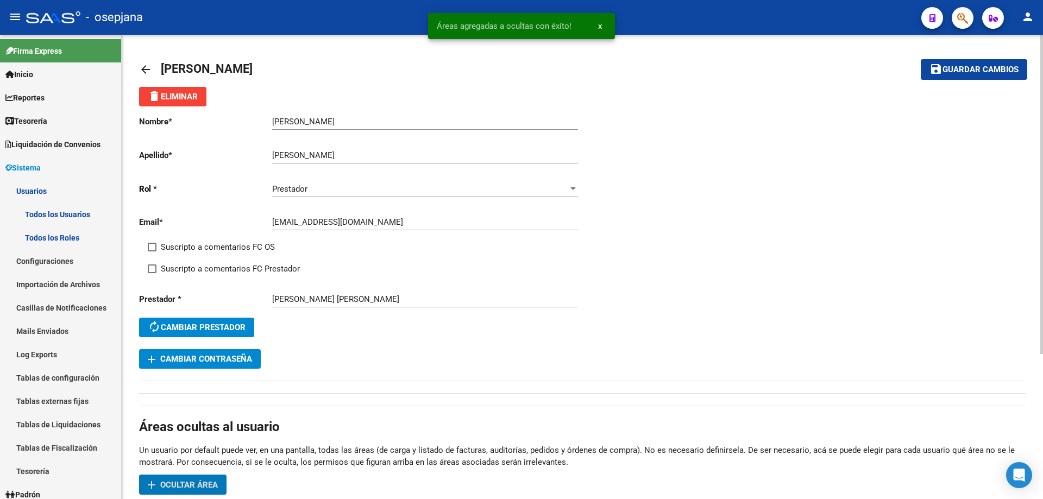
click at [974, 72] on span "Guardar cambios" at bounding box center [981, 70] width 76 height 10
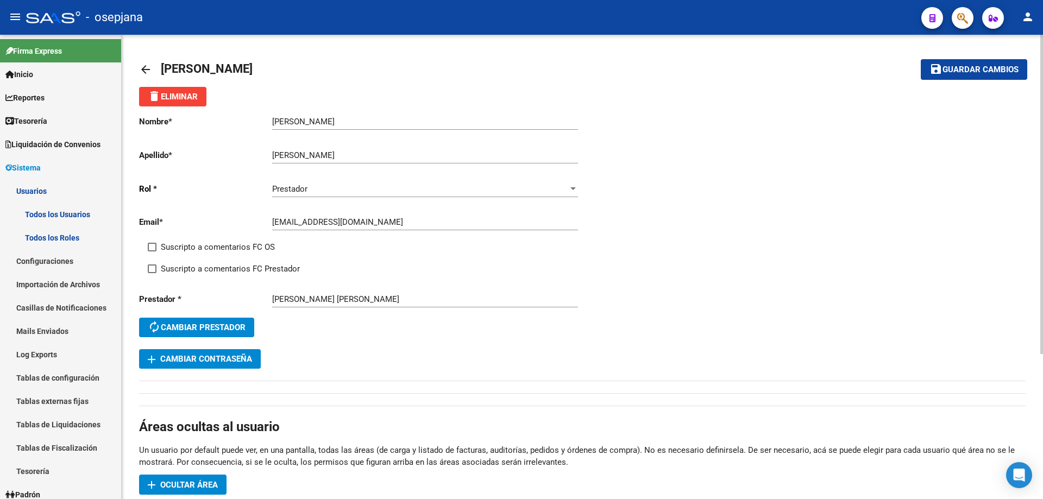
click at [146, 68] on mat-icon "arrow_back" at bounding box center [145, 69] width 13 height 13
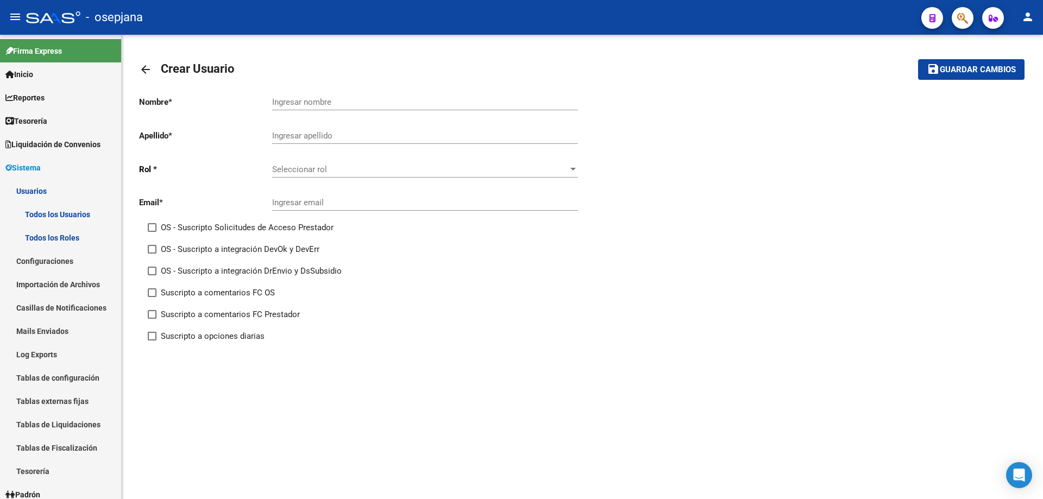
click at [146, 68] on mat-icon "arrow_back" at bounding box center [145, 69] width 13 height 13
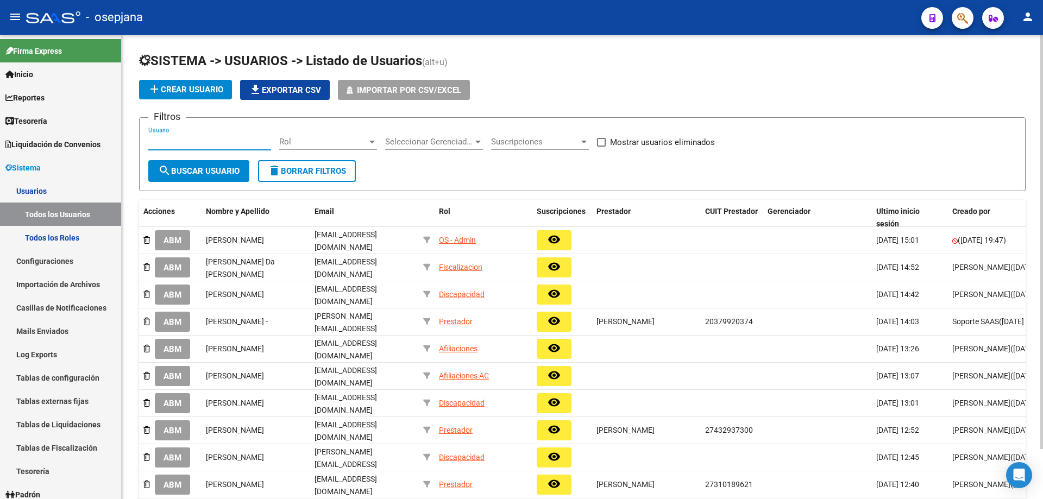
click at [242, 143] on input "Usuario" at bounding box center [209, 142] width 123 height 10
paste input "micaeladeliseo@gmail.com"
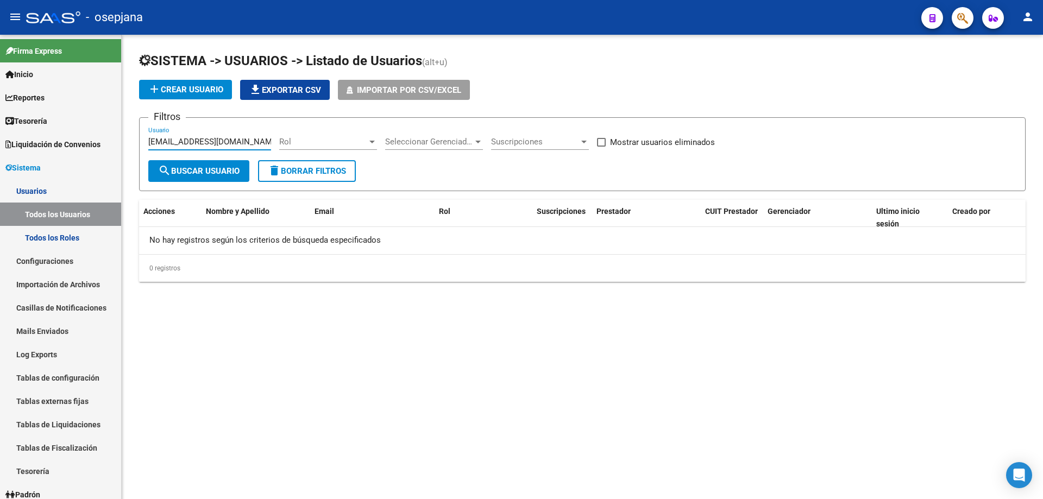
type input "micaeladeliseo@gmail.com"
click at [183, 91] on span "add Crear Usuario" at bounding box center [186, 90] width 76 height 10
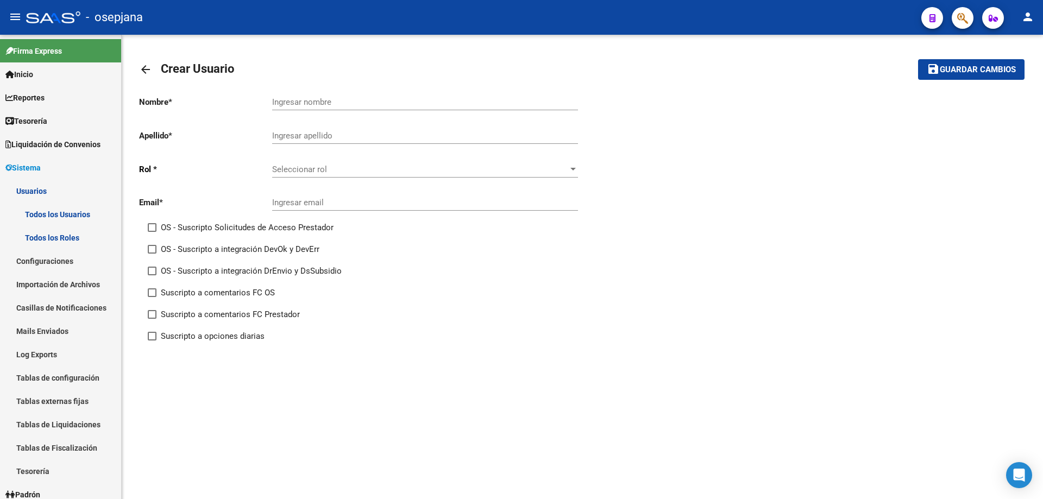
click at [336, 101] on input "Ingresar nombre" at bounding box center [425, 102] width 306 height 10
type input "MICAELA DAIANA"
type input "ELISEO"
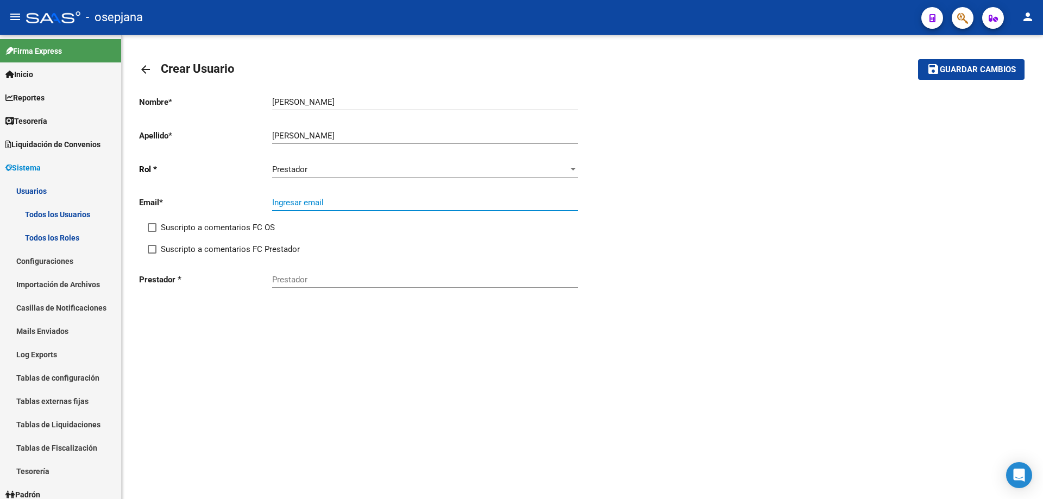
paste input "micaeladeliseo@gmail.com"
type input "micaeladeliseo@gmail.com"
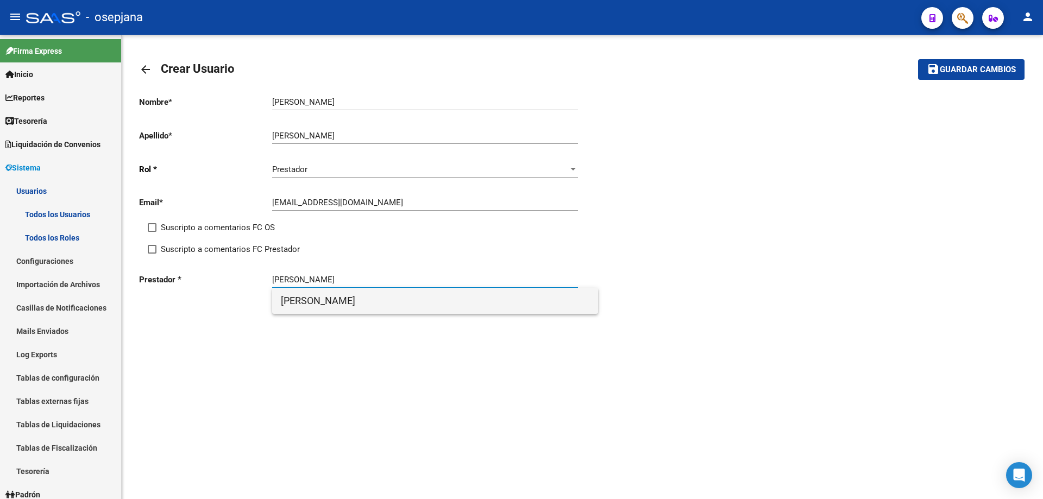
click at [402, 306] on span "[PERSON_NAME]" at bounding box center [435, 301] width 309 height 26
type input "[PERSON_NAME]"
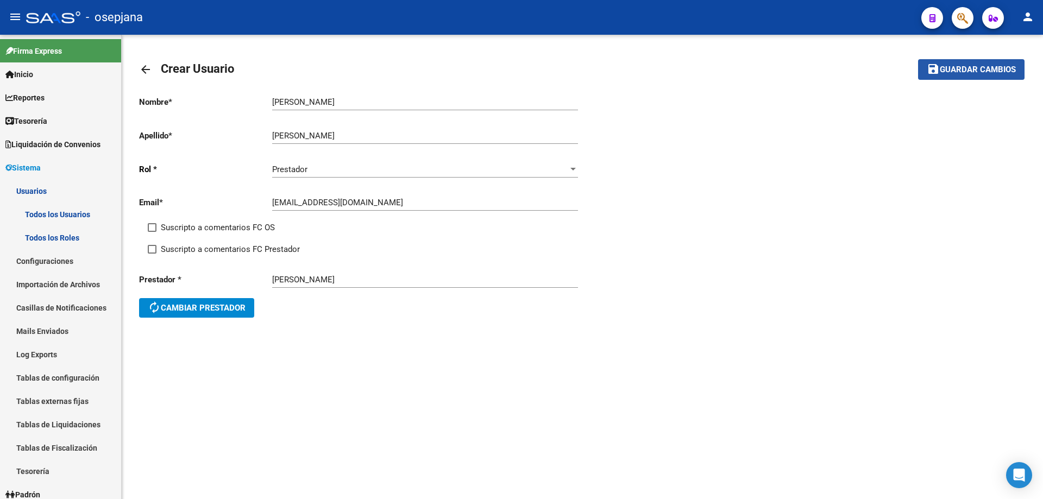
click at [988, 67] on span "Guardar cambios" at bounding box center [978, 70] width 76 height 10
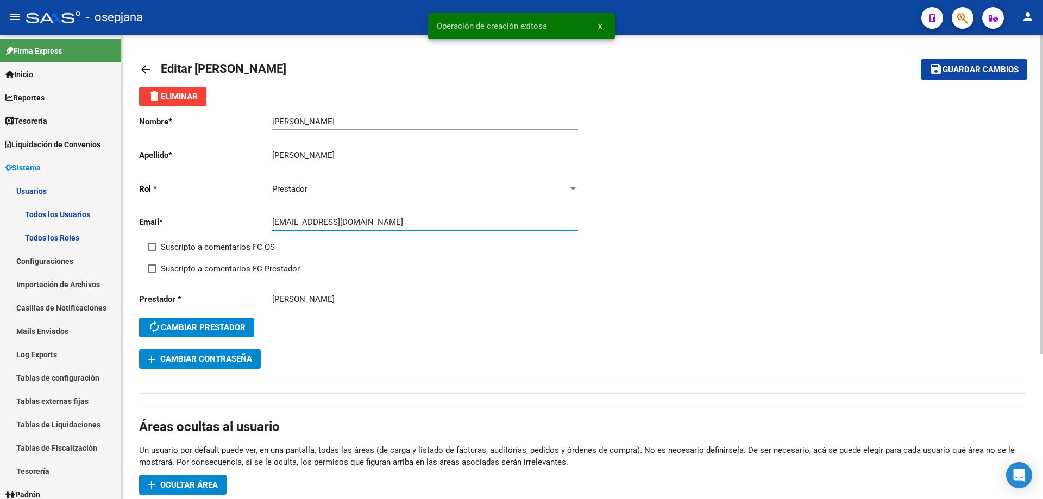
drag, startPoint x: 273, startPoint y: 221, endPoint x: 329, endPoint y: 224, distance: 56.1
click at [329, 224] on input "micaeladeliseo@gmail.com" at bounding box center [425, 222] width 306 height 10
click at [243, 357] on span "add Cambiar Contraseña" at bounding box center [200, 359] width 104 height 10
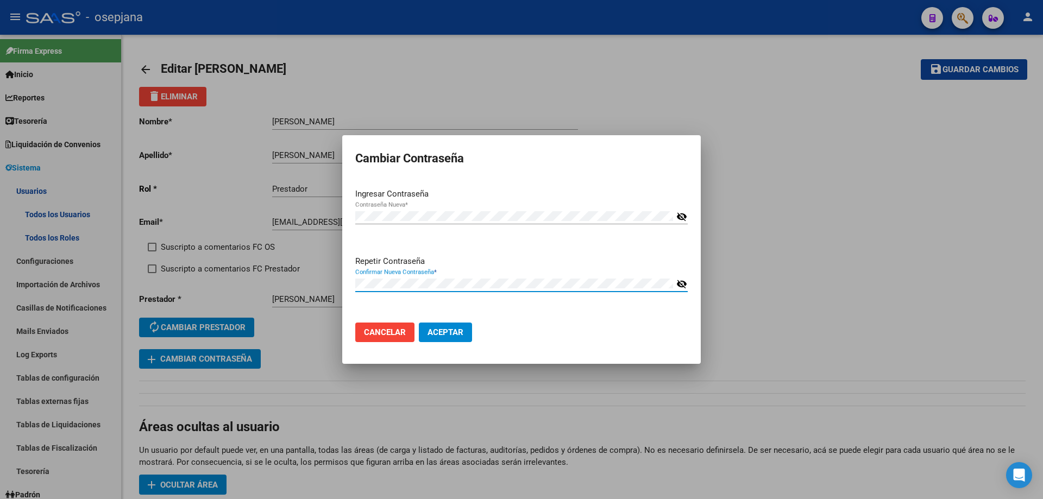
click at [419, 323] on button "Aceptar" at bounding box center [445, 333] width 53 height 20
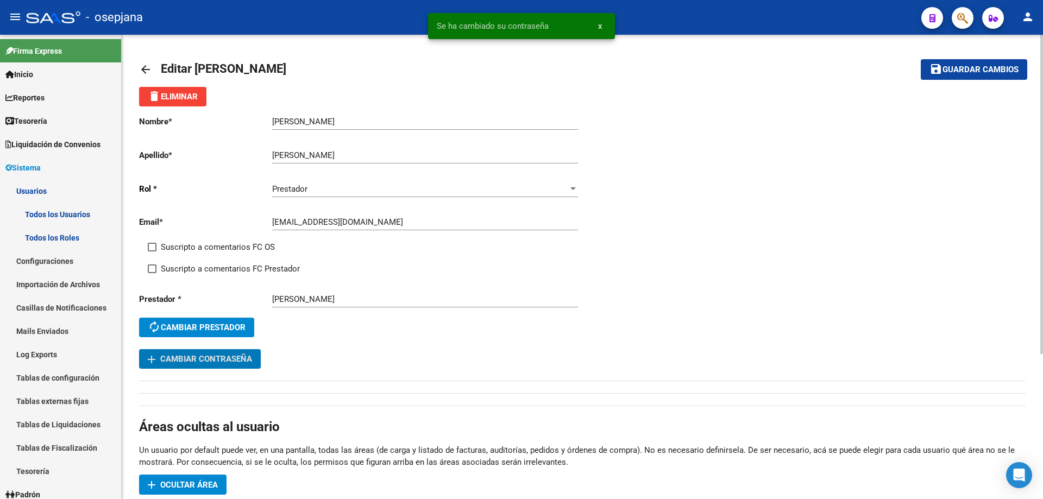
click at [209, 487] on span "Ocultar área" at bounding box center [189, 485] width 58 height 10
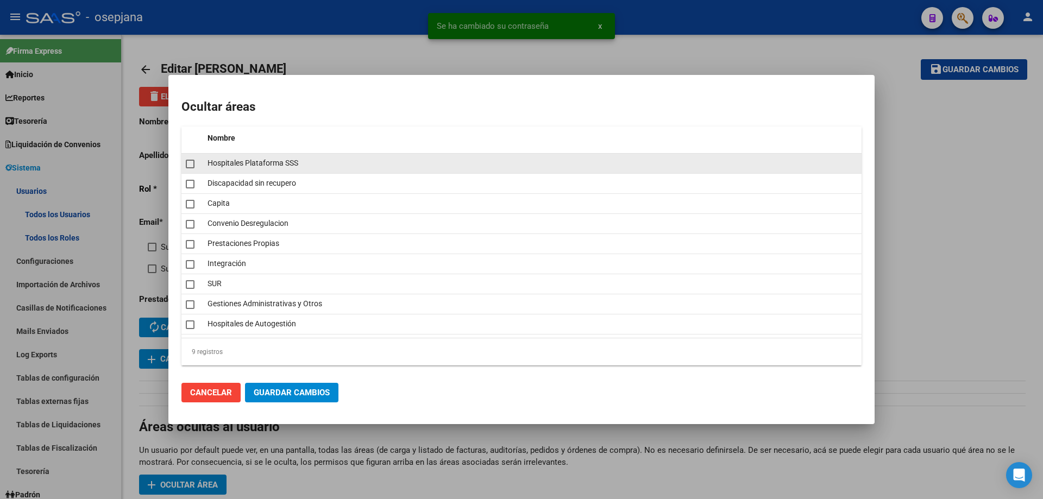
click at [194, 164] on span at bounding box center [190, 164] width 9 height 9
checkbox input "true"
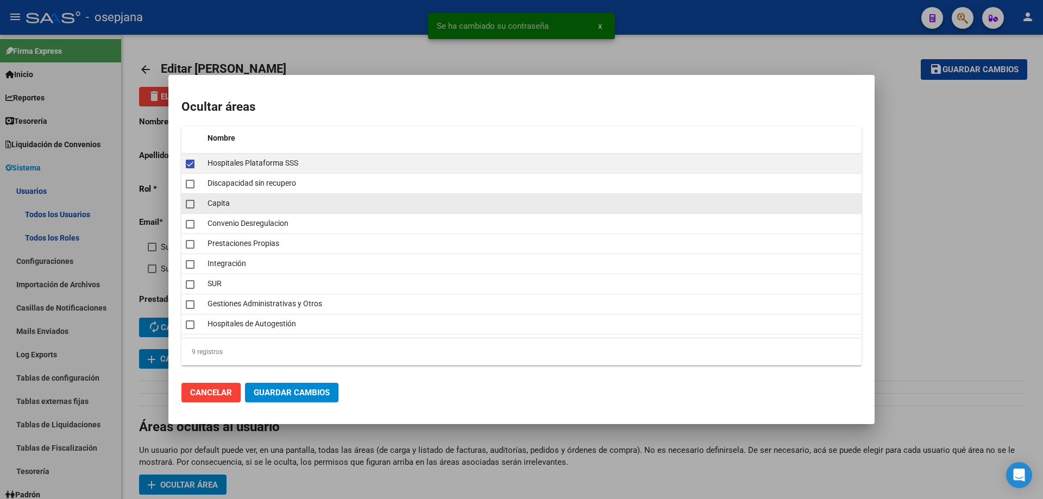
drag, startPoint x: 194, startPoint y: 183, endPoint x: 192, endPoint y: 200, distance: 16.9
click at [194, 187] on span at bounding box center [190, 184] width 9 height 9
checkbox input "true"
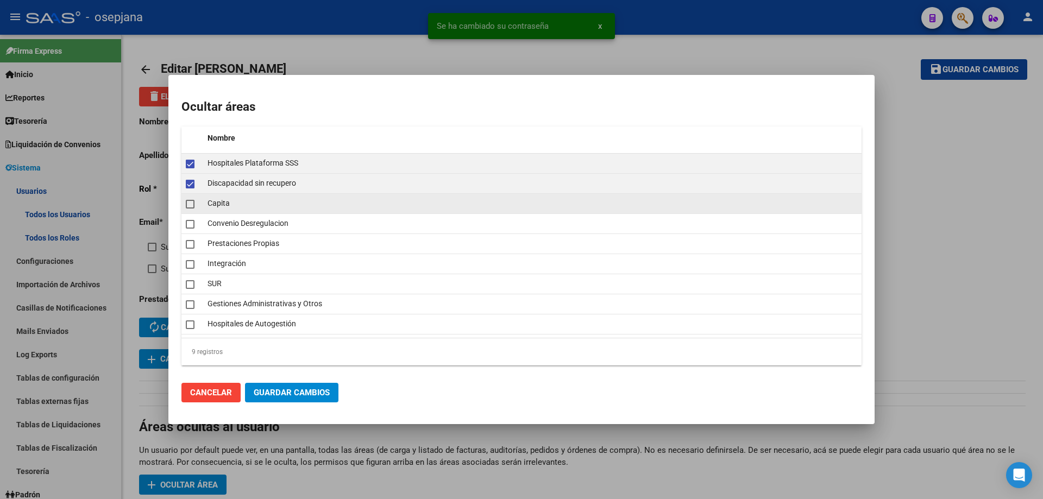
click at [192, 205] on span at bounding box center [190, 204] width 9 height 9
checkbox input "true"
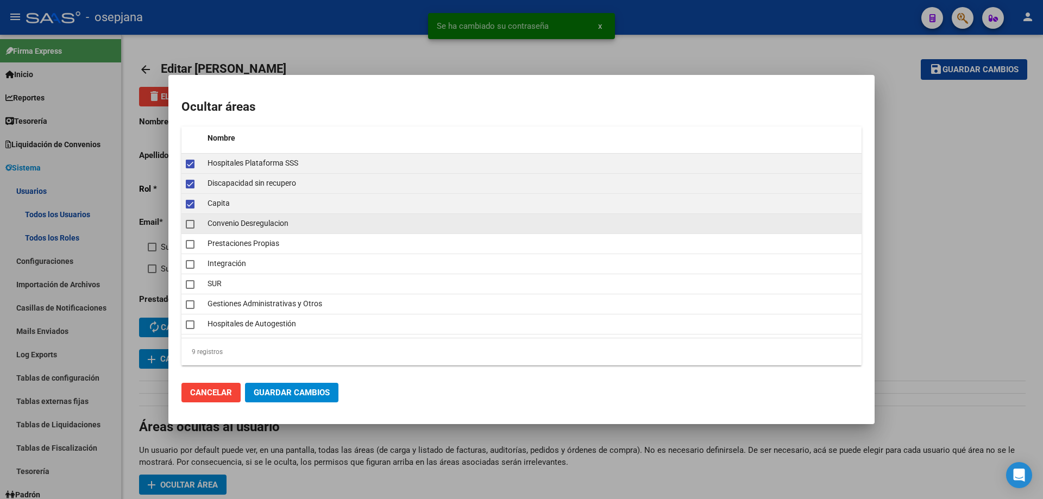
click at [192, 226] on span at bounding box center [190, 224] width 9 height 9
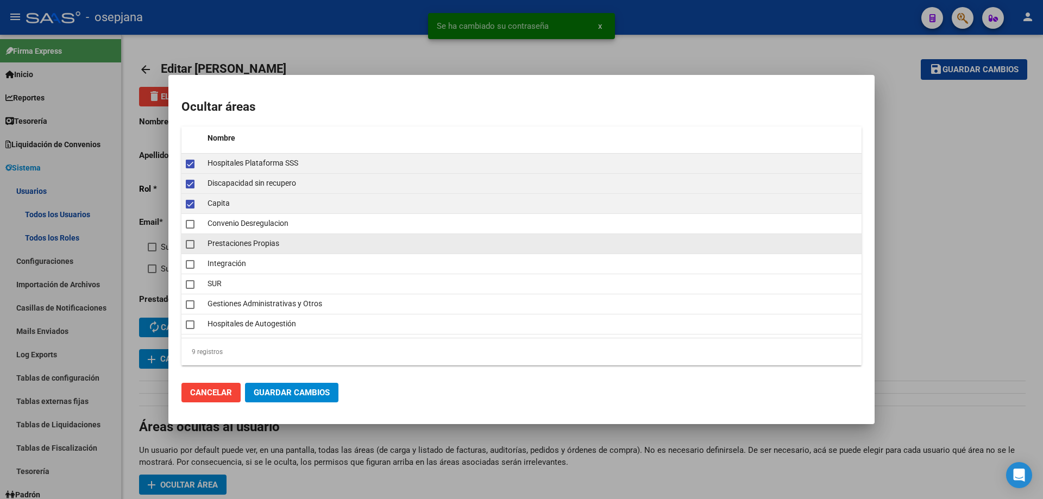
checkbox input "true"
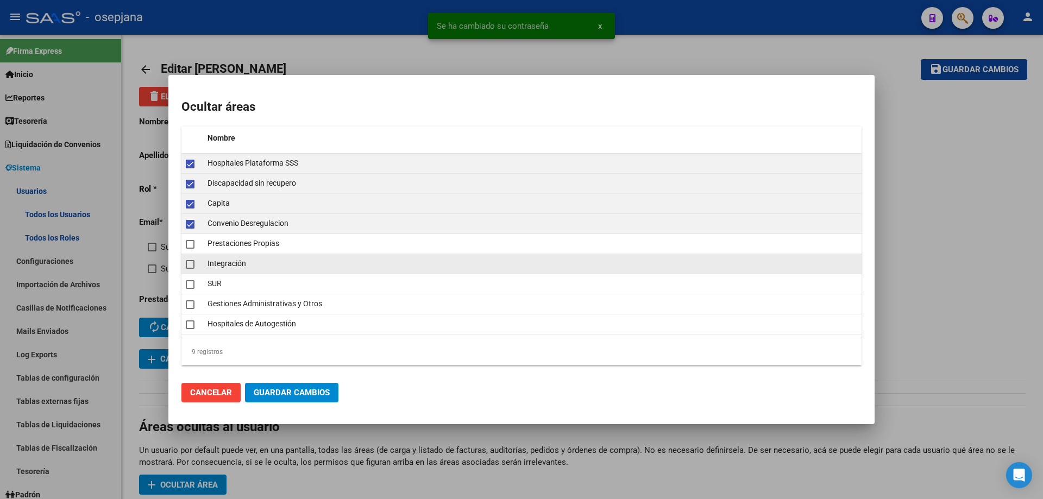
drag, startPoint x: 192, startPoint y: 243, endPoint x: 192, endPoint y: 255, distance: 12.5
click at [192, 245] on span at bounding box center [190, 244] width 9 height 9
checkbox input "true"
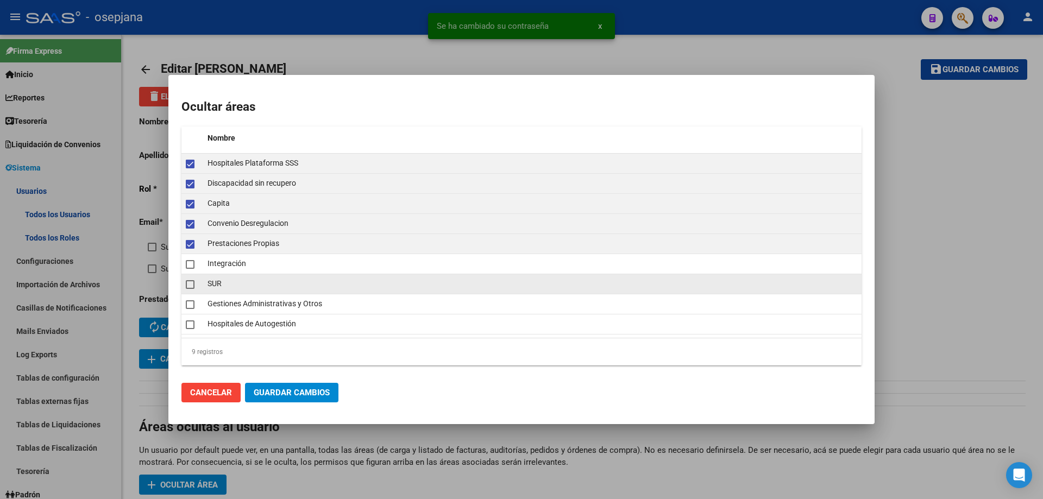
click at [189, 289] on span at bounding box center [190, 284] width 9 height 9
checkbox input "true"
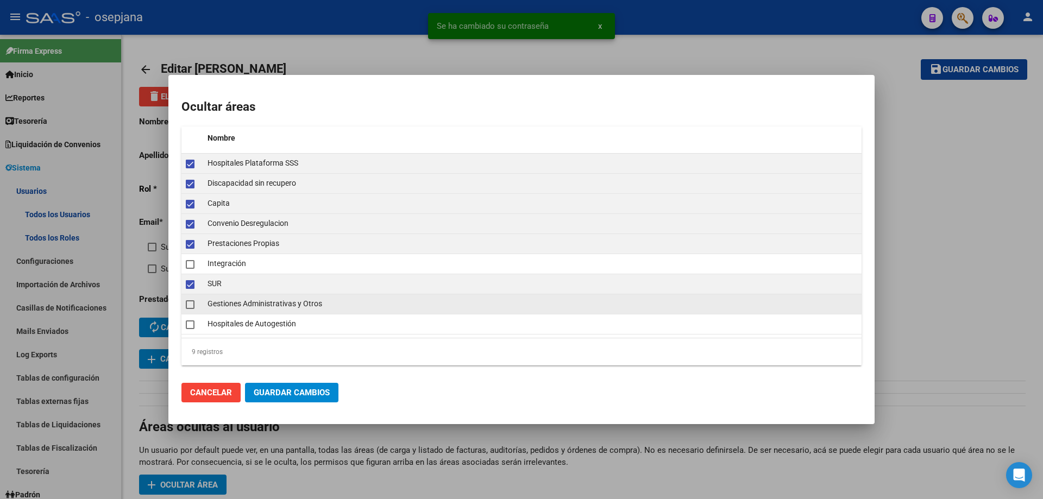
drag, startPoint x: 189, startPoint y: 306, endPoint x: 189, endPoint y: 312, distance: 6.0
click at [189, 306] on span at bounding box center [190, 305] width 9 height 9
checkbox input "true"
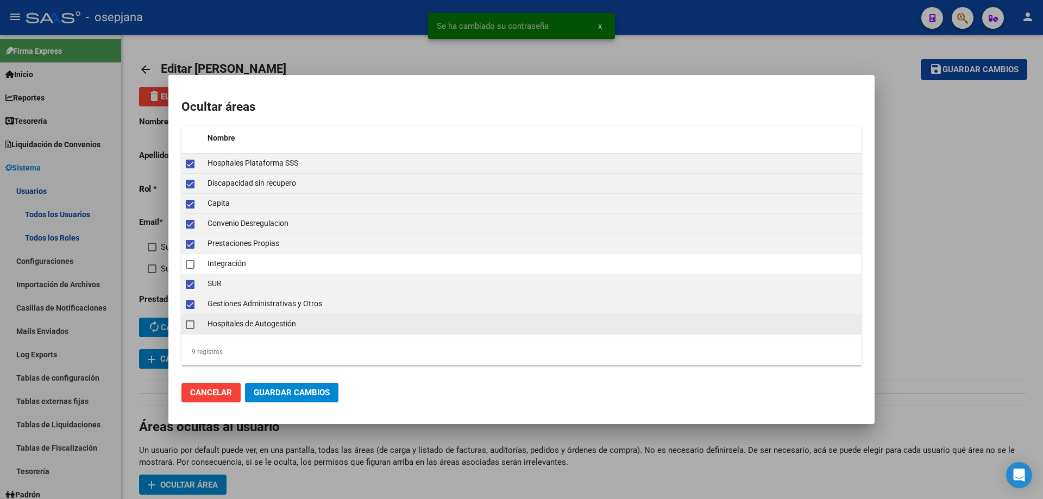
click at [189, 327] on span at bounding box center [190, 325] width 9 height 9
checkbox input "true"
click at [283, 394] on span "Guardar Cambios" at bounding box center [292, 393] width 76 height 10
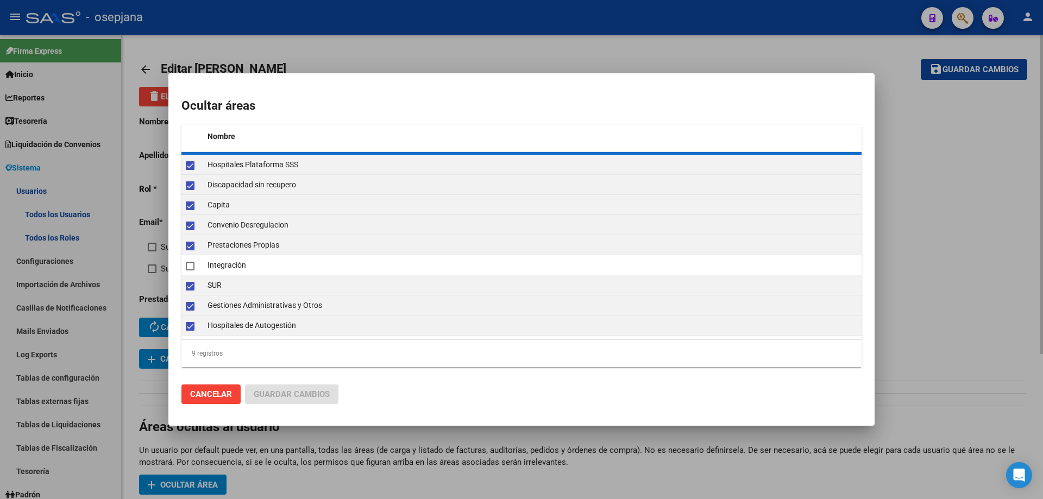
checkbox input "false"
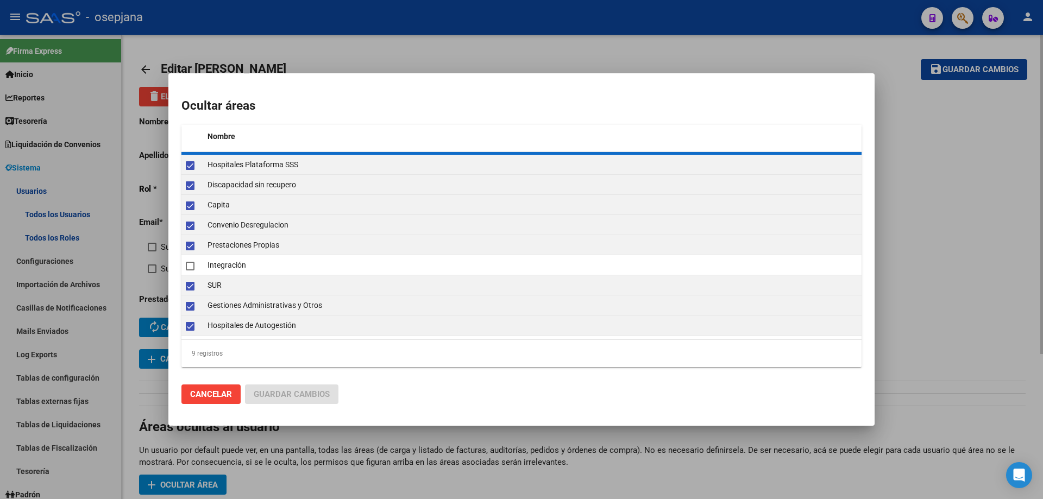
checkbox input "false"
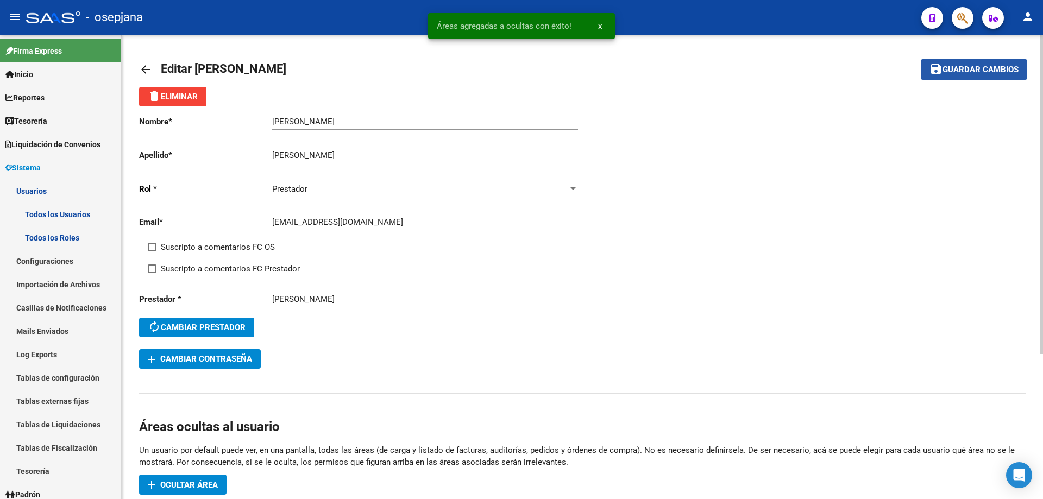
click at [947, 67] on span "Guardar cambios" at bounding box center [981, 70] width 76 height 10
click at [145, 70] on mat-icon "arrow_back" at bounding box center [145, 69] width 13 height 13
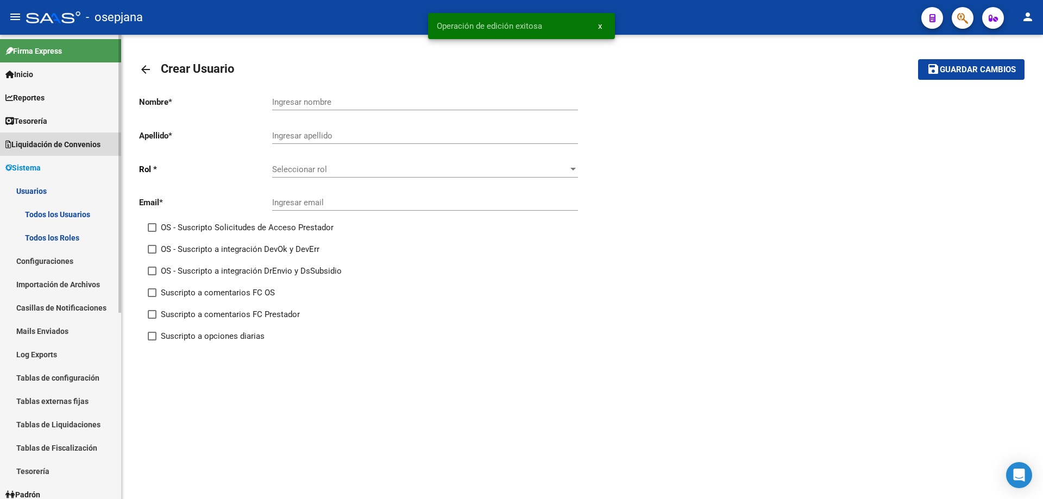
click at [36, 143] on span "Liquidación de Convenios" at bounding box center [52, 145] width 95 height 12
